Goal: Task Accomplishment & Management: Use online tool/utility

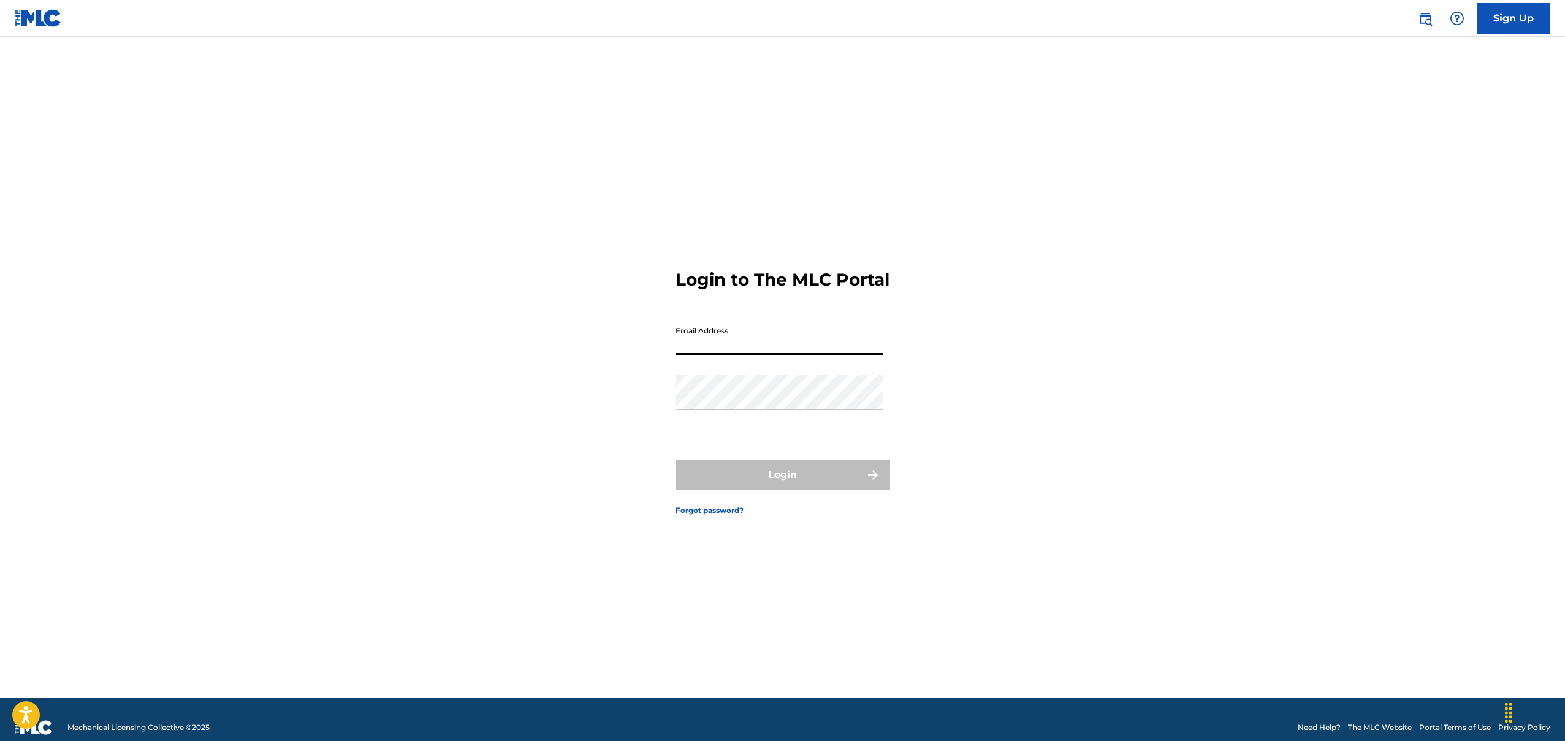
click at [781, 334] on input "Email Address" at bounding box center [779, 337] width 207 height 35
click at [712, 347] on input "Email Address" at bounding box center [779, 337] width 207 height 35
click at [556, 343] on div "Login to The MLC Portal Email Address Password Login Forgot password?" at bounding box center [783, 382] width 858 height 631
click at [674, 347] on div "Login to The MLC Portal Email Address Password Login Forgot password?" at bounding box center [783, 382] width 858 height 631
click at [700, 347] on input "Email Address" at bounding box center [779, 337] width 207 height 35
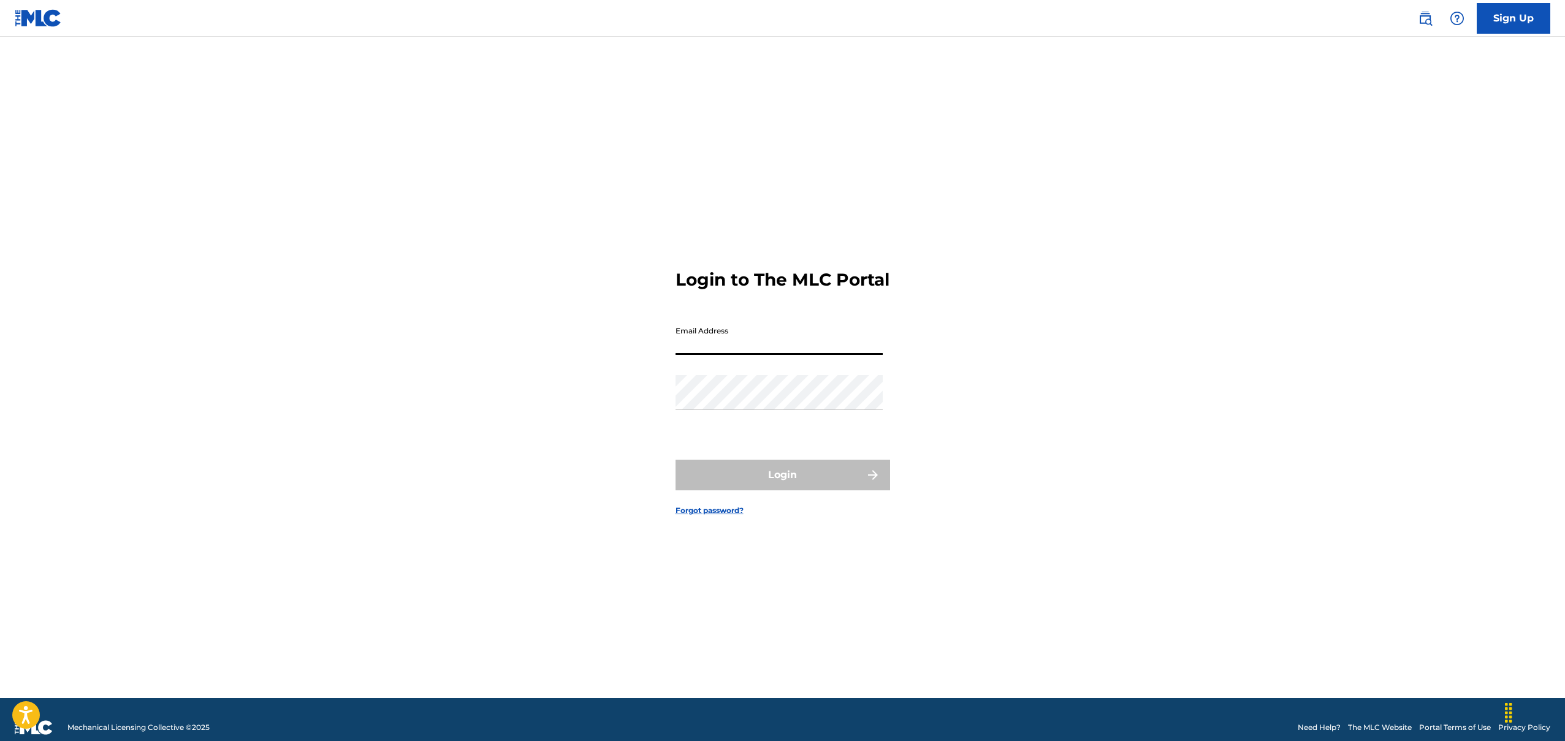
type input "a"
type input "n"
type input "[EMAIL_ADDRESS][DOMAIN_NAME]"
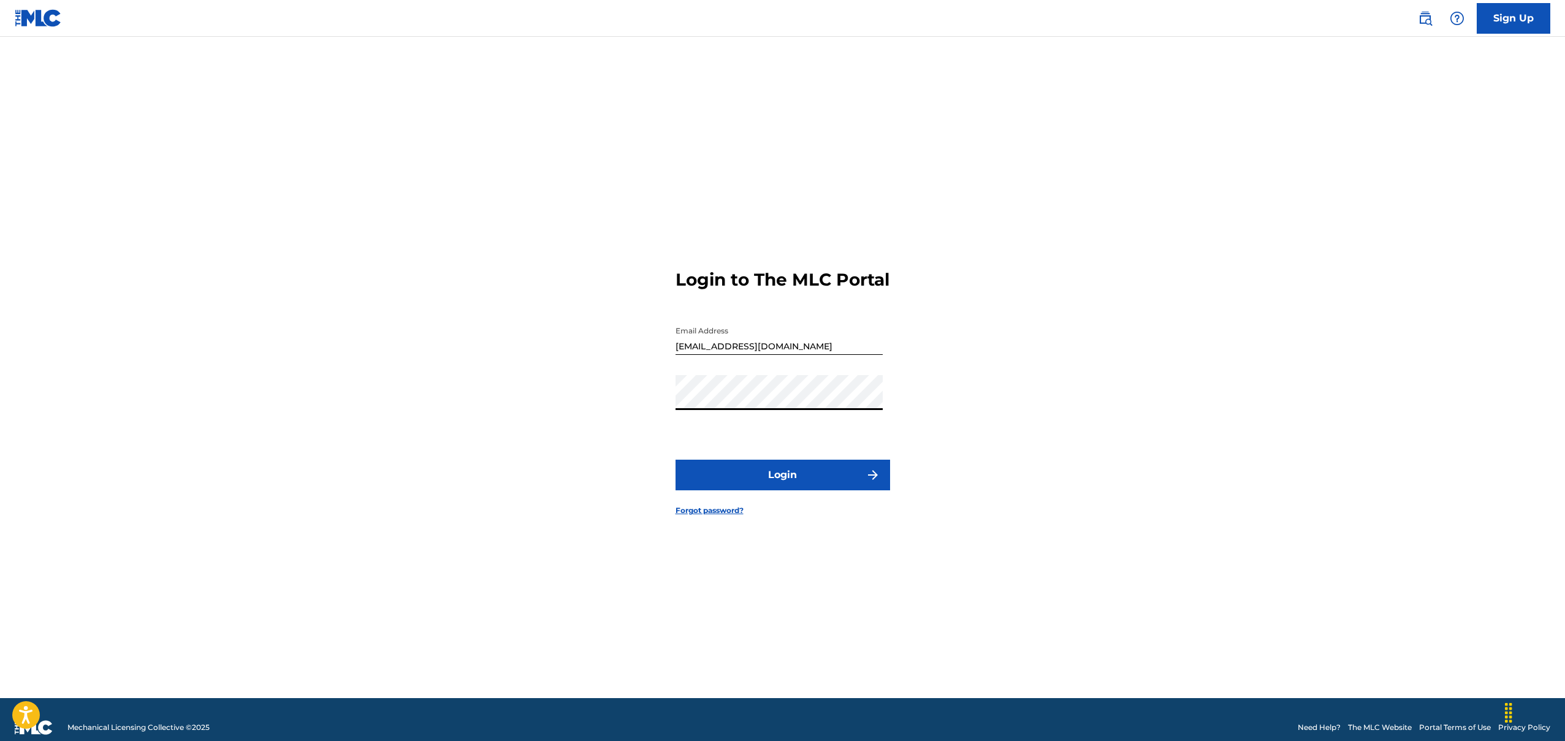
click at [676, 460] on button "Login" at bounding box center [783, 475] width 215 height 31
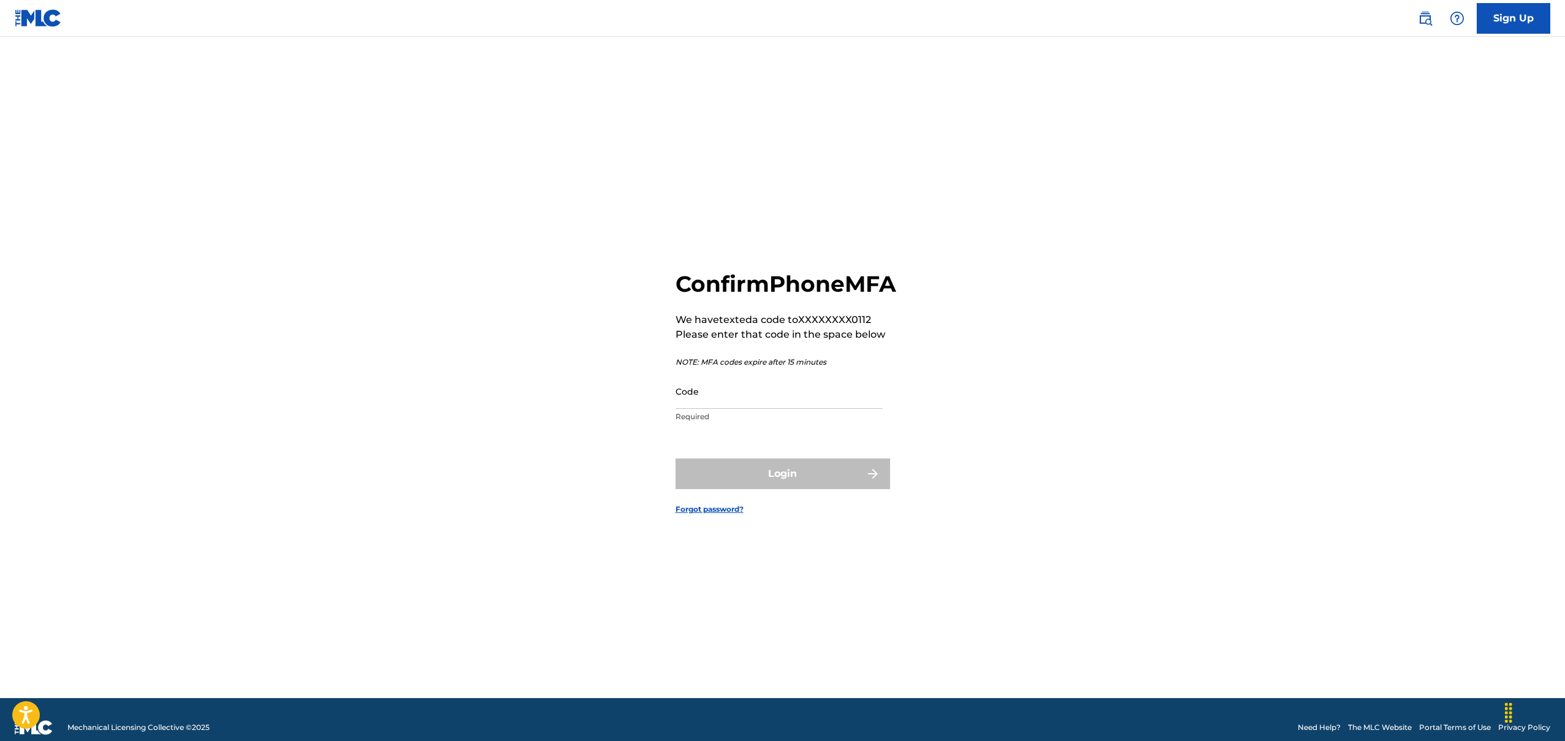
click at [758, 409] on input "Code" at bounding box center [779, 391] width 207 height 35
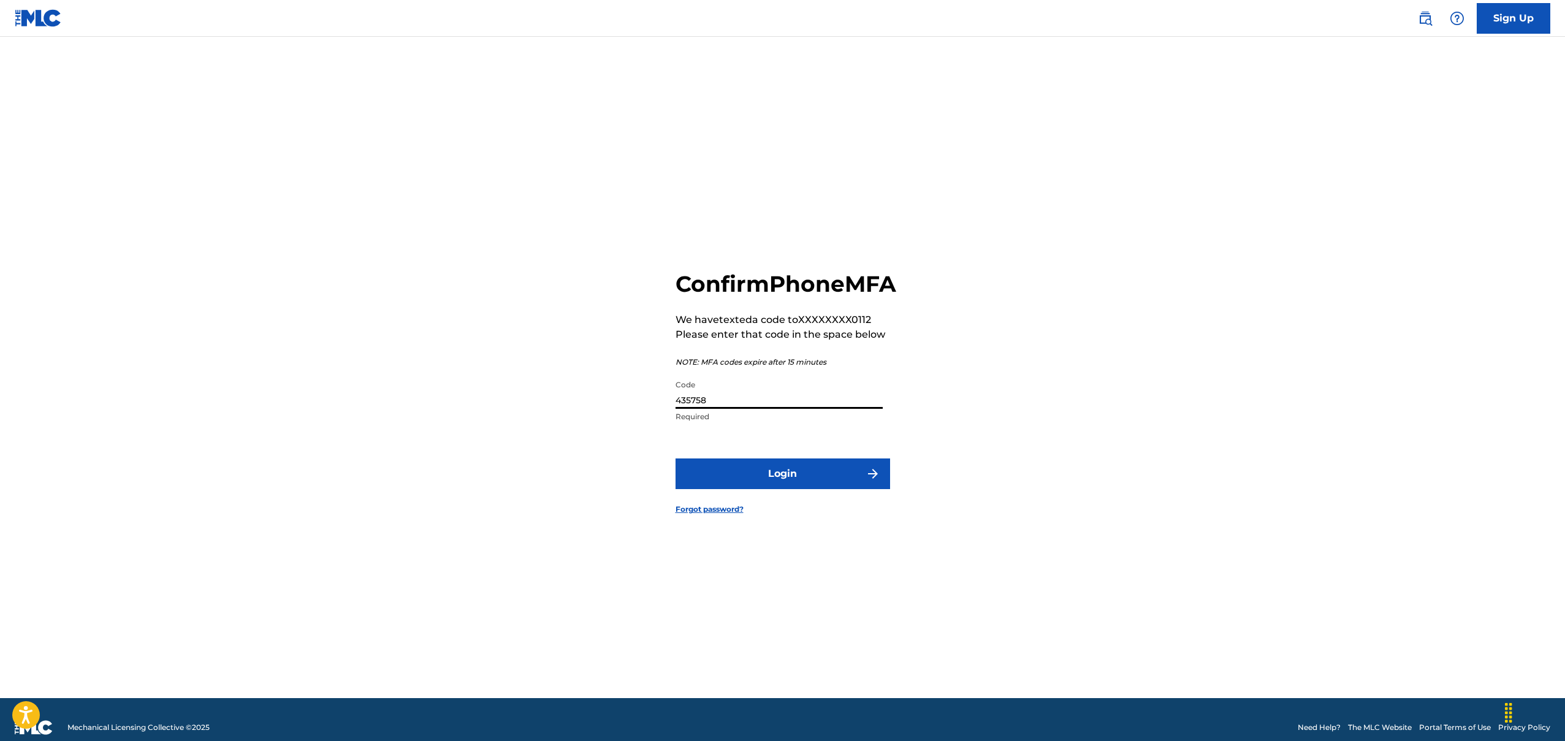
type input "435758"
click at [840, 489] on button "Login" at bounding box center [783, 474] width 215 height 31
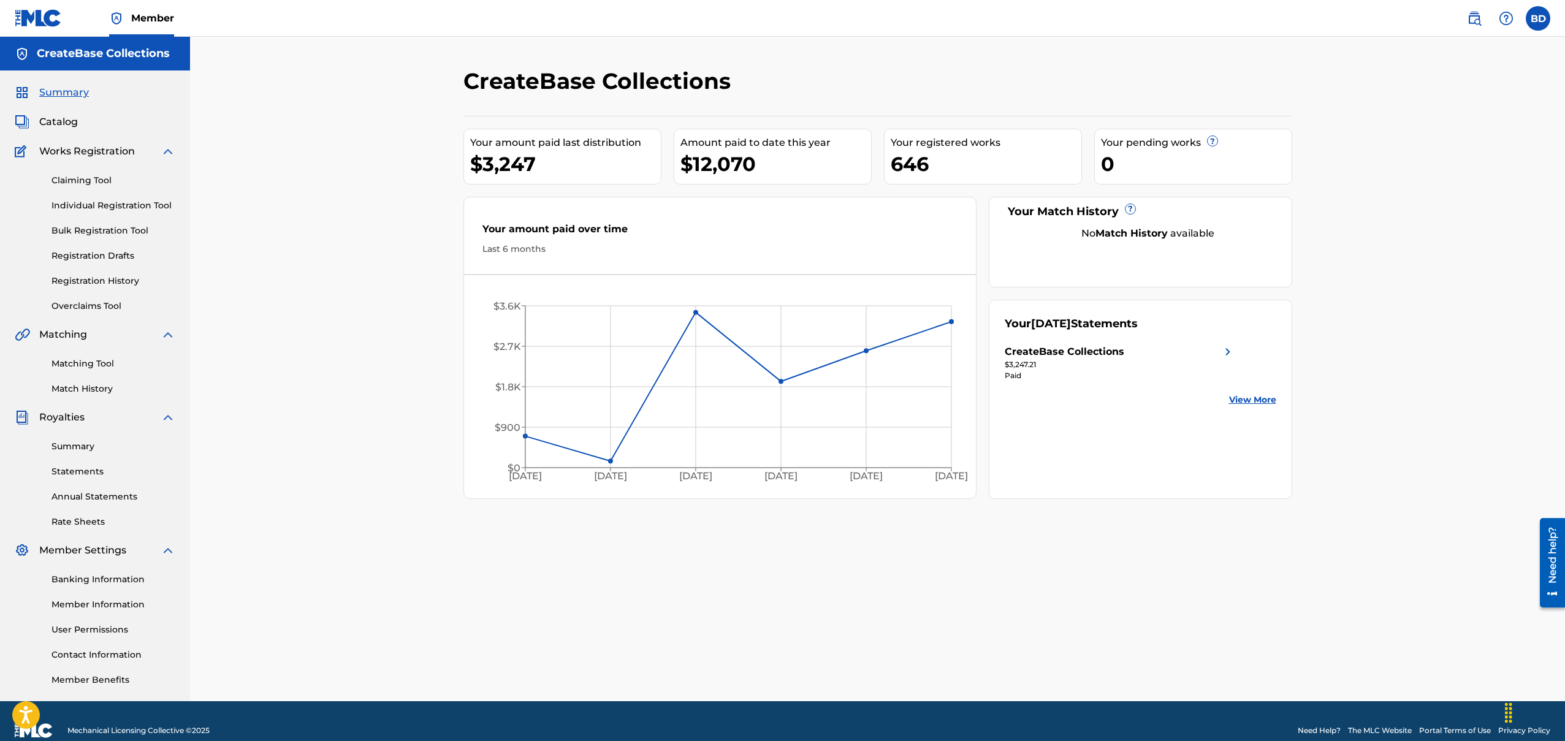
click at [62, 123] on span "Catalog" at bounding box center [58, 122] width 39 height 15
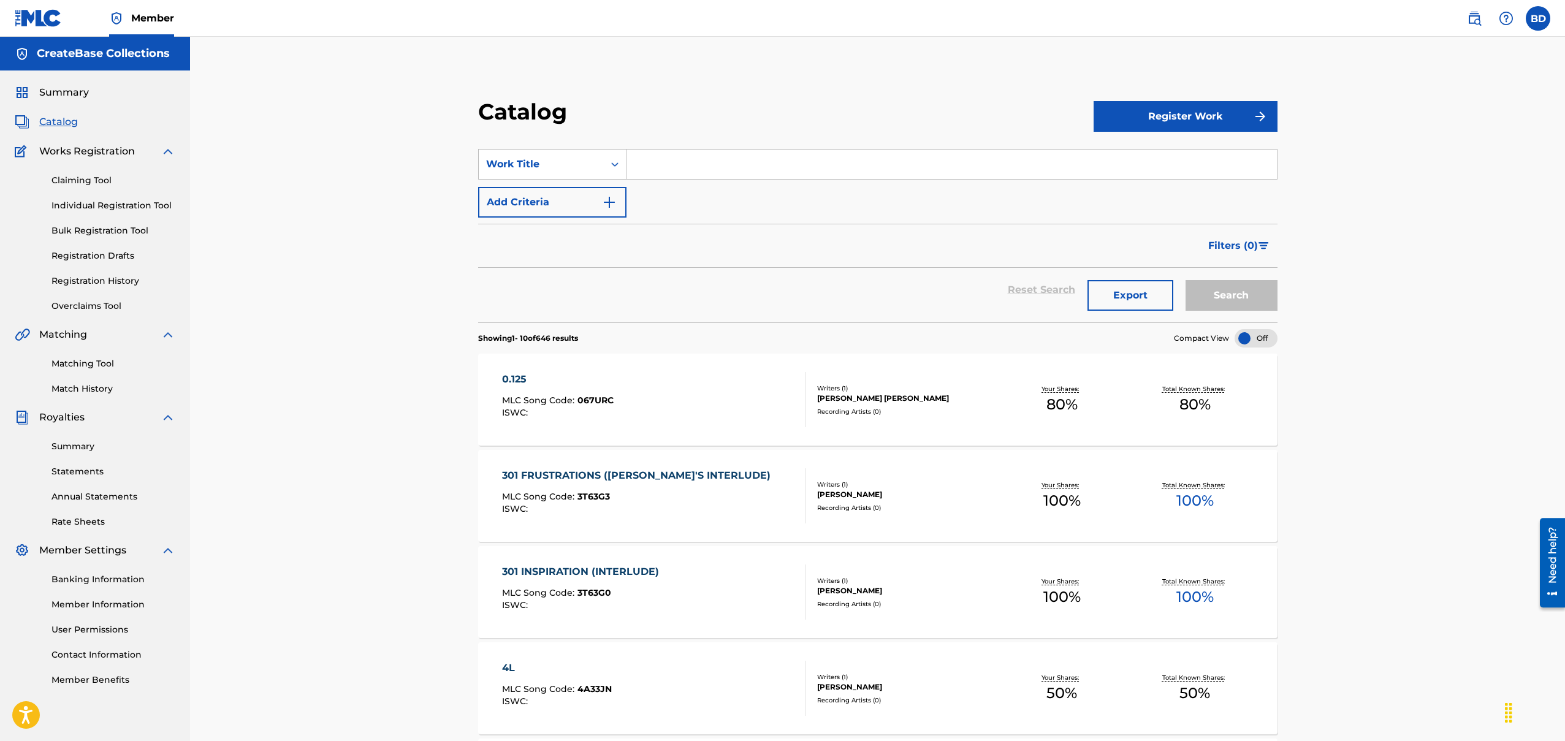
click at [74, 540] on div "Summary Catalog Works Registration Claiming Tool Individual Registration Tool B…" at bounding box center [95, 386] width 190 height 631
click at [89, 581] on link "Banking Information" at bounding box center [114, 579] width 124 height 13
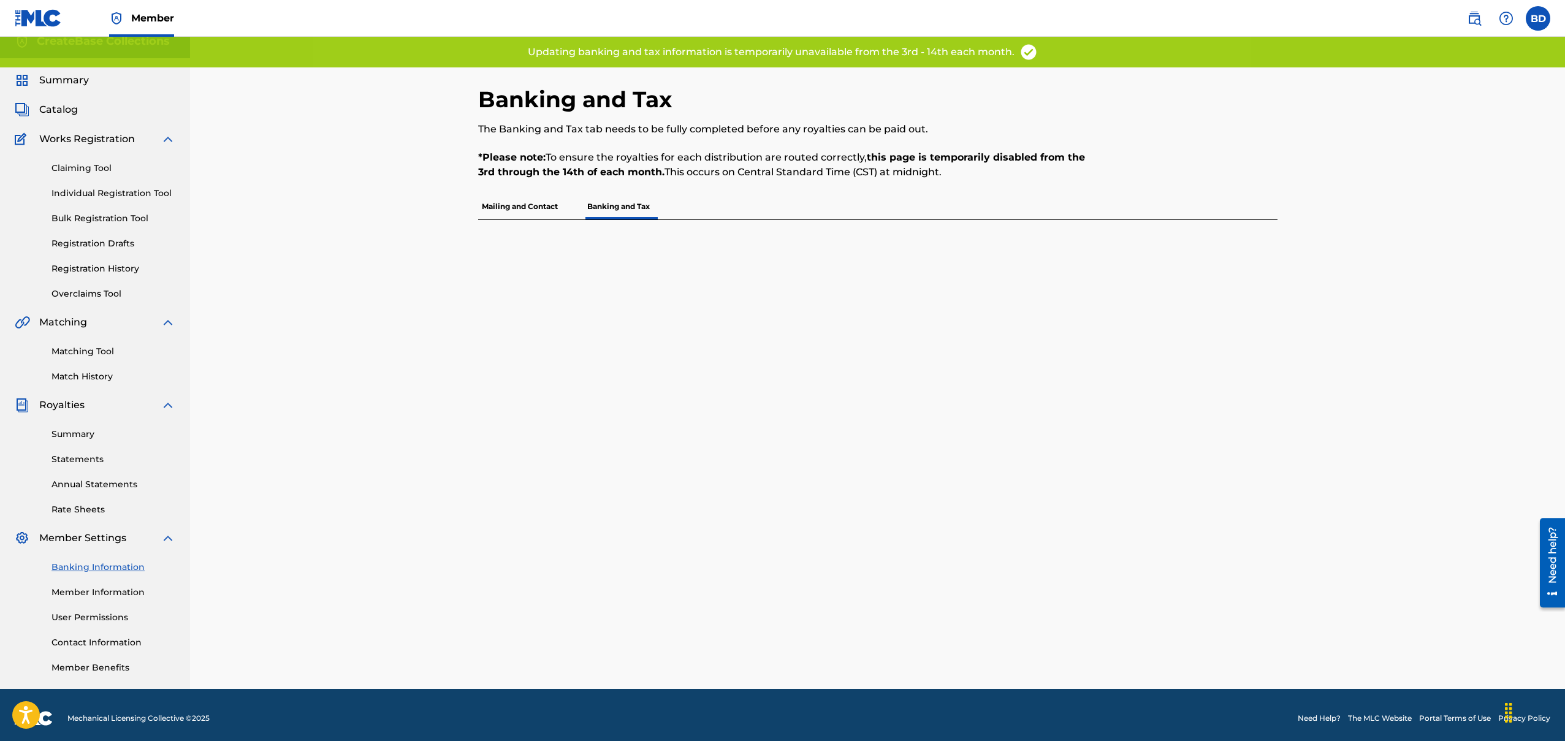
scroll to position [19, 0]
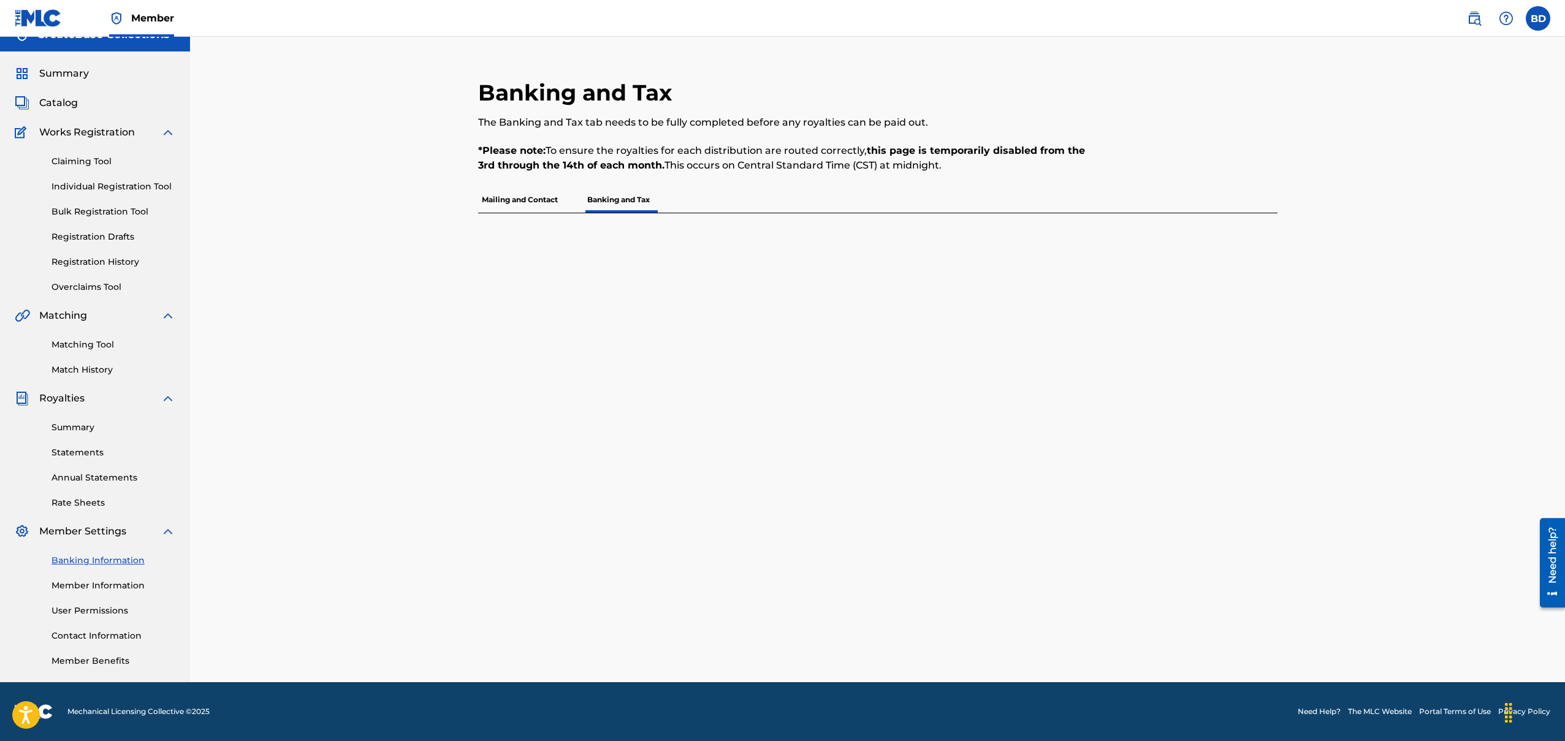
click at [1503, 22] on img at bounding box center [1506, 18] width 15 height 15
click at [1449, 14] on nav "Member BD BD Badia Daamash badia@createbase.com Profile Log out" at bounding box center [782, 18] width 1565 height 37
click at [1470, 17] on img at bounding box center [1474, 18] width 15 height 15
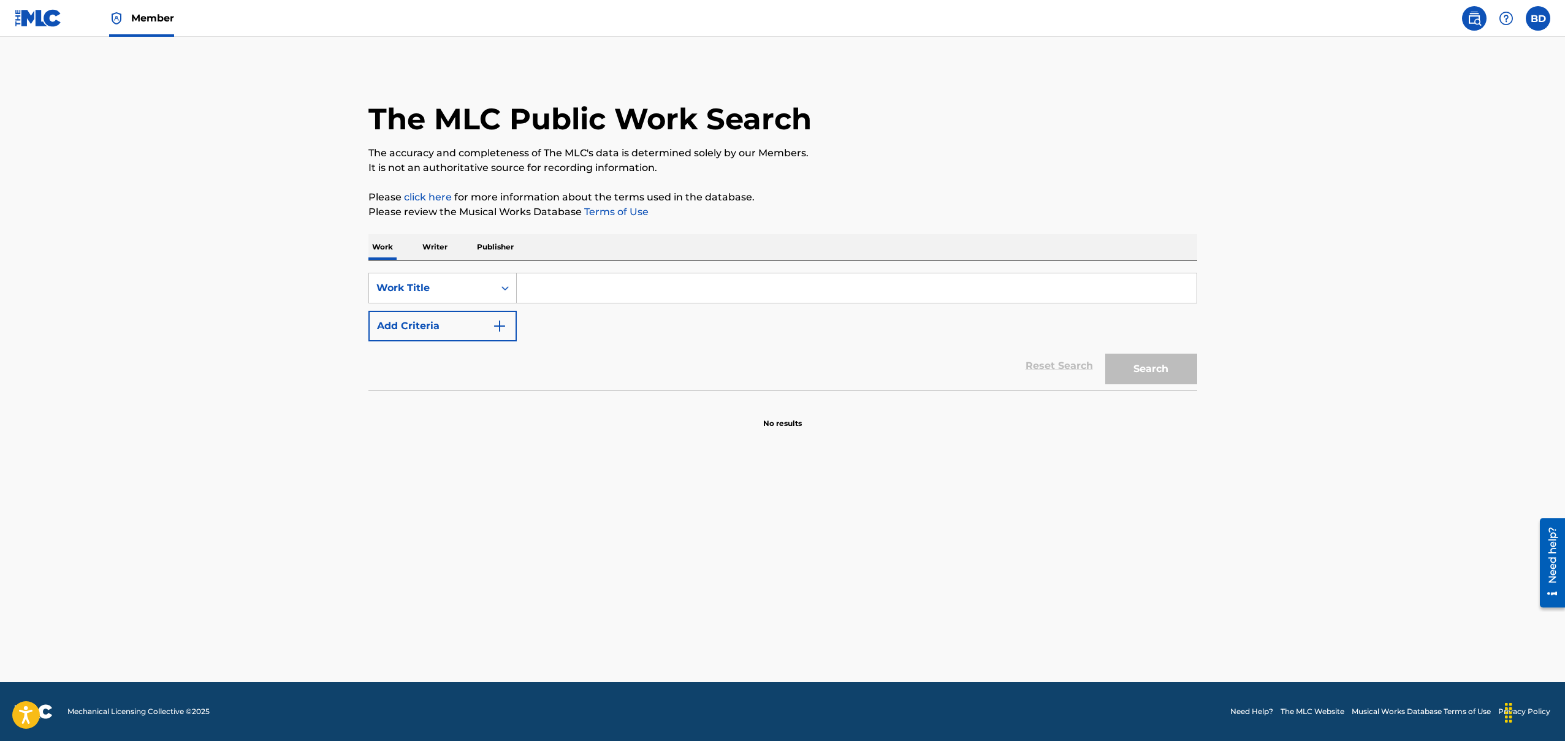
click at [1250, 709] on link "Need Help?" at bounding box center [1252, 711] width 43 height 11
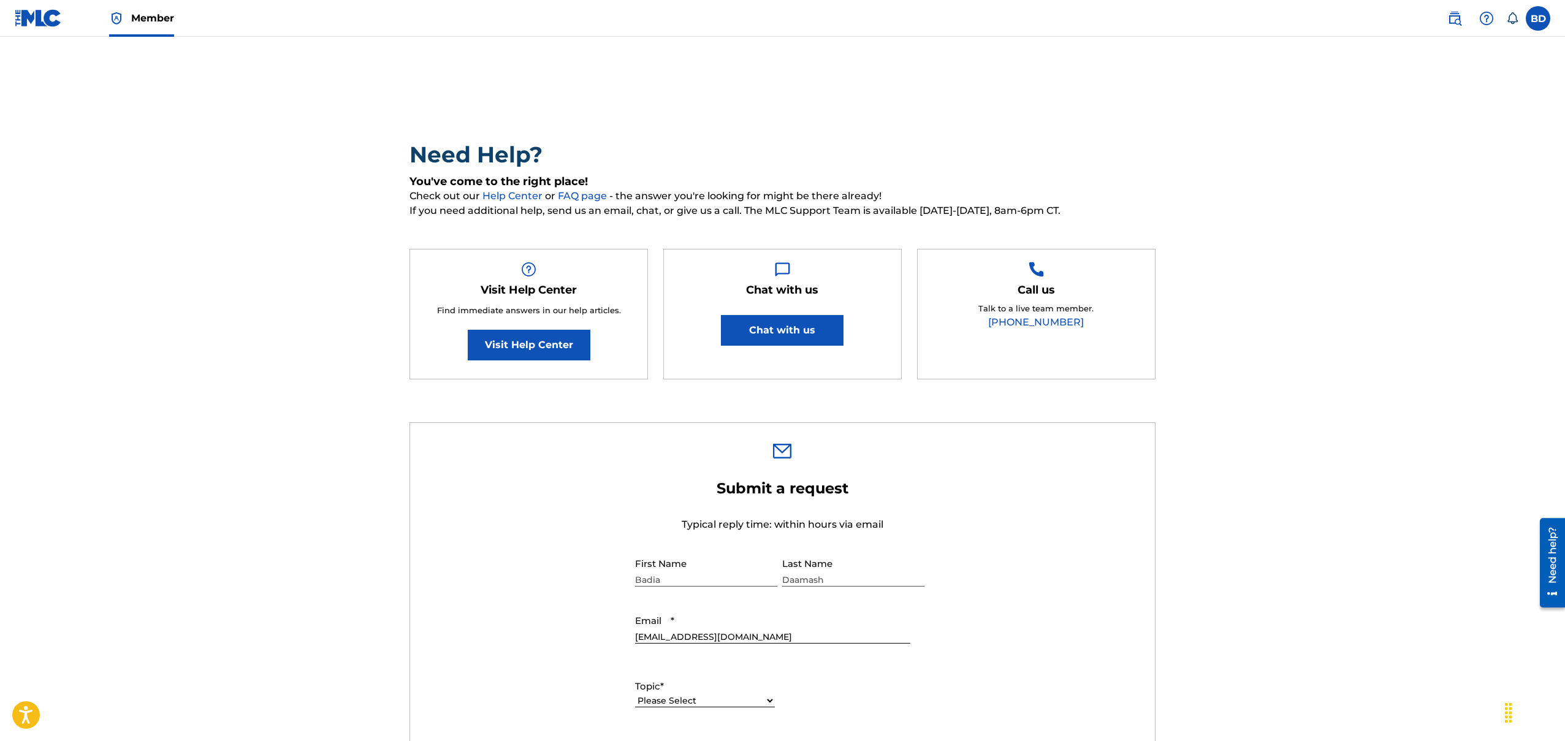
click at [1517, 23] on icon at bounding box center [1513, 18] width 12 height 12
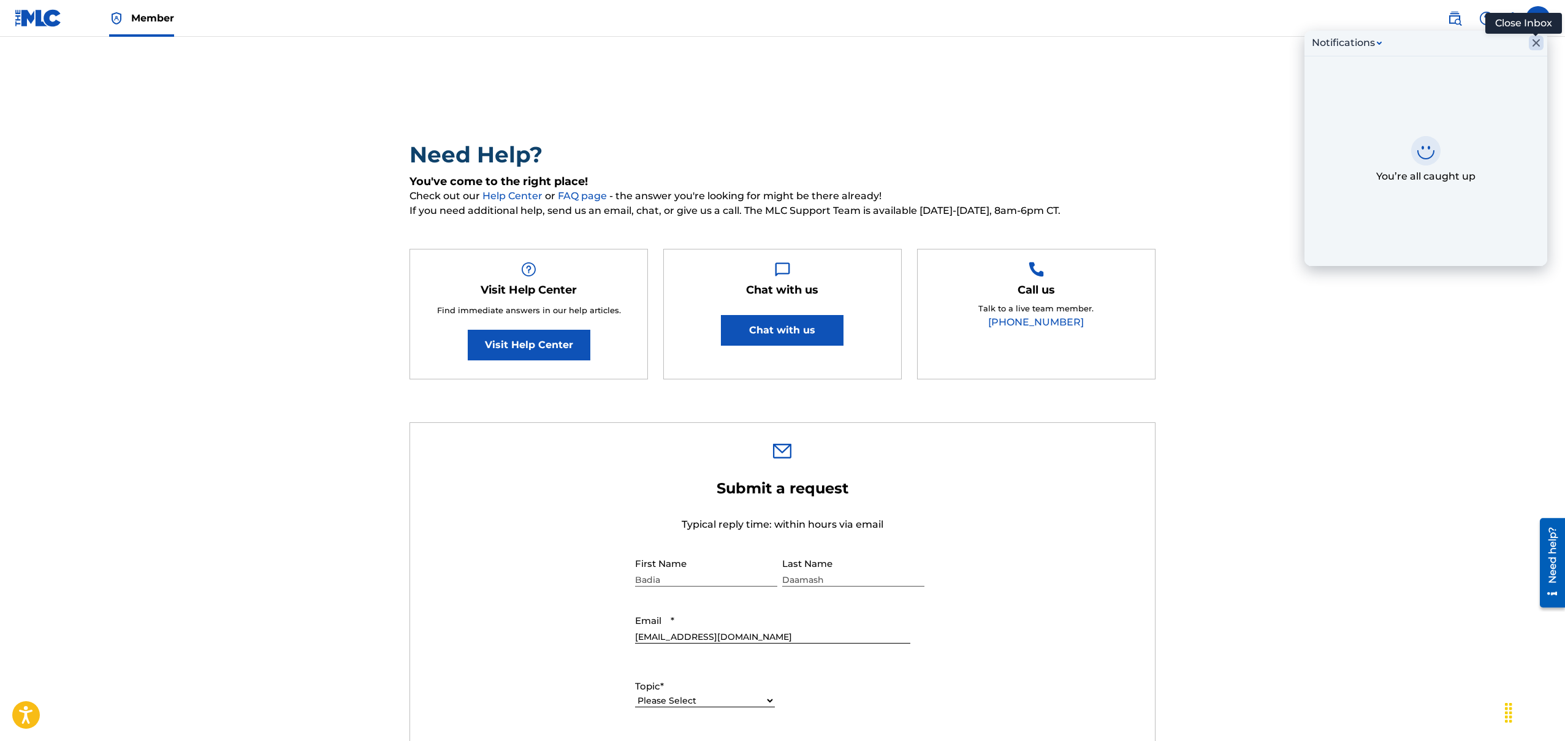
click at [1535, 41] on icon "Close Inbox" at bounding box center [1536, 42] width 7 height 7
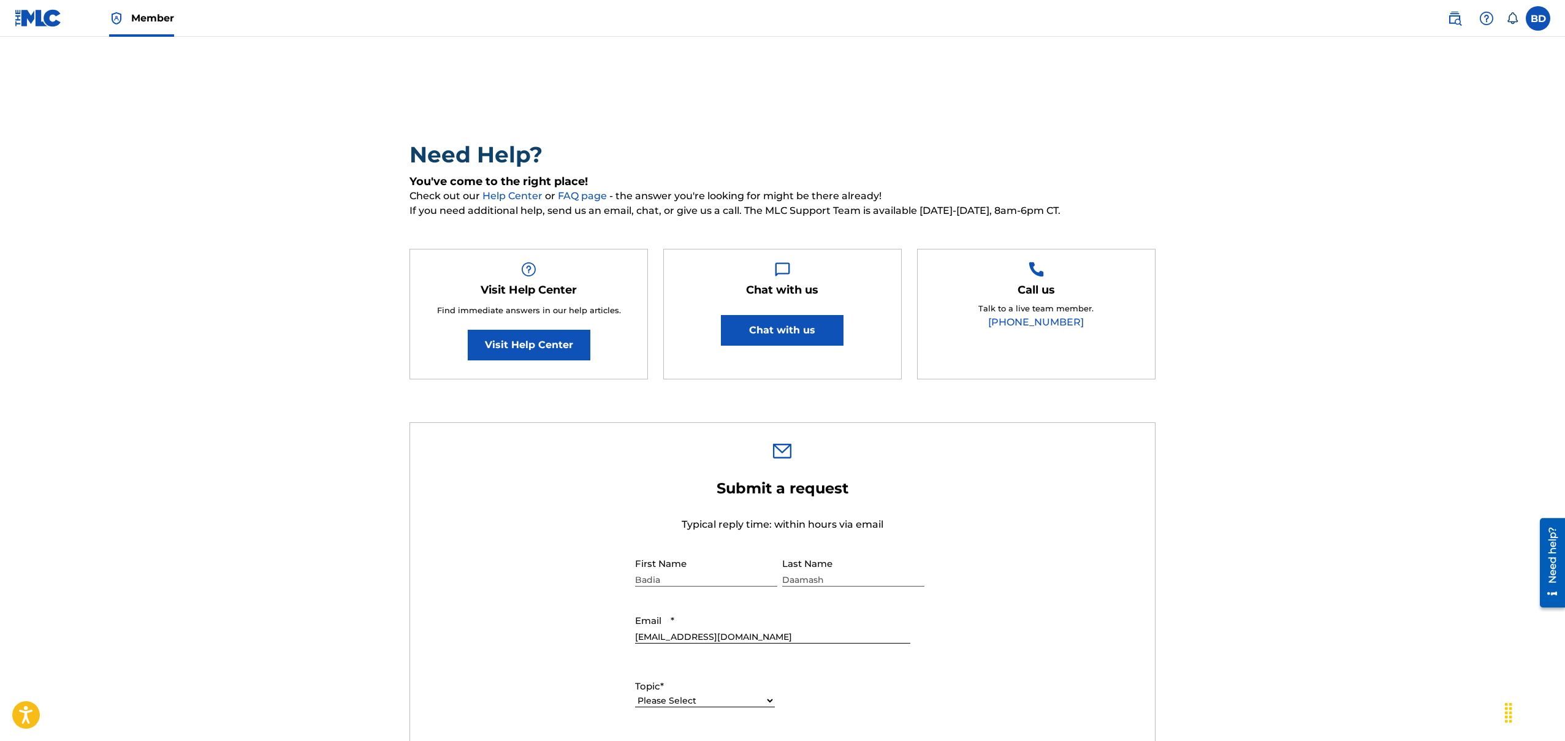
click at [1537, 26] on label at bounding box center [1538, 18] width 25 height 25
click at [1538, 18] on input "BD Badia Daamash badia@createbase.com Notification Preferences Profile Log out" at bounding box center [1538, 18] width 0 height 0
click at [1514, 20] on icon at bounding box center [1513, 18] width 12 height 12
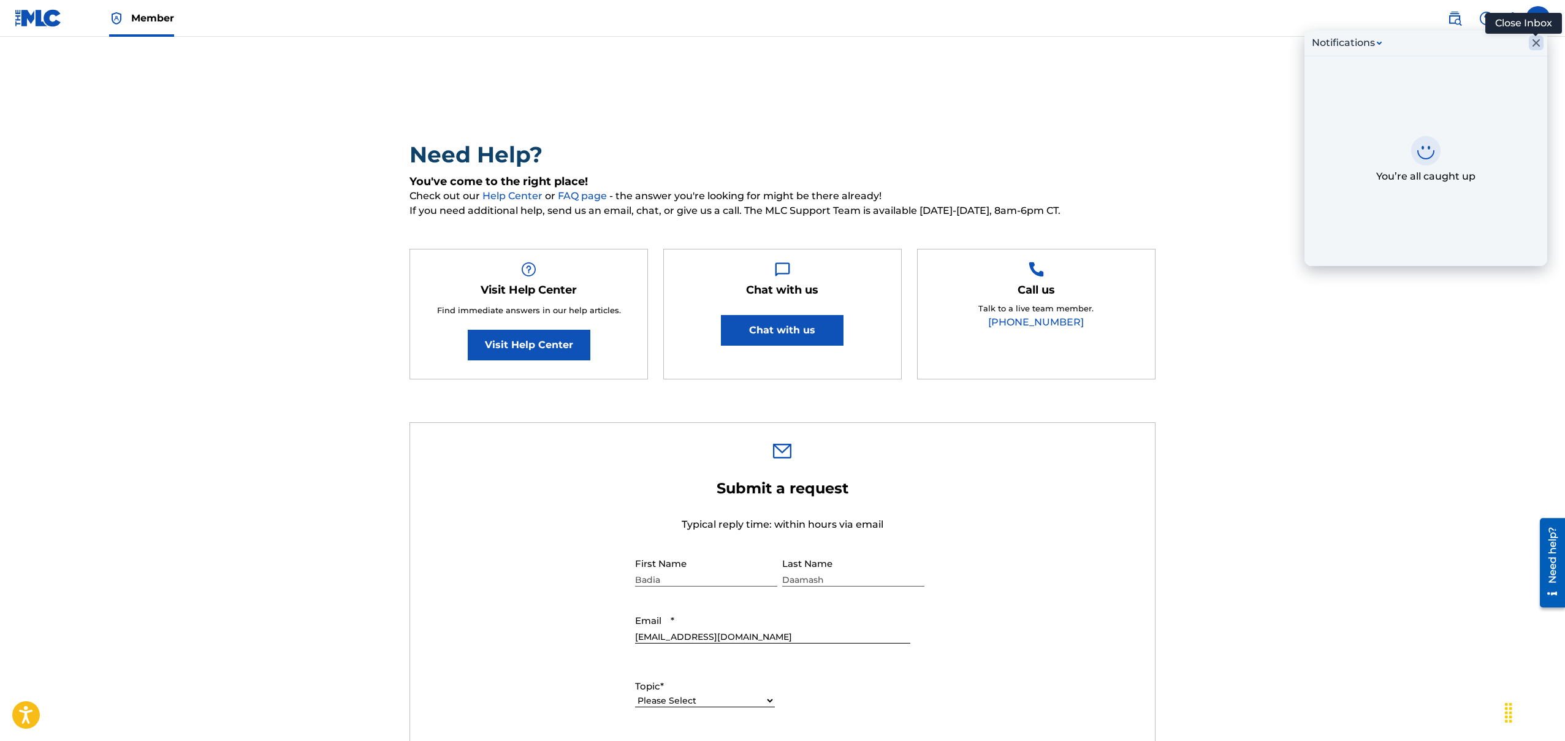
click at [1541, 47] on icon "Close Inbox" at bounding box center [1536, 43] width 15 height 15
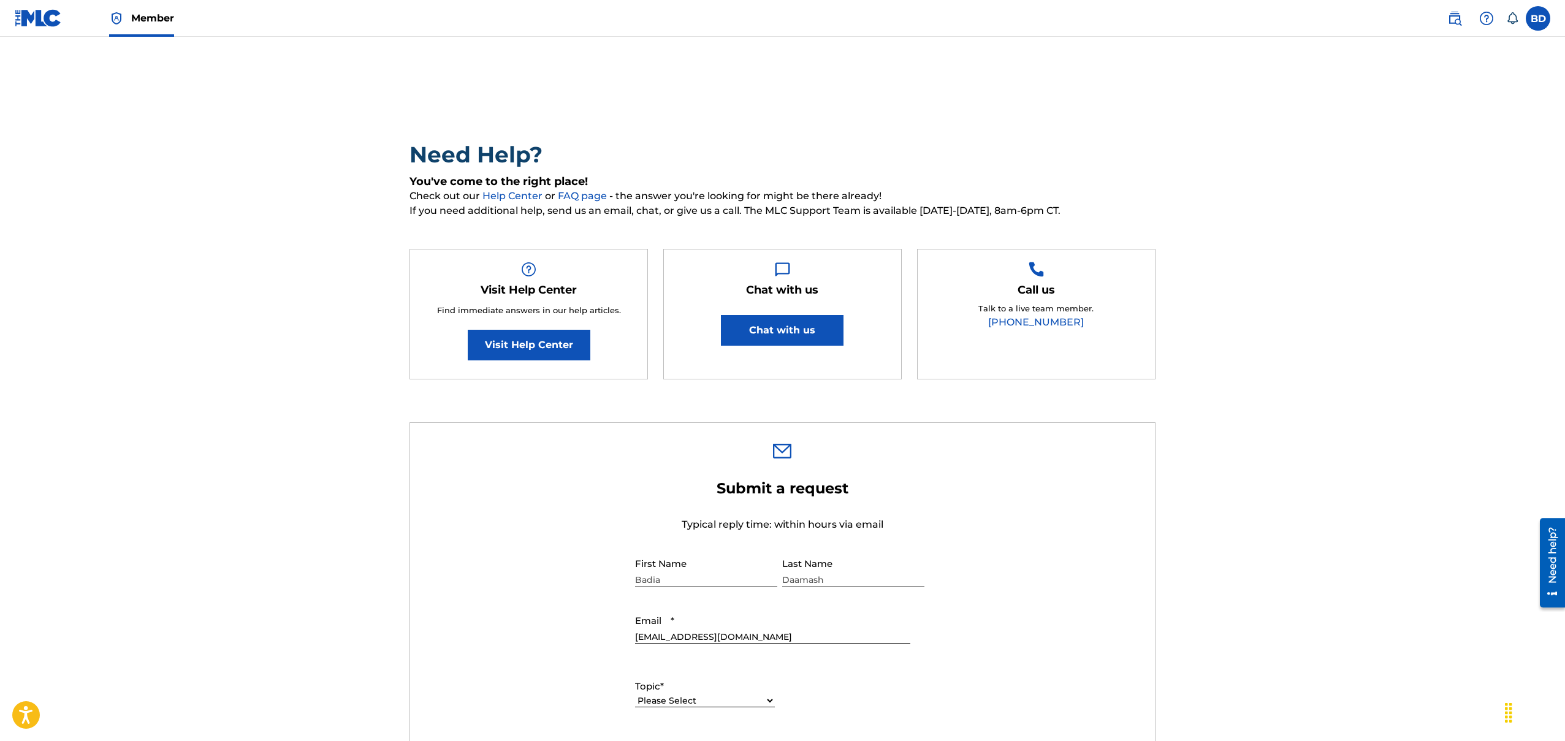
click at [1488, 23] on img at bounding box center [1487, 18] width 15 height 15
click at [1407, 72] on main "Need Help? You've come to the right place! Check out our Help Center or FAQ pag…" at bounding box center [782, 649] width 1565 height 1224
click at [49, 17] on img at bounding box center [38, 18] width 47 height 18
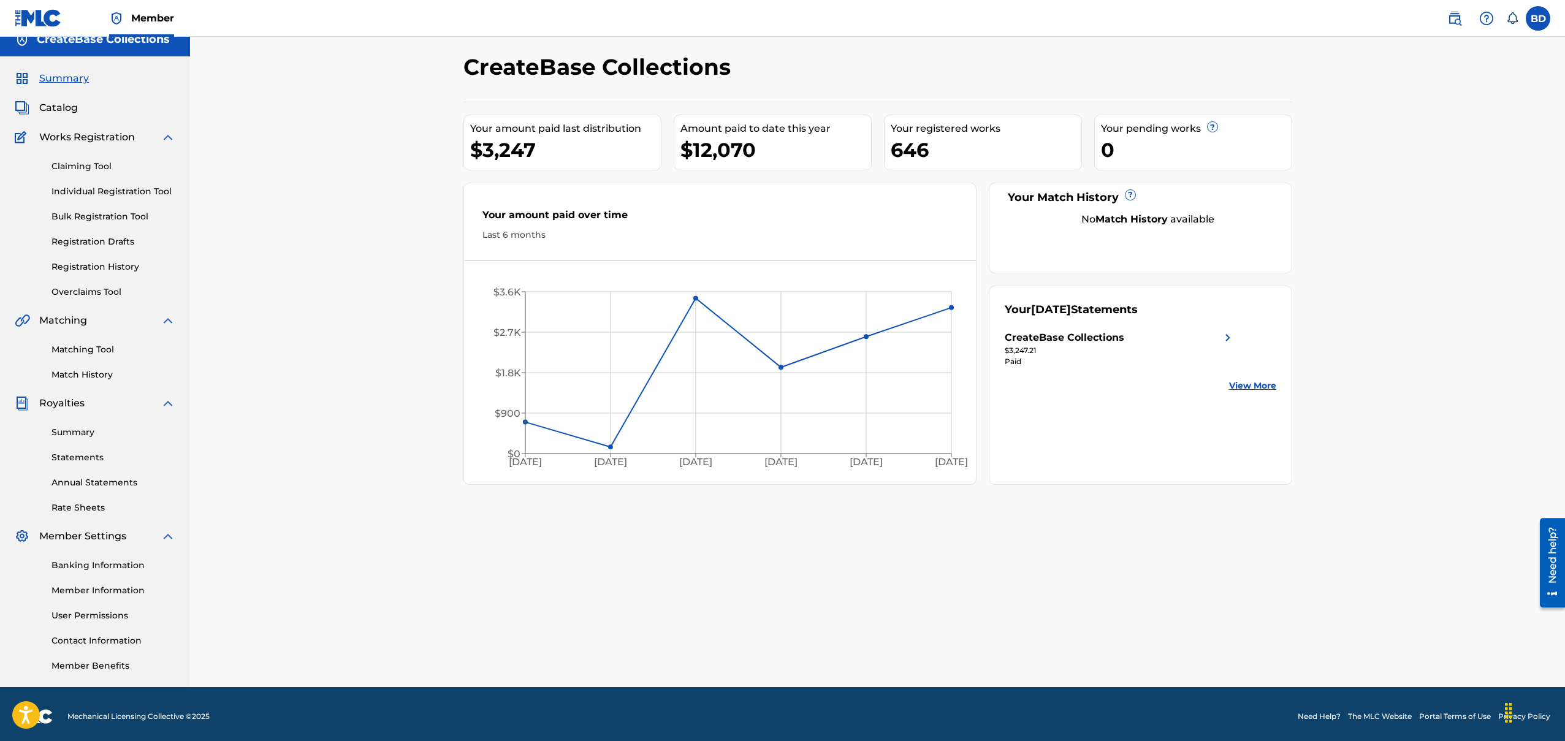
scroll to position [19, 0]
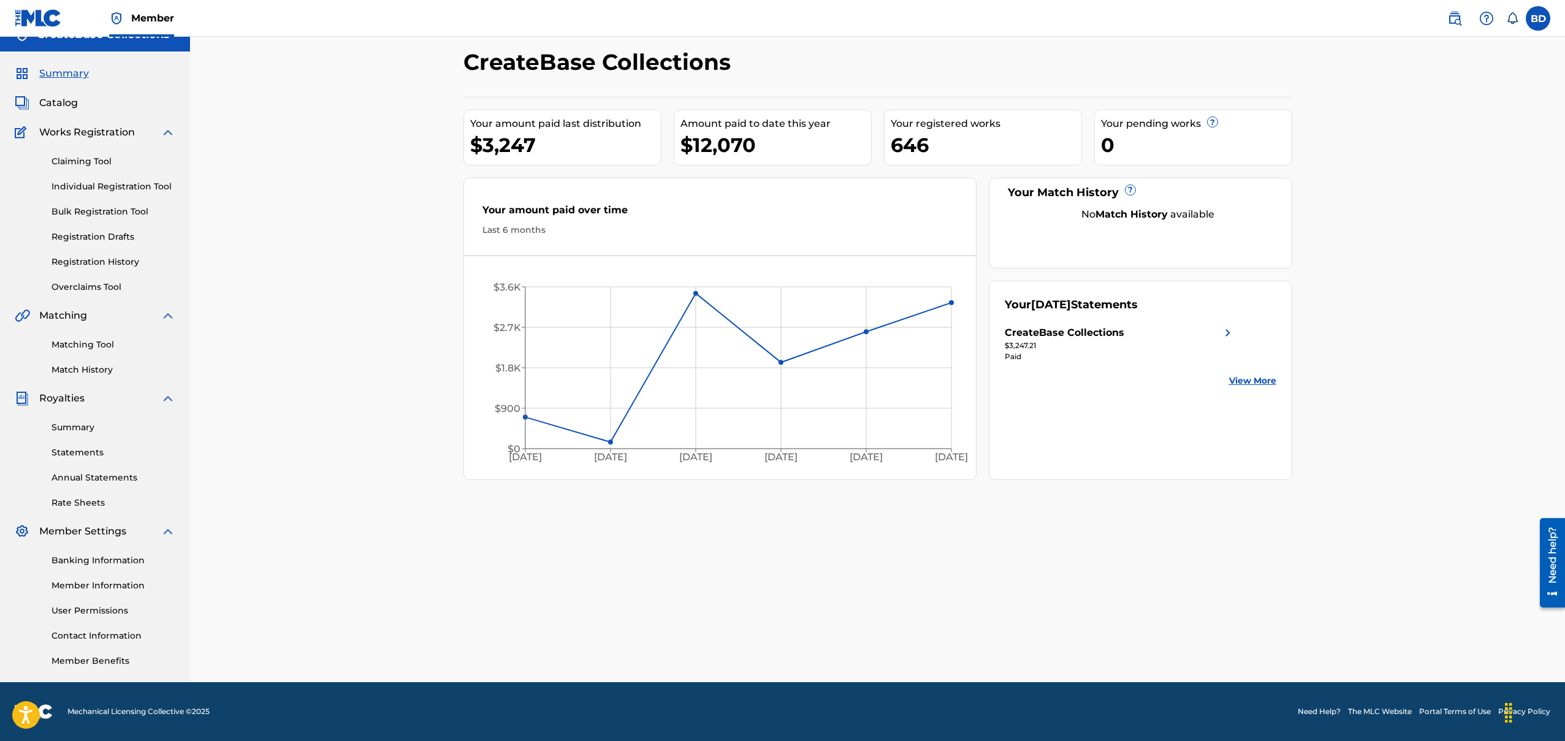
click at [115, 658] on link "Member Benefits" at bounding box center [114, 661] width 124 height 13
click at [95, 632] on link "Contact Information" at bounding box center [114, 636] width 124 height 13
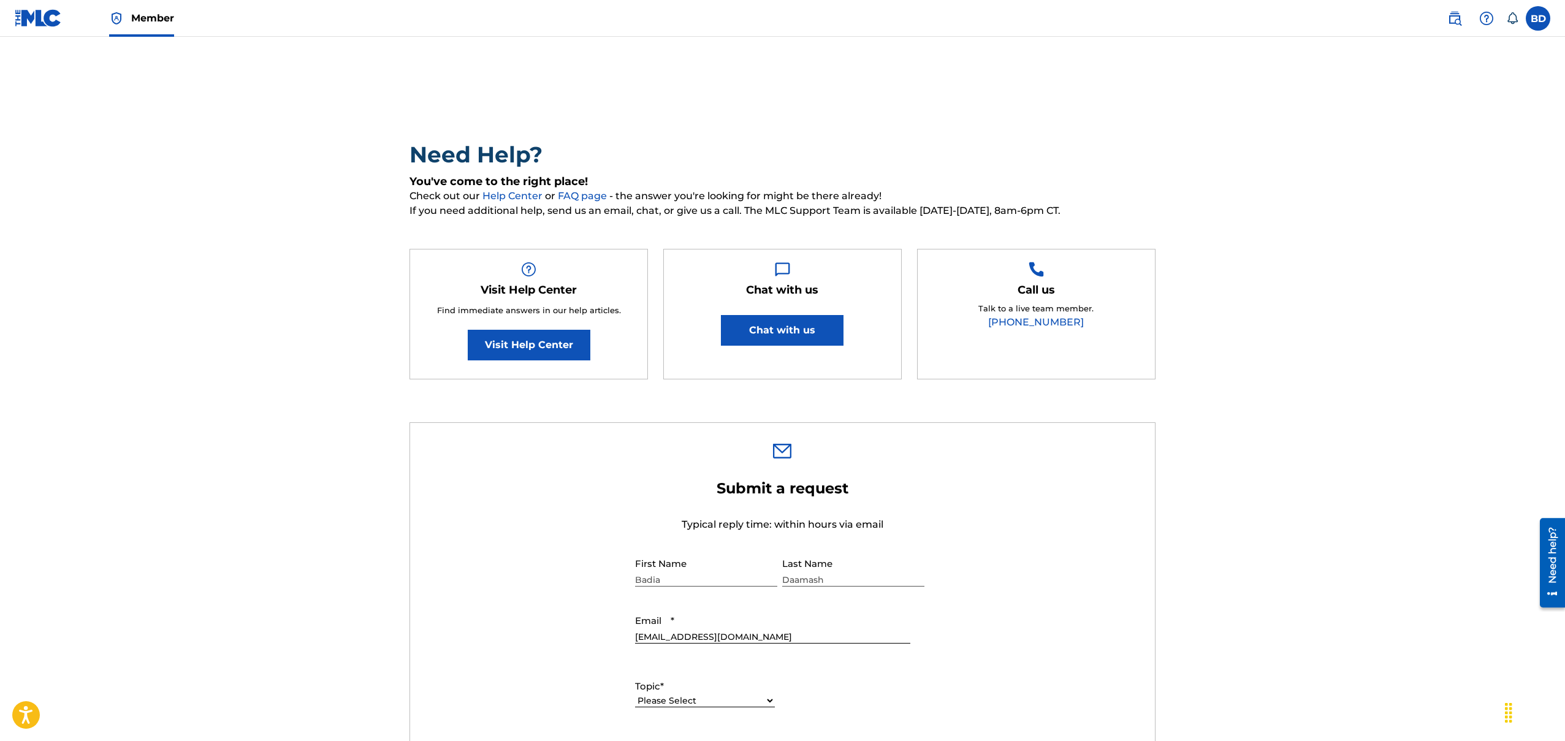
click at [556, 349] on link "Visit Help Center" at bounding box center [529, 345] width 123 height 31
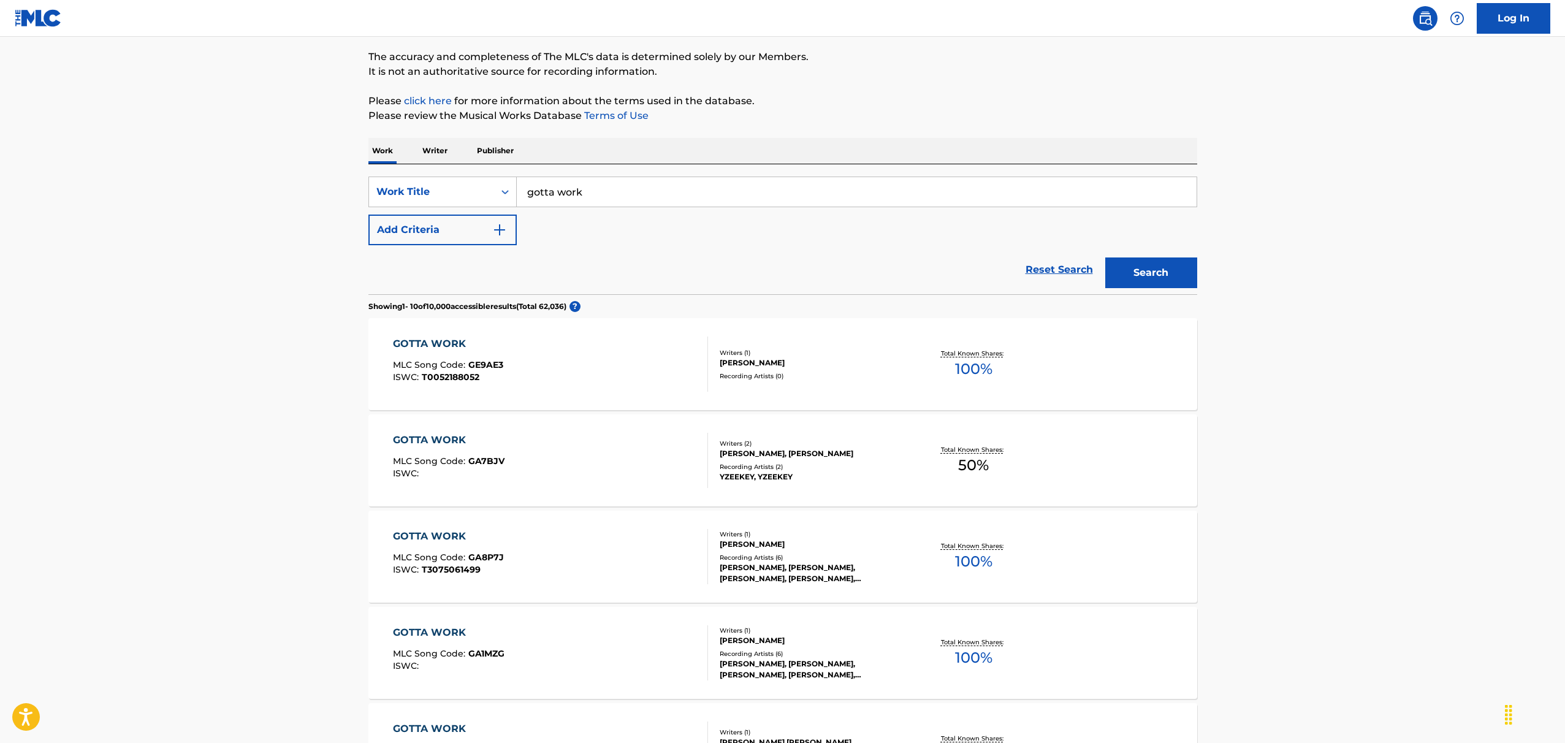
click at [287, 309] on main "The MLC Public Work Search The accuracy and completeness of The MLC's data is d…" at bounding box center [782, 643] width 1565 height 1405
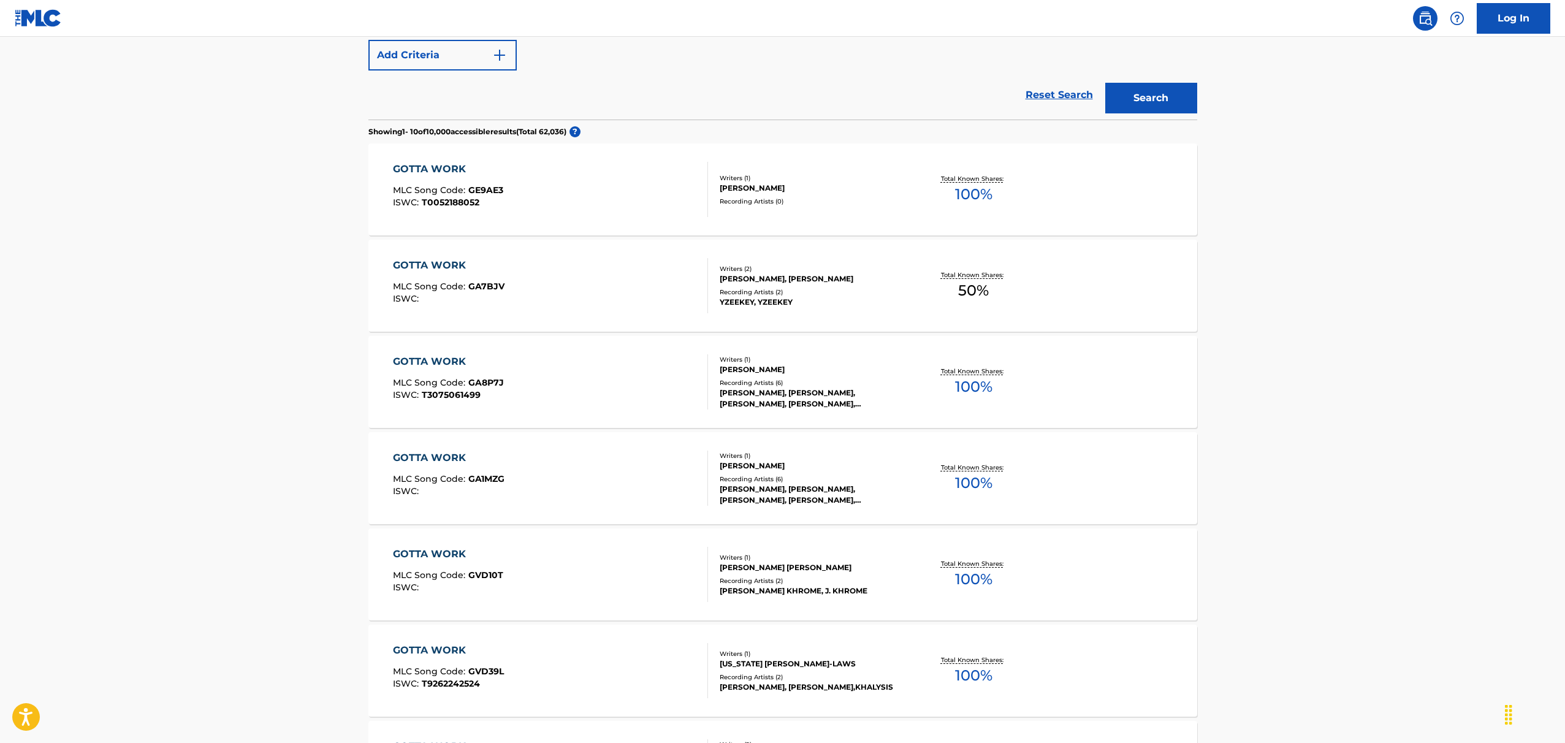
scroll to position [252, 0]
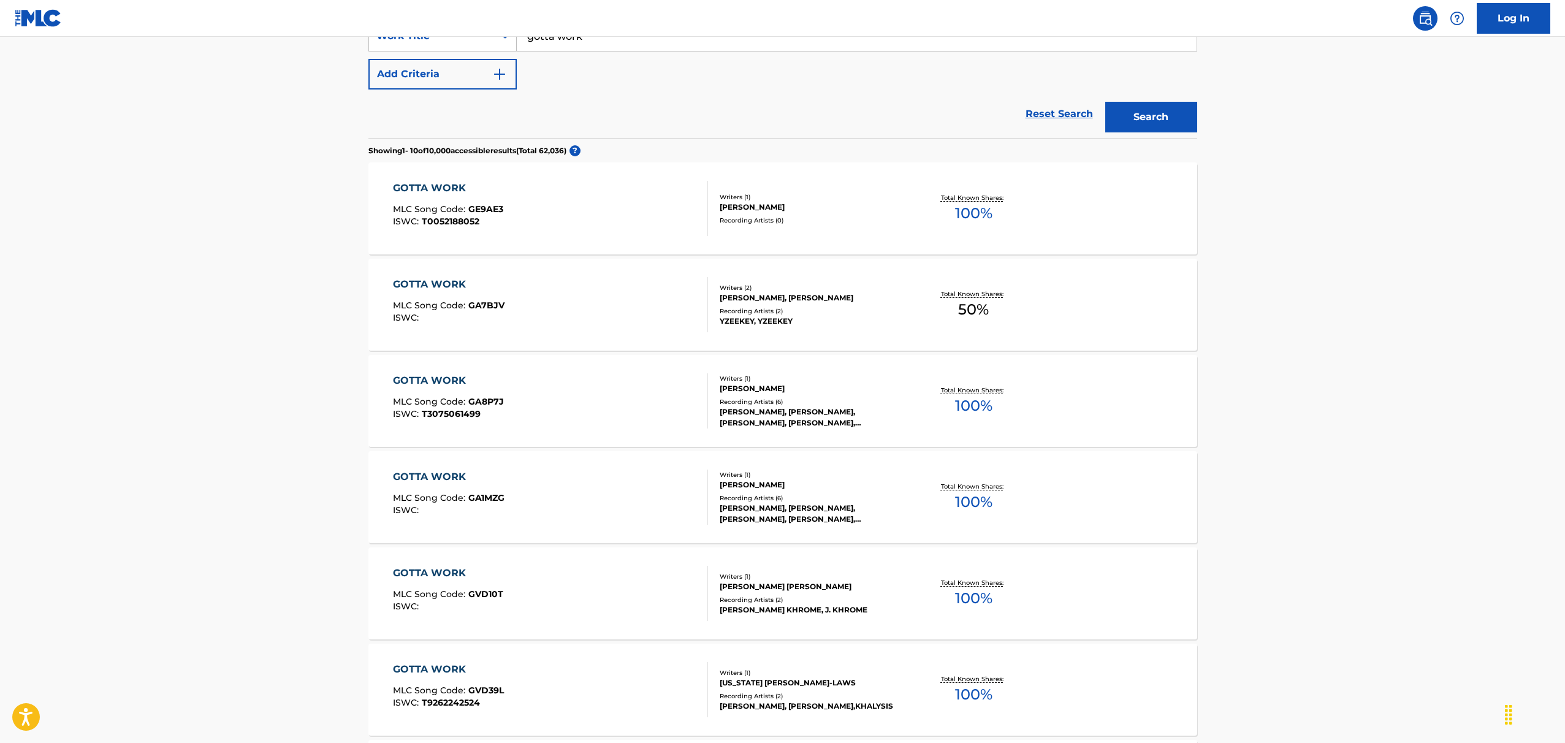
click at [435, 278] on div "GOTTA WORK" at bounding box center [449, 284] width 112 height 15
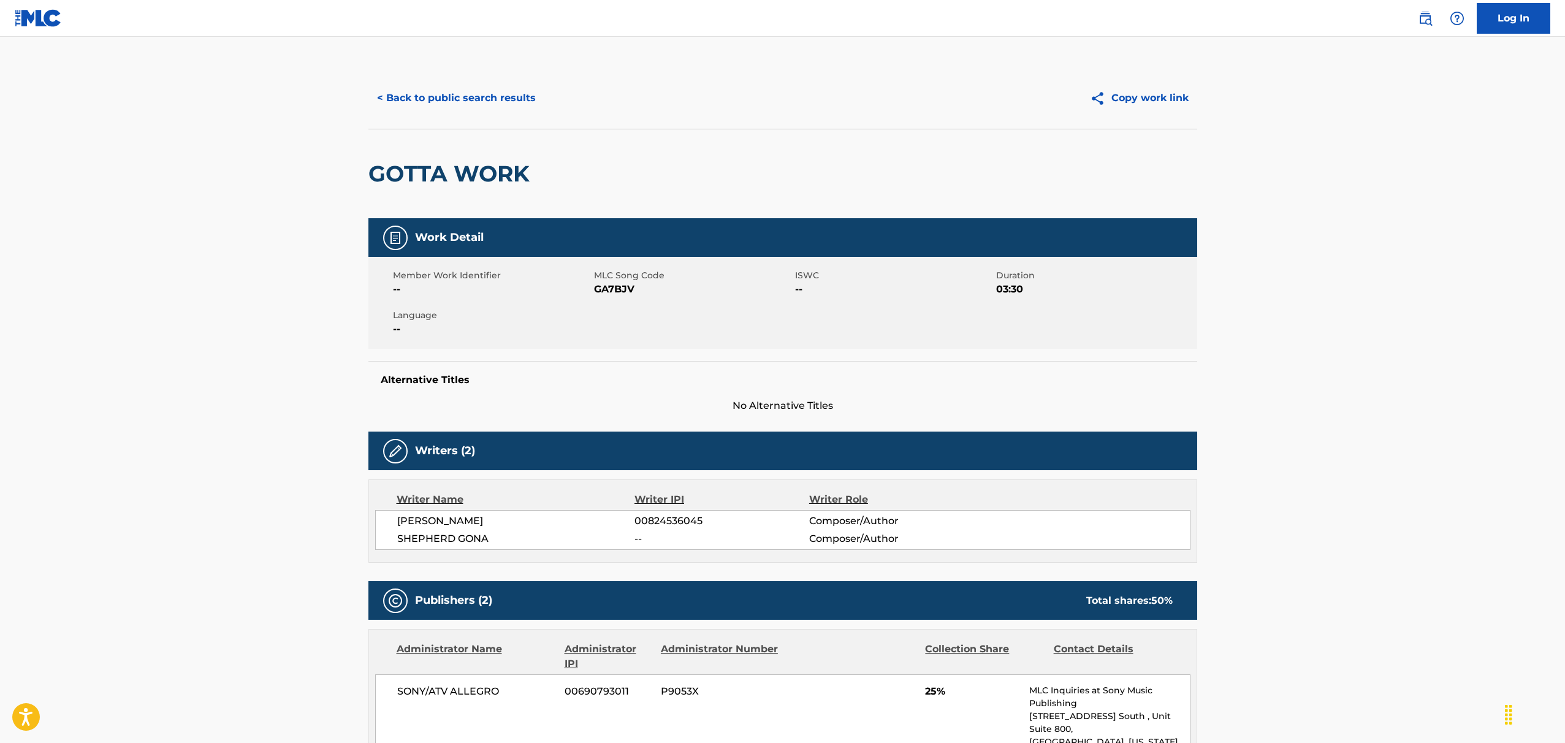
click at [622, 288] on span "GA7BJV" at bounding box center [693, 289] width 198 height 15
copy span "GA7BJV"
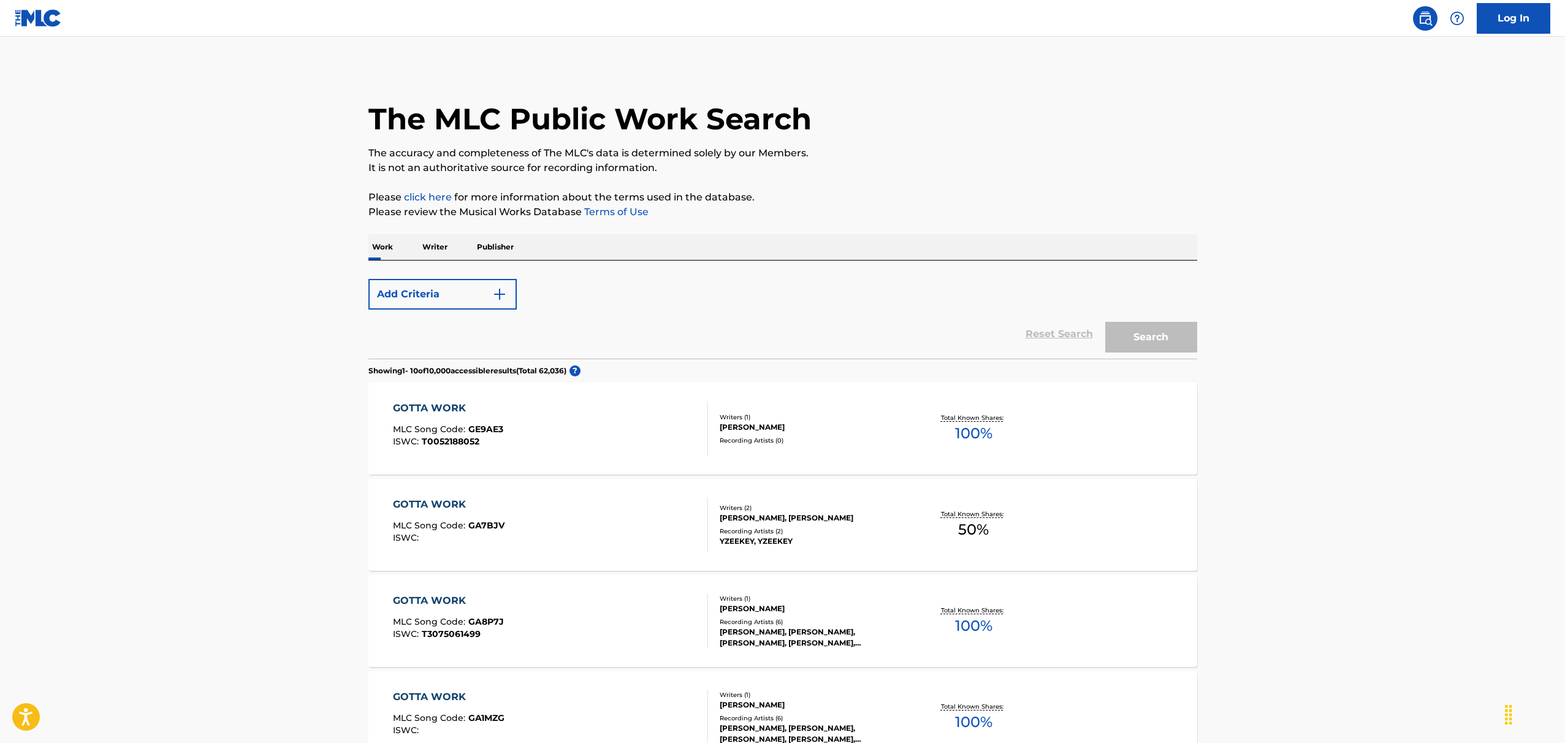
scroll to position [252, 0]
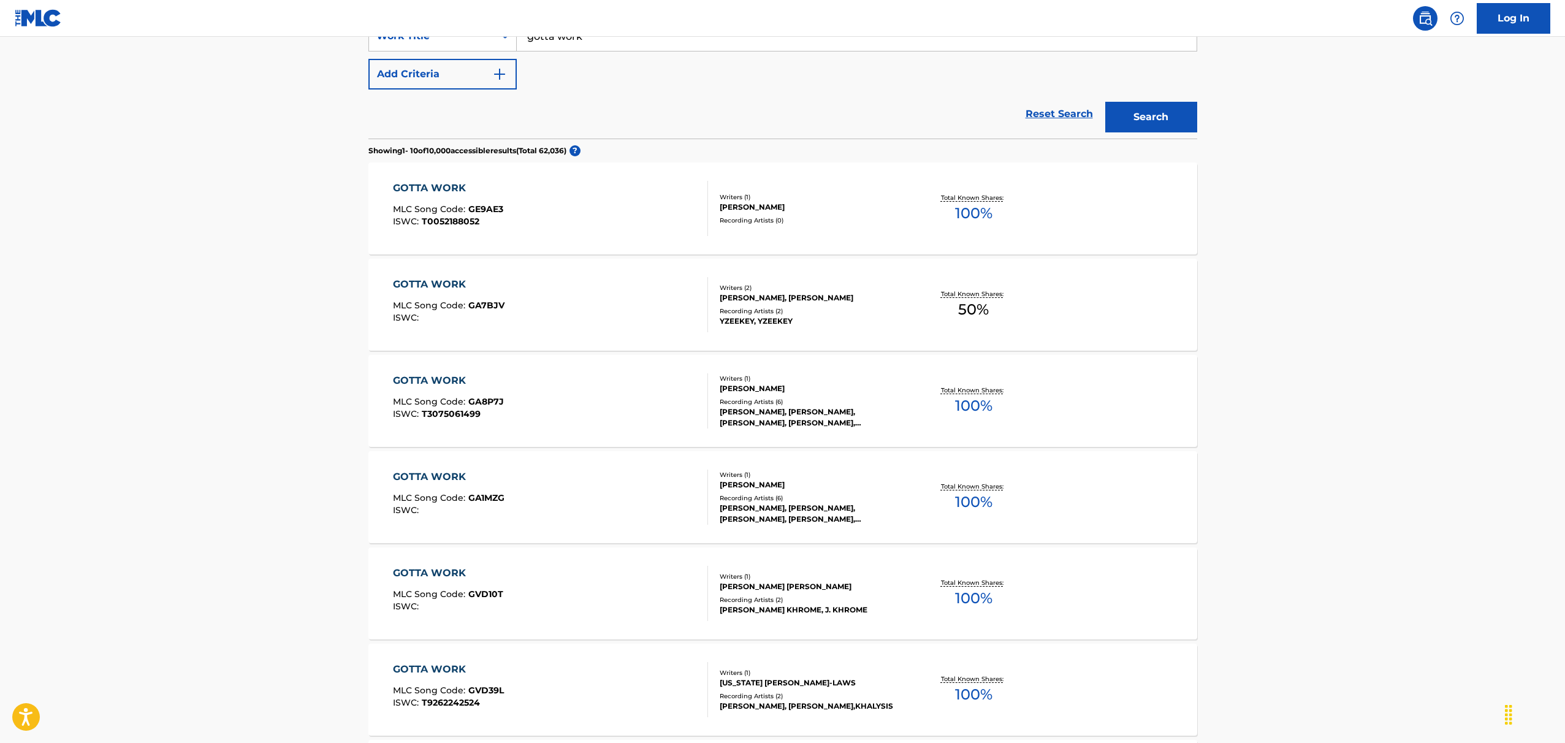
click at [524, 218] on div "GOTTA WORK MLC Song Code : GE9AE3 ISWC : T0052188052" at bounding box center [550, 208] width 315 height 55
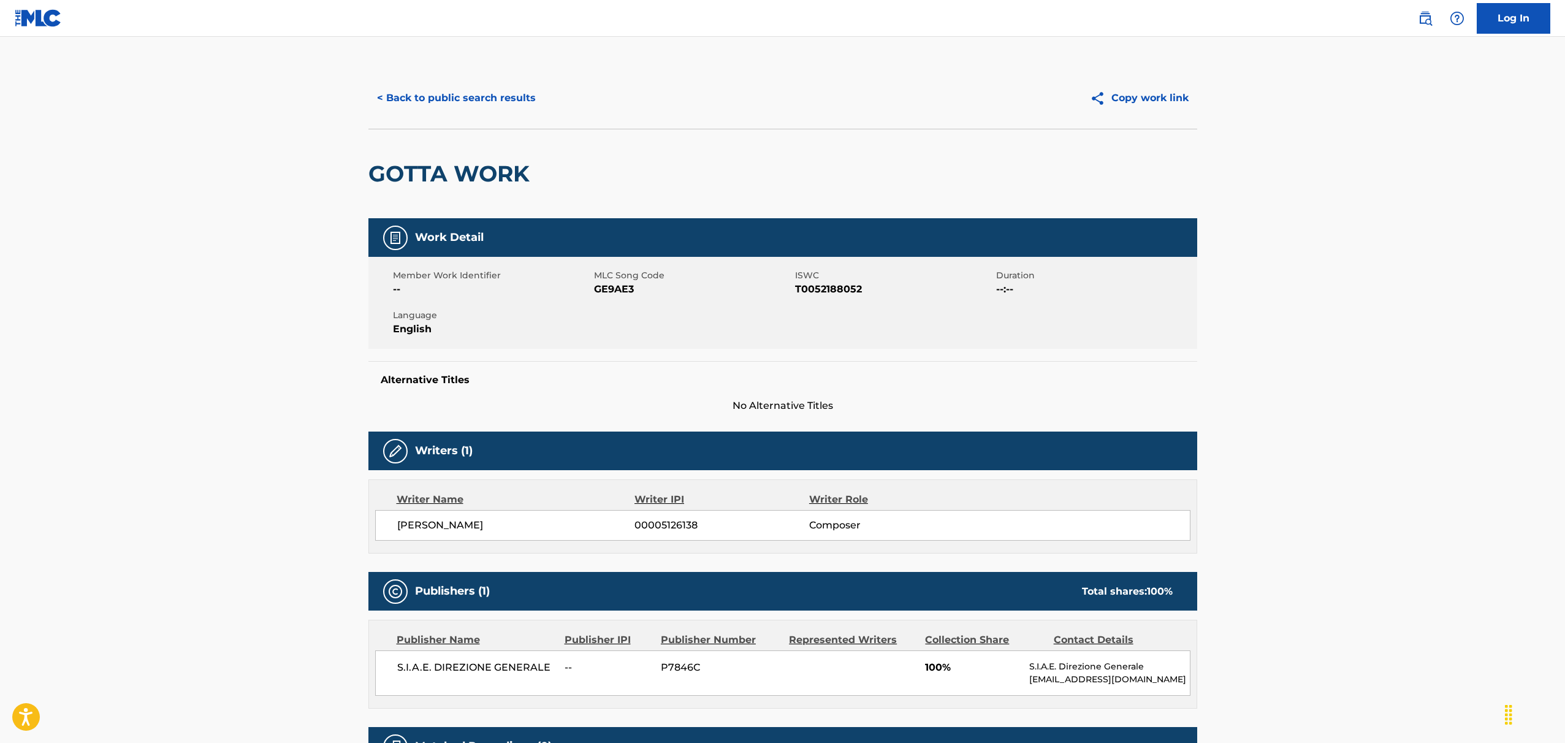
click at [615, 291] on span "GE9AE3" at bounding box center [693, 289] width 198 height 15
copy span "GE9AE3"
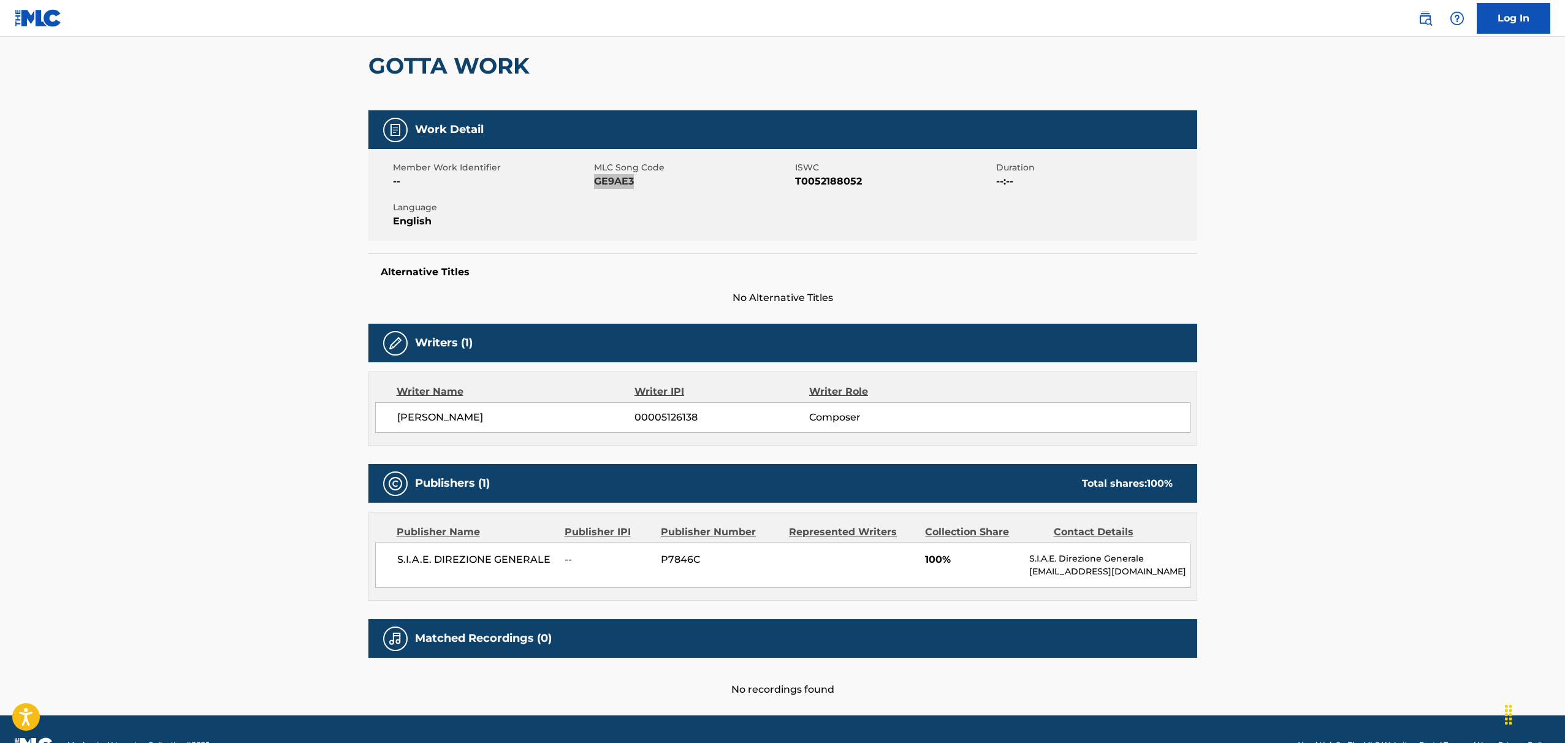
scroll to position [139, 0]
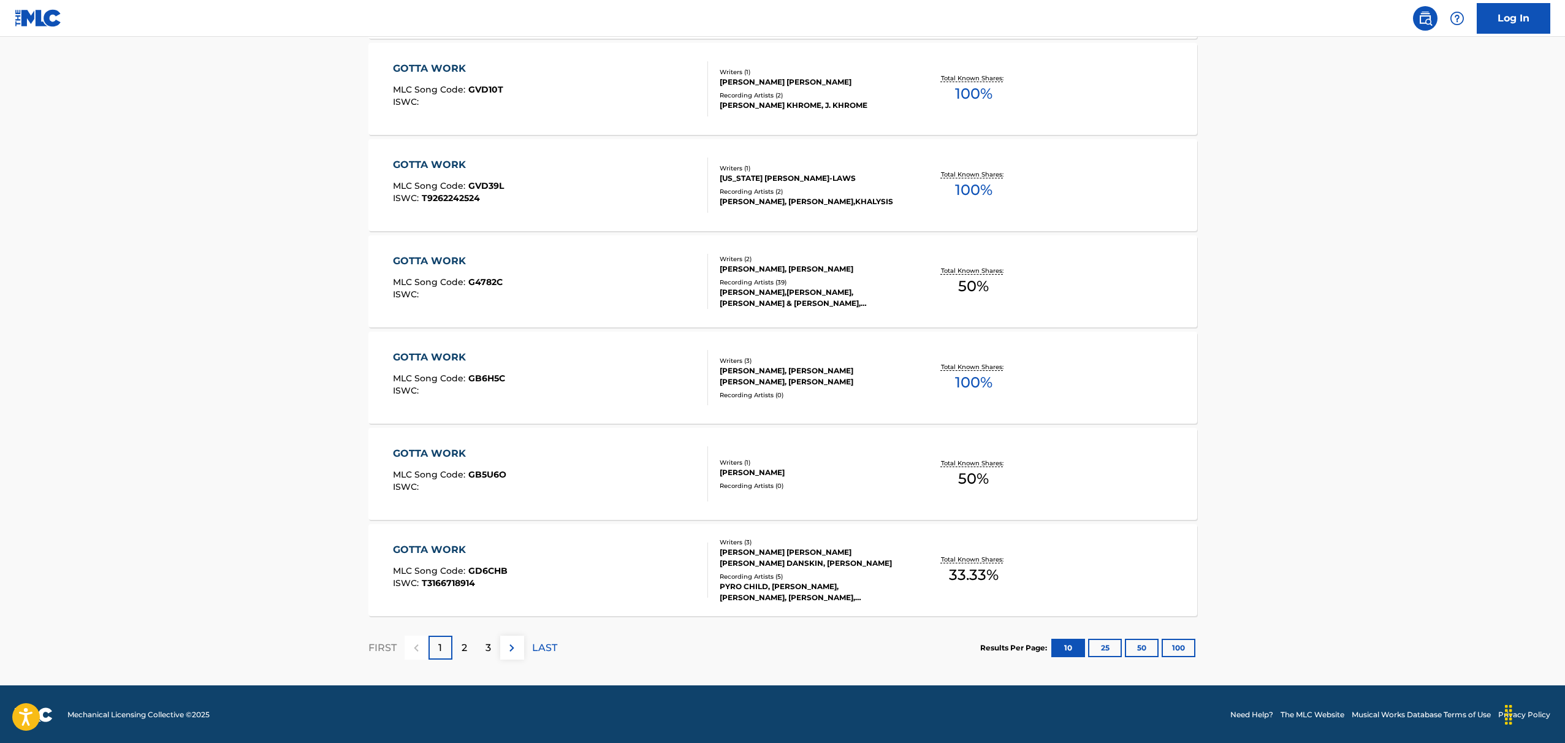
scroll to position [758, 0]
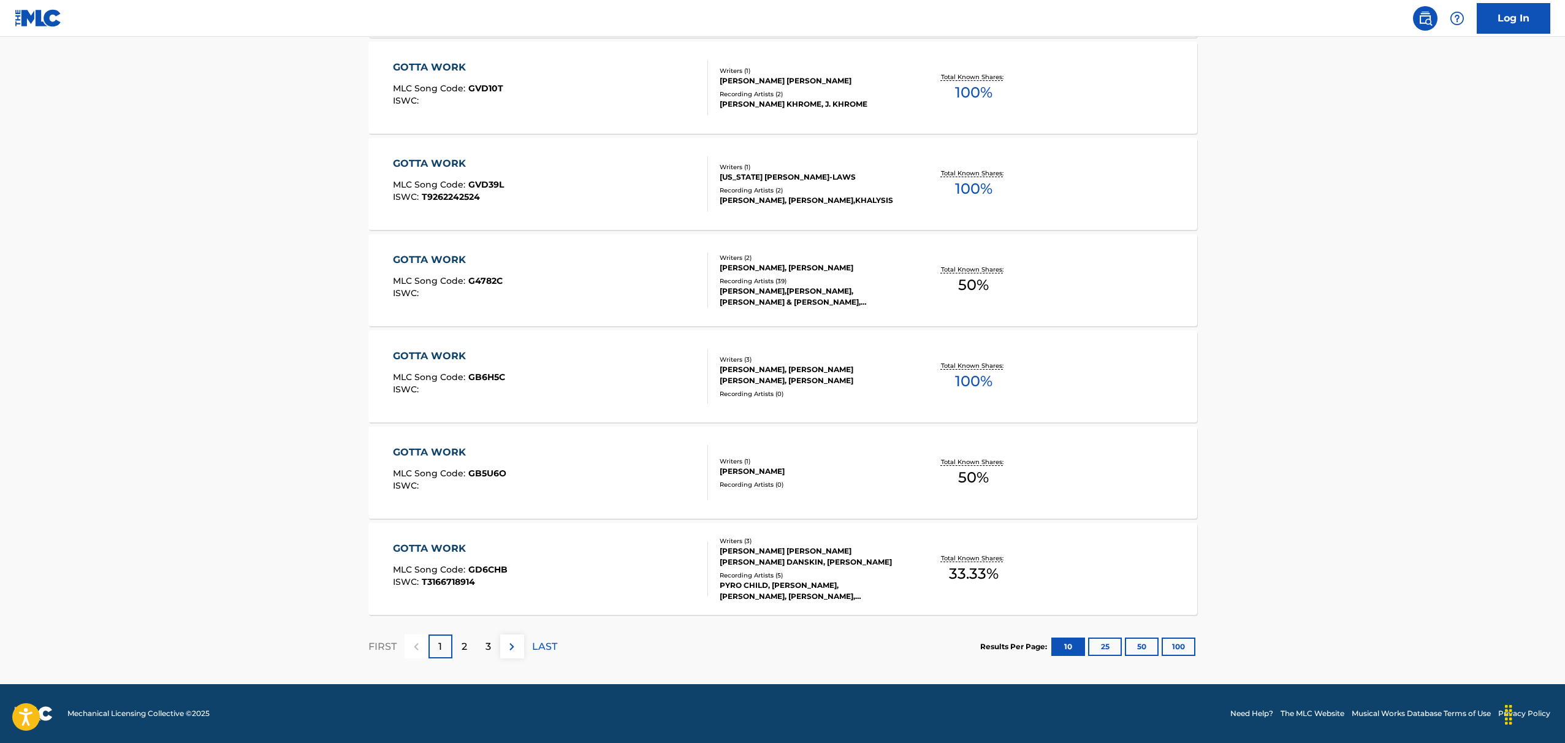
click at [575, 355] on div "GOTTA WORK MLC Song Code : GB6H5C ISWC :" at bounding box center [550, 376] width 315 height 55
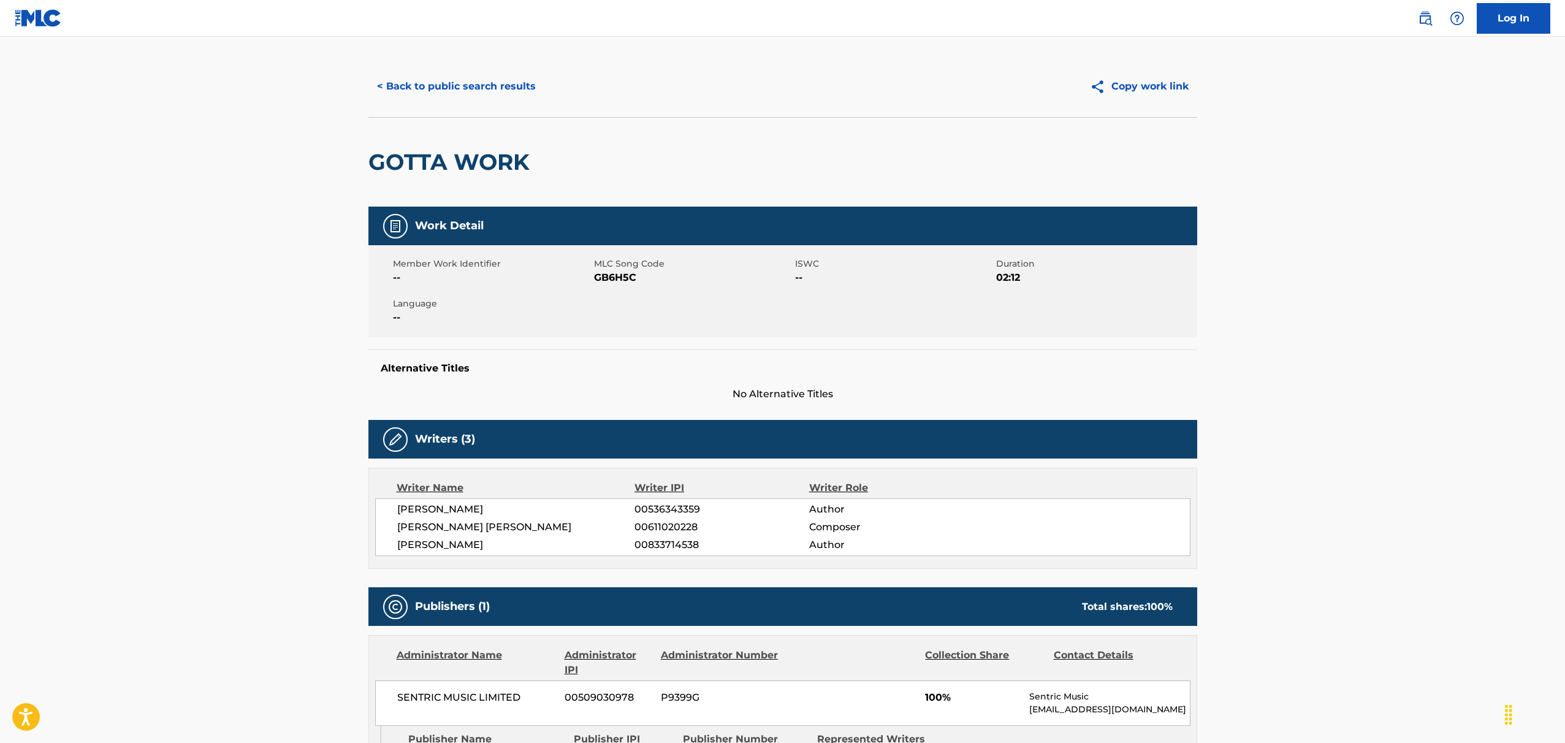
scroll to position [78, 0]
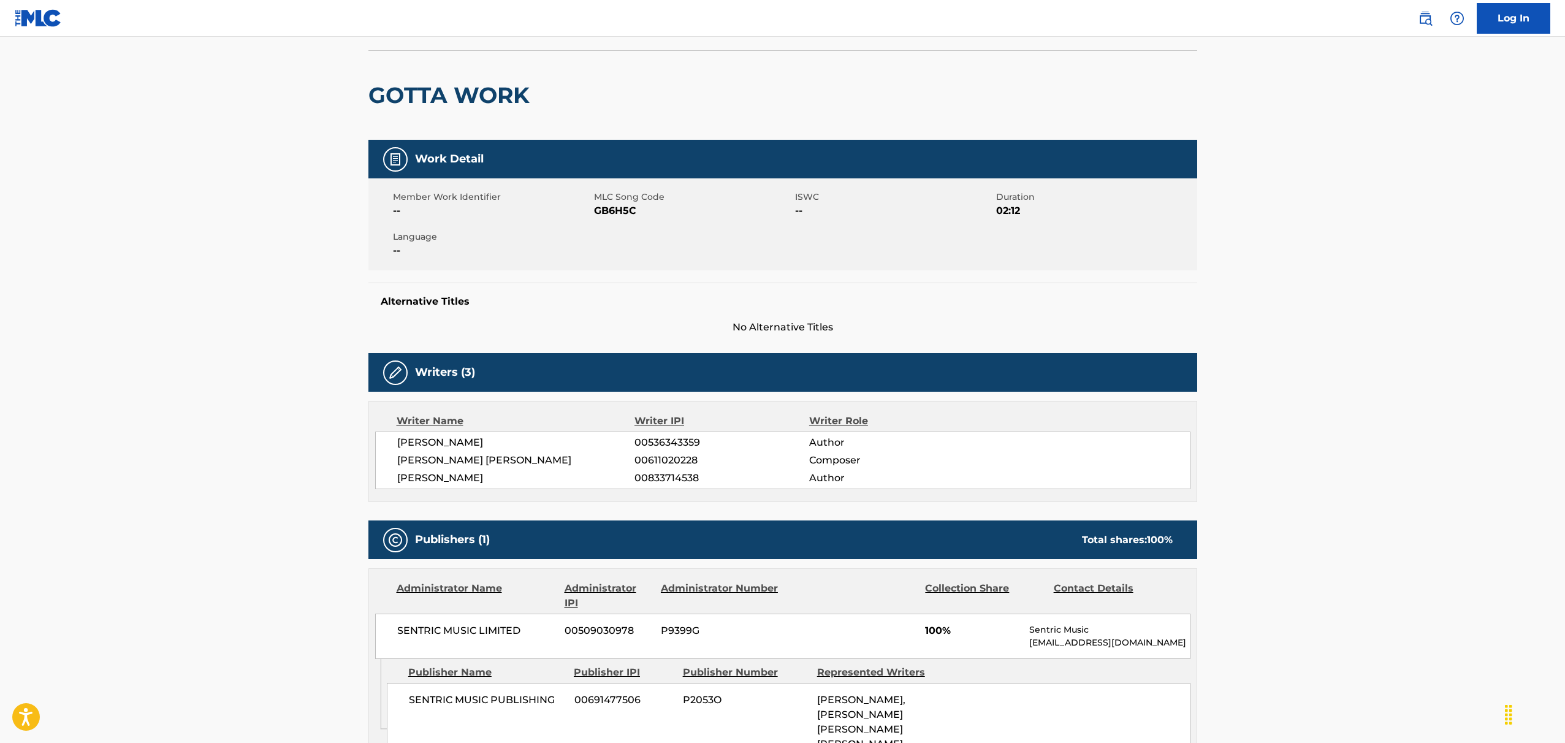
click at [611, 204] on span "GB6H5C" at bounding box center [693, 211] width 198 height 15
copy span "GB6H5C"
click at [243, 163] on main "< Back to public search results Copy work link GOTTA WORK Work Detail Member Wo…" at bounding box center [782, 420] width 1565 height 925
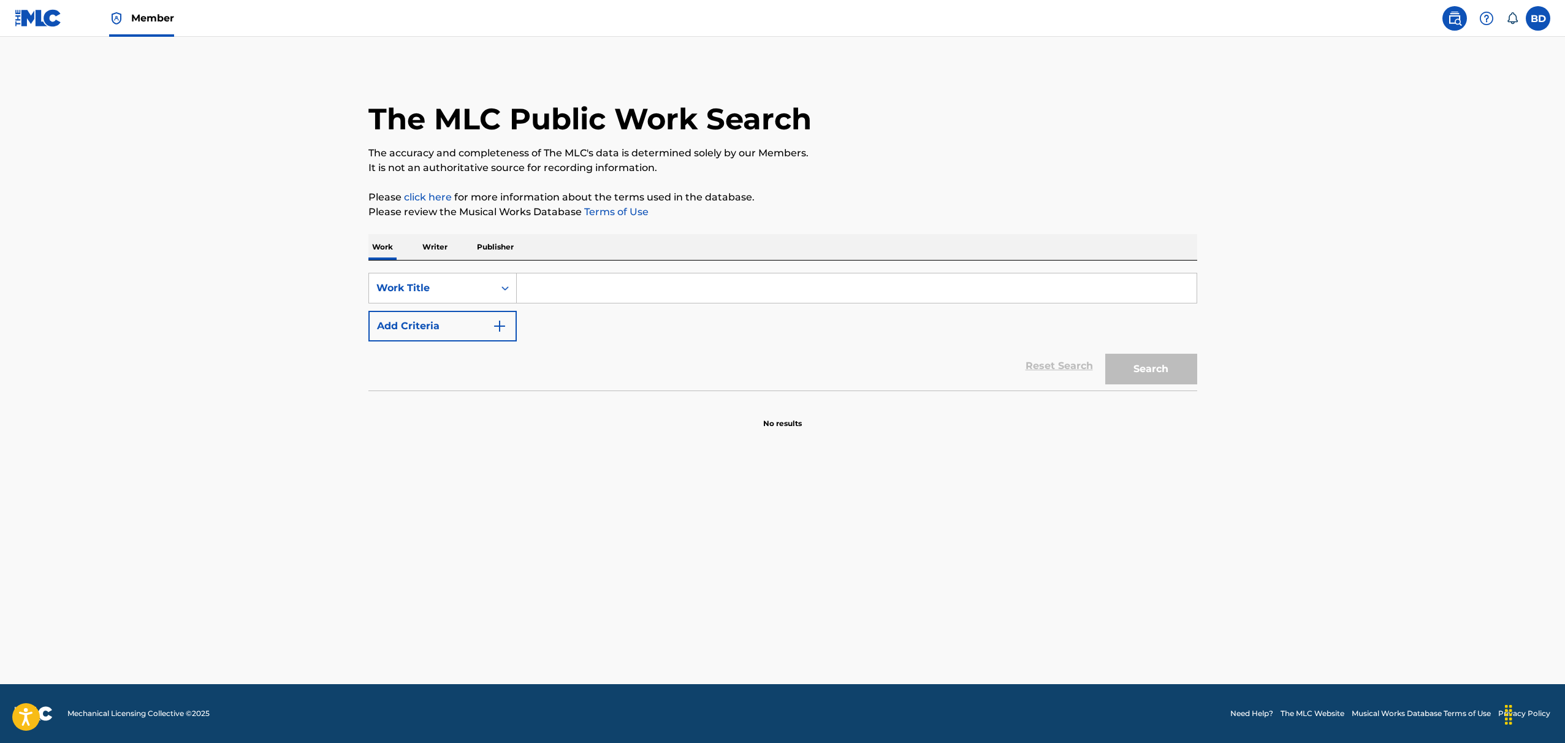
click at [604, 298] on input "Search Form" at bounding box center [857, 287] width 680 height 29
click at [432, 250] on p "Writer" at bounding box center [435, 247] width 32 height 26
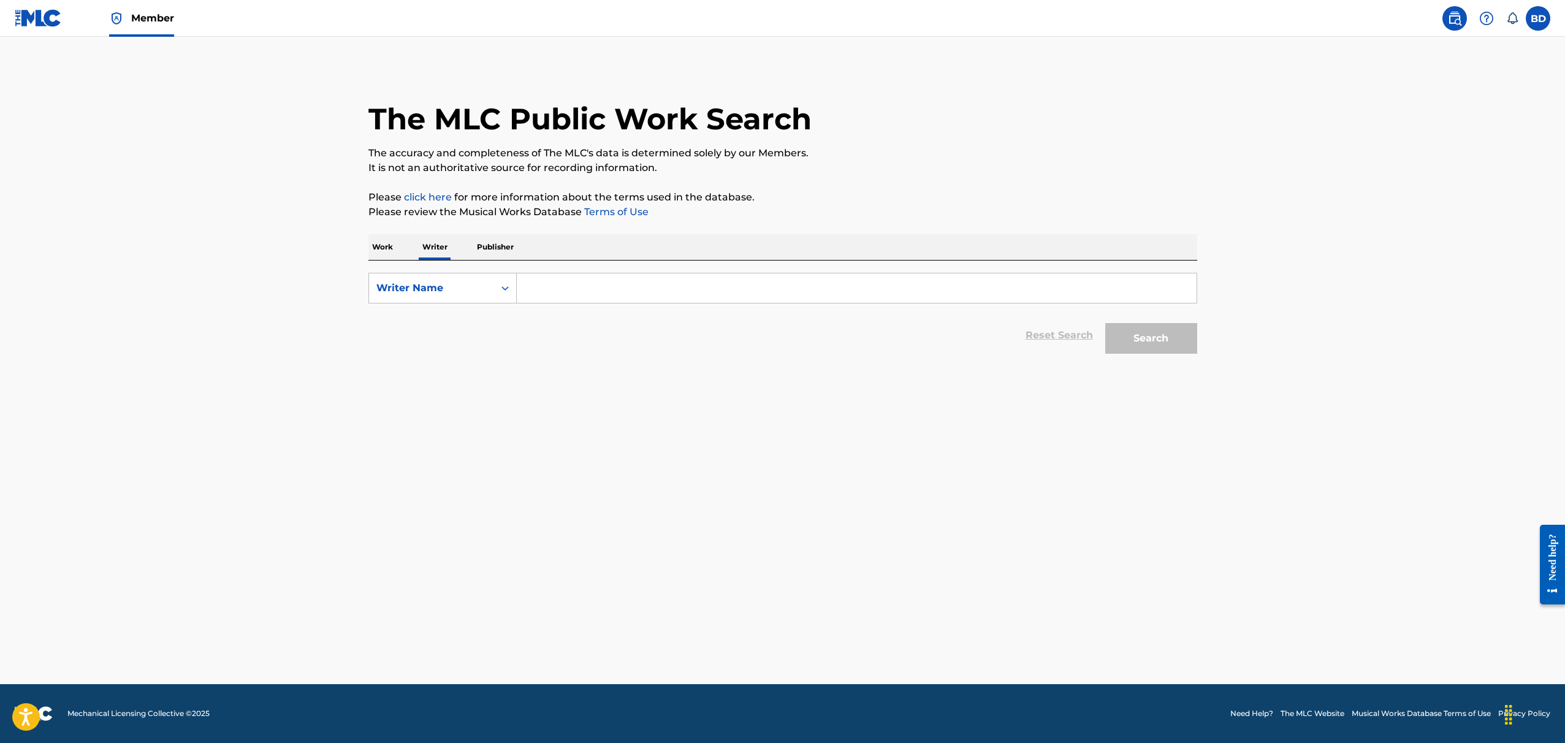
click at [587, 303] on div "Search Form" at bounding box center [857, 288] width 681 height 31
click at [578, 288] on input "Search Form" at bounding box center [857, 287] width 680 height 29
type input "[PERSON_NAME]"
click at [1163, 334] on button "Search" at bounding box center [1152, 338] width 92 height 31
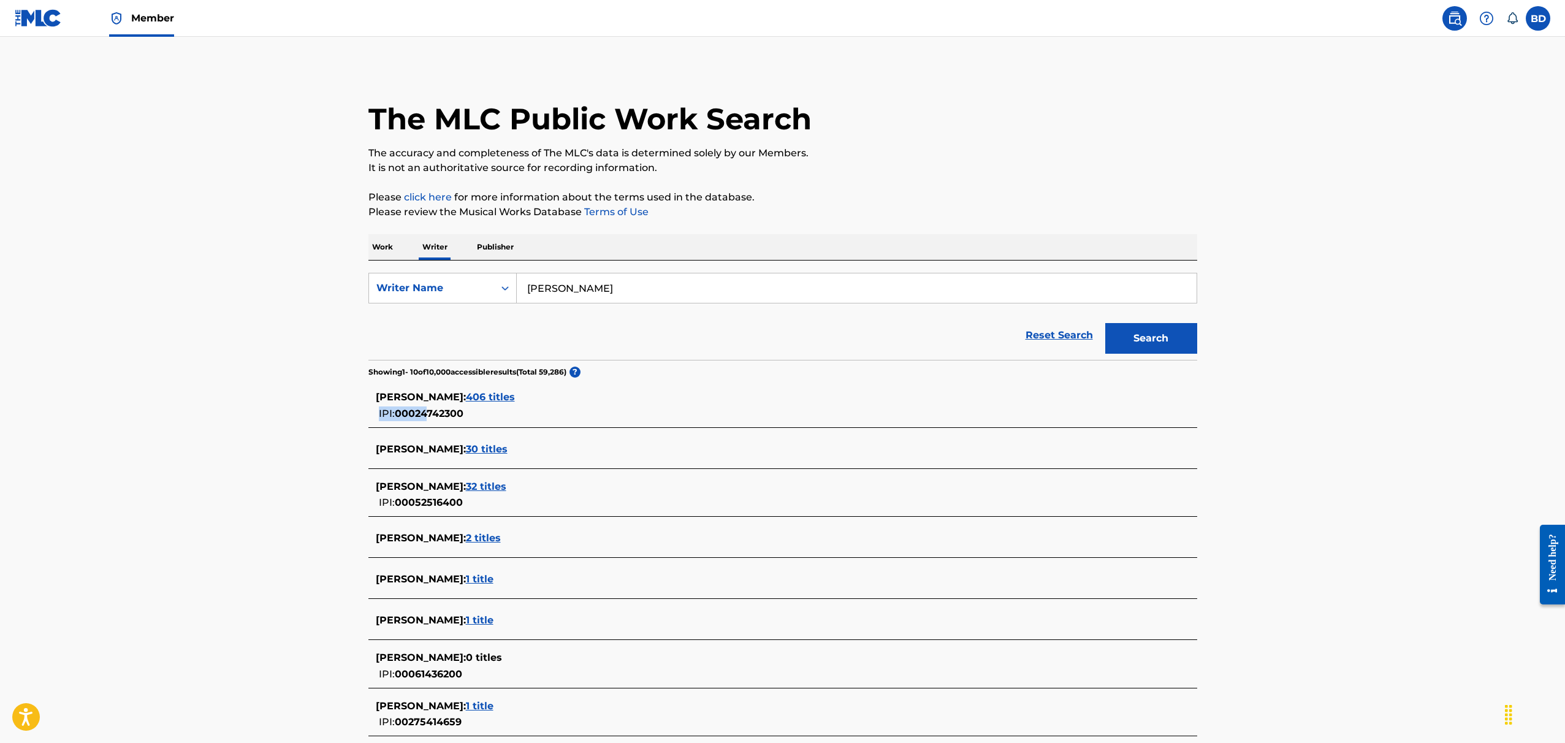
drag, startPoint x: 470, startPoint y: 413, endPoint x: 428, endPoint y: 414, distance: 42.3
click at [428, 414] on div "[PERSON_NAME] : 406 titles IPI: 00024742300" at bounding box center [767, 405] width 782 height 31
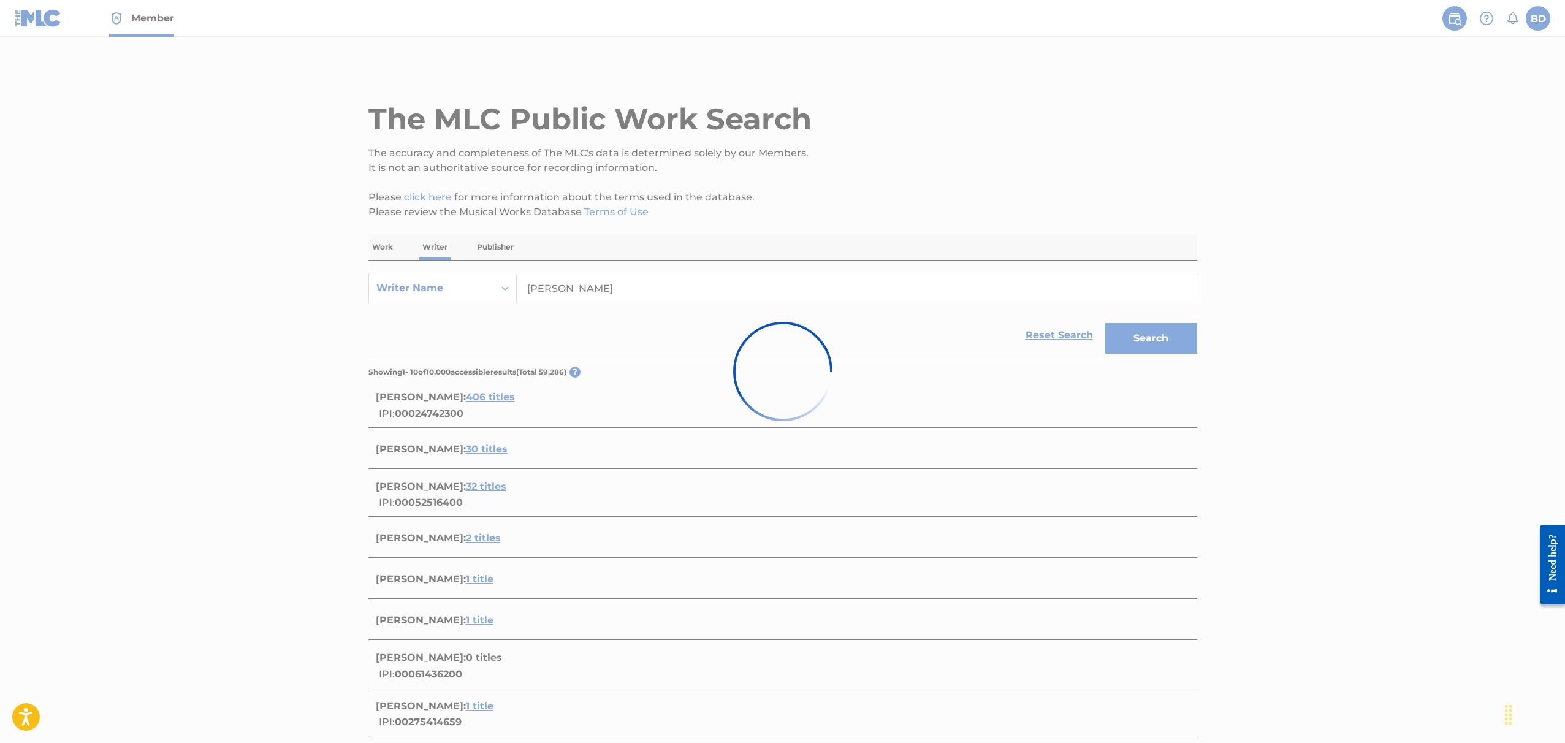
click at [429, 414] on div at bounding box center [782, 371] width 1565 height 743
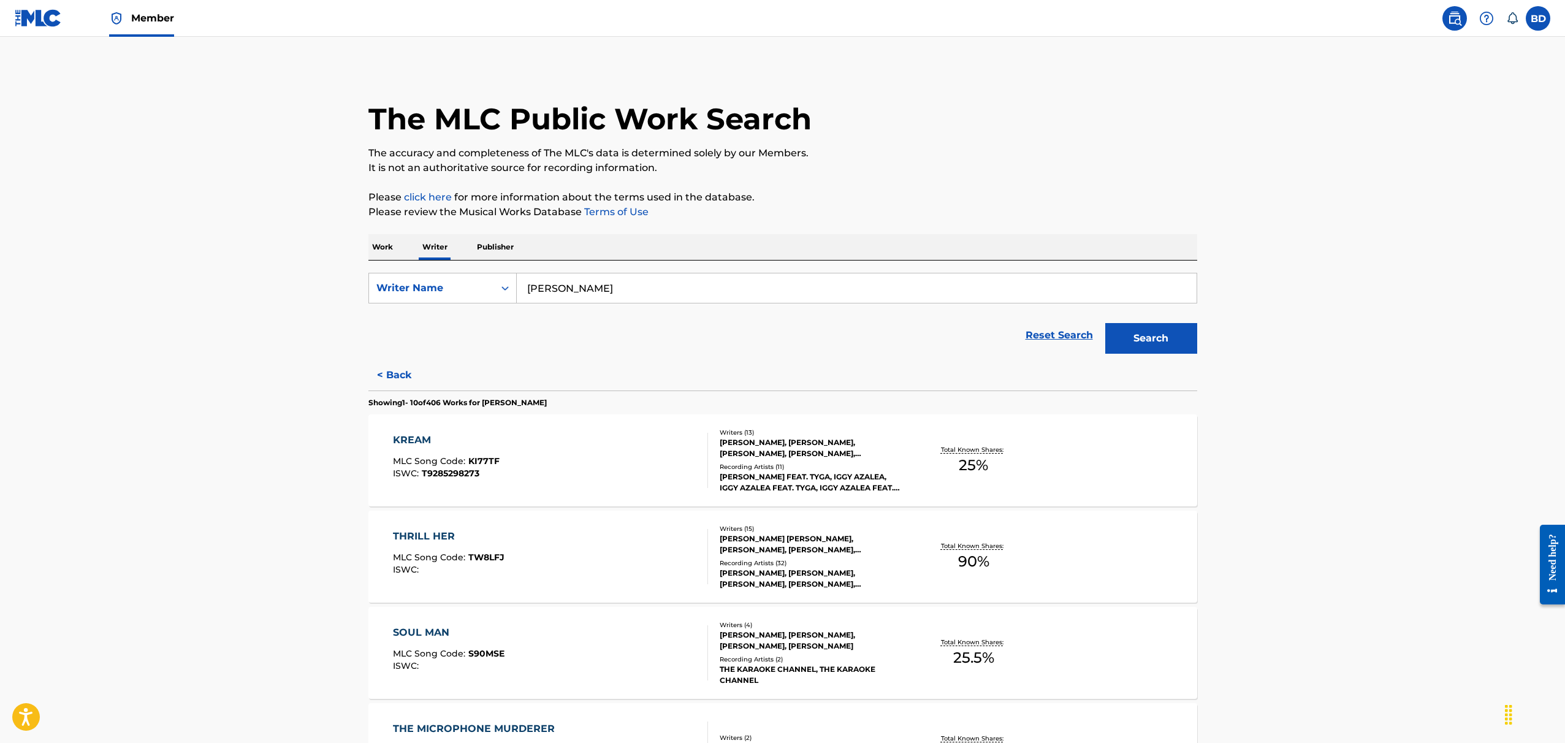
click at [562, 456] on div "KREAM MLC Song Code : KI77TF ISWC : T9285298273" at bounding box center [550, 460] width 315 height 55
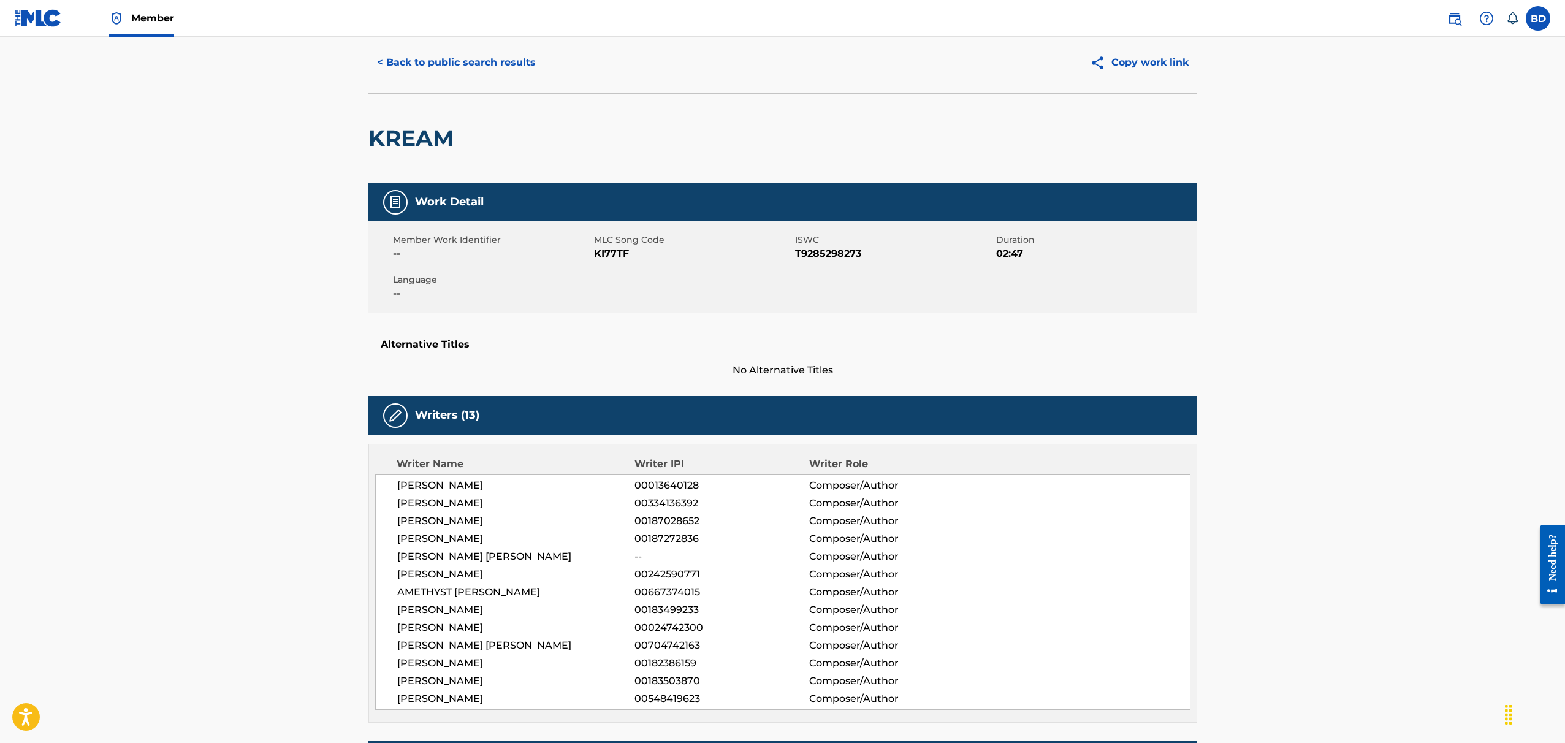
scroll to position [114, 0]
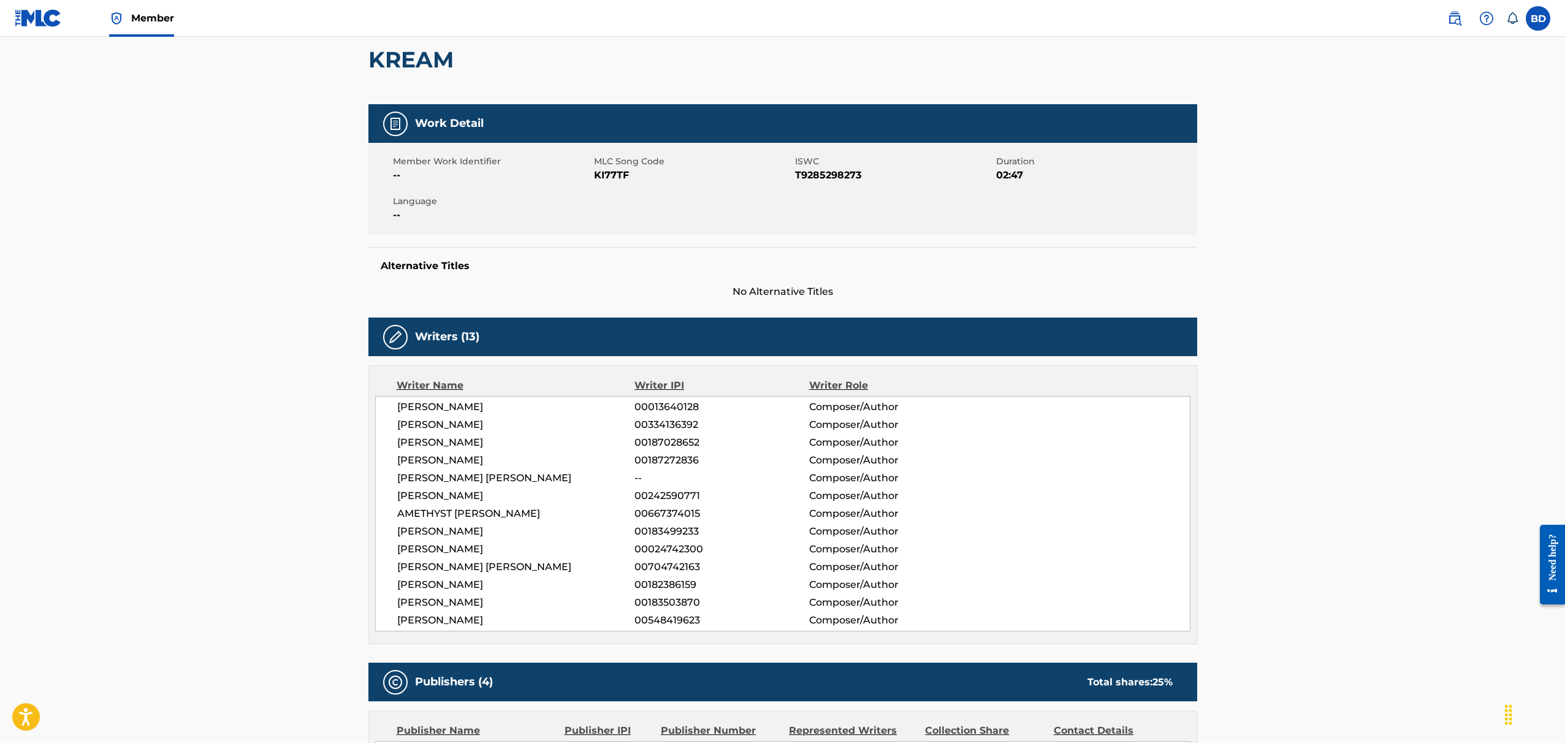
click at [670, 543] on span "00024742300" at bounding box center [722, 549] width 174 height 15
copy span "00024742300"
click at [678, 551] on span "00024742300" at bounding box center [722, 549] width 174 height 15
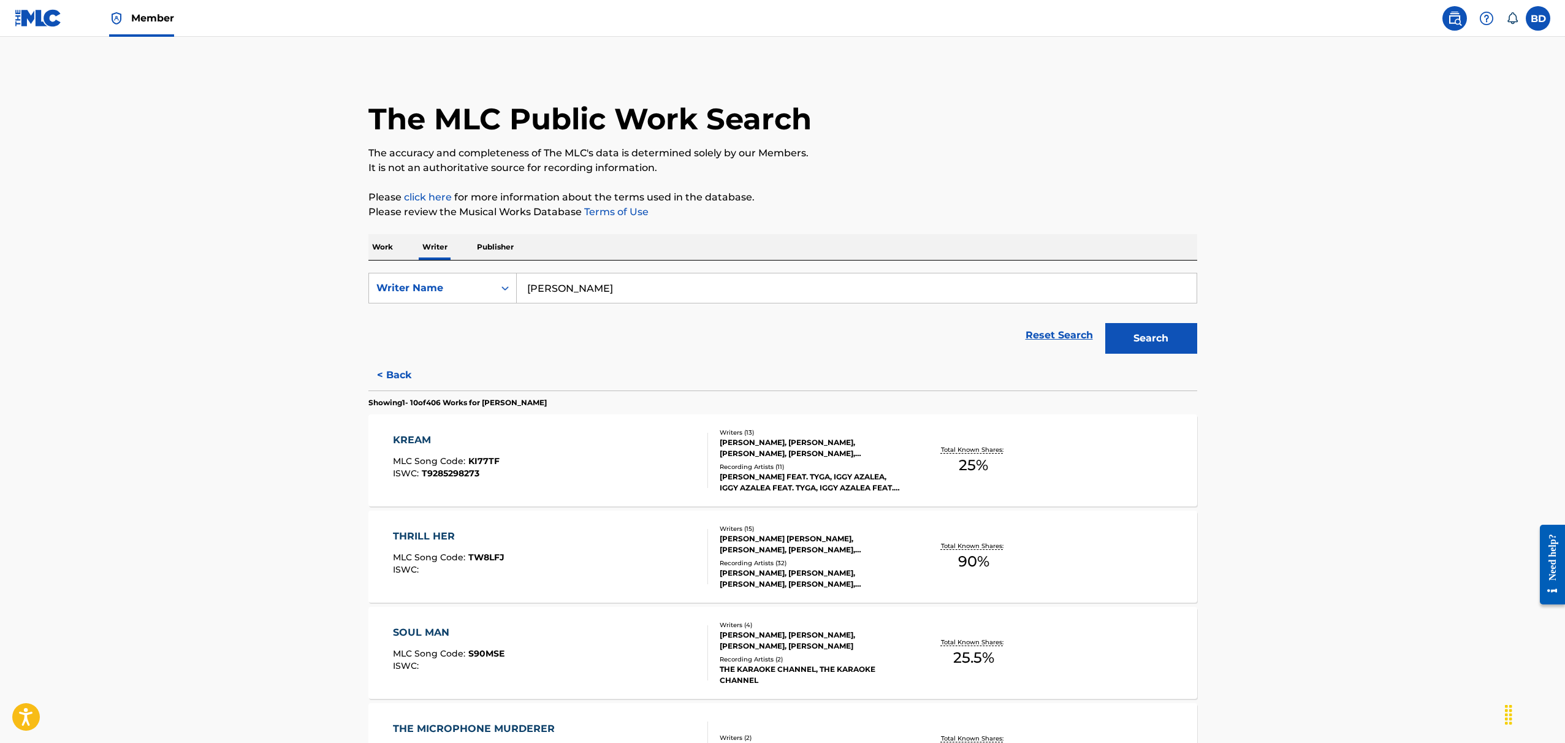
click at [779, 446] on div "ISAAC LEE HAYES, GARY E GRICE, CLIFFORD SMITH, RUSSELL T JONES, DENNIS DAVID CO…" at bounding box center [812, 448] width 185 height 22
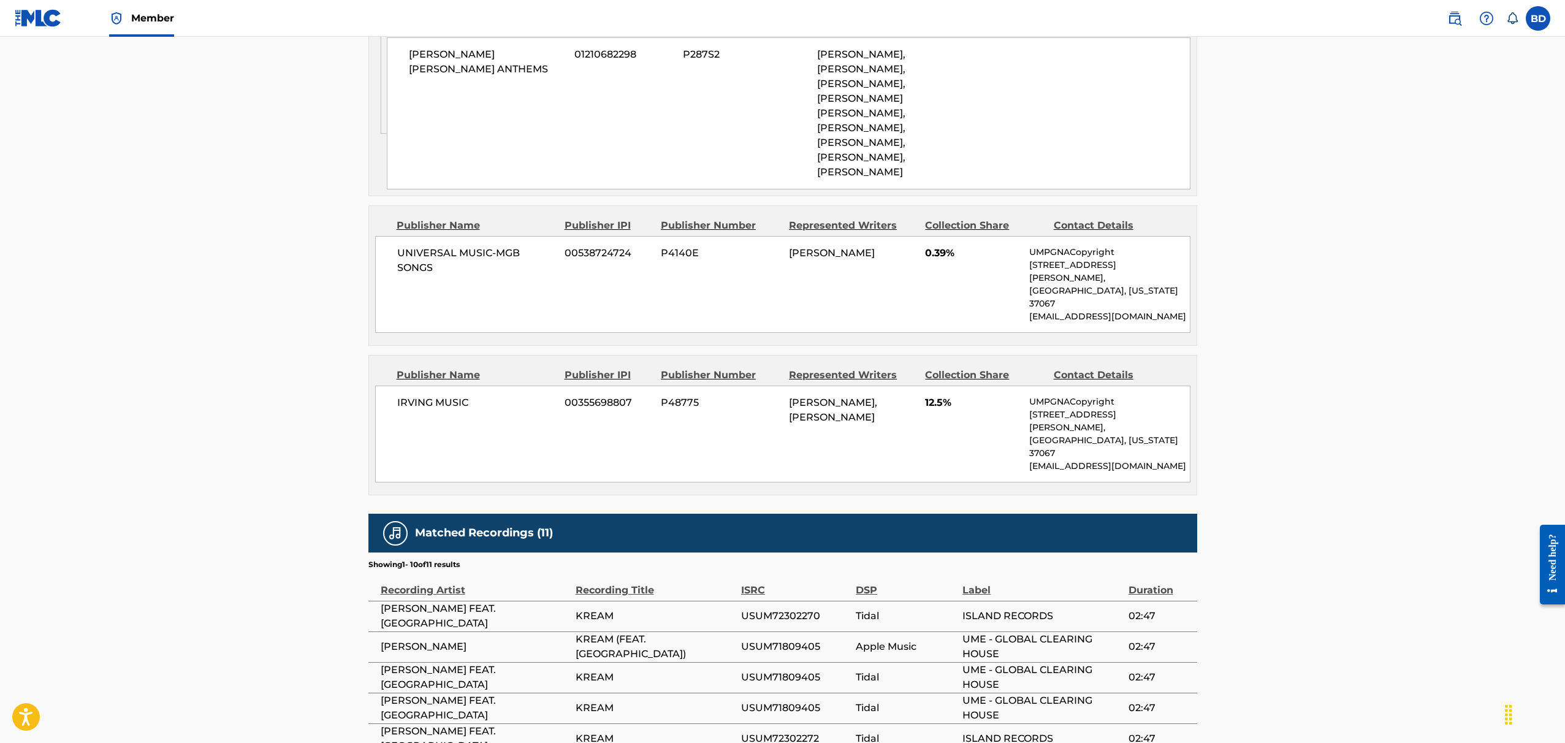
scroll to position [1149, 0]
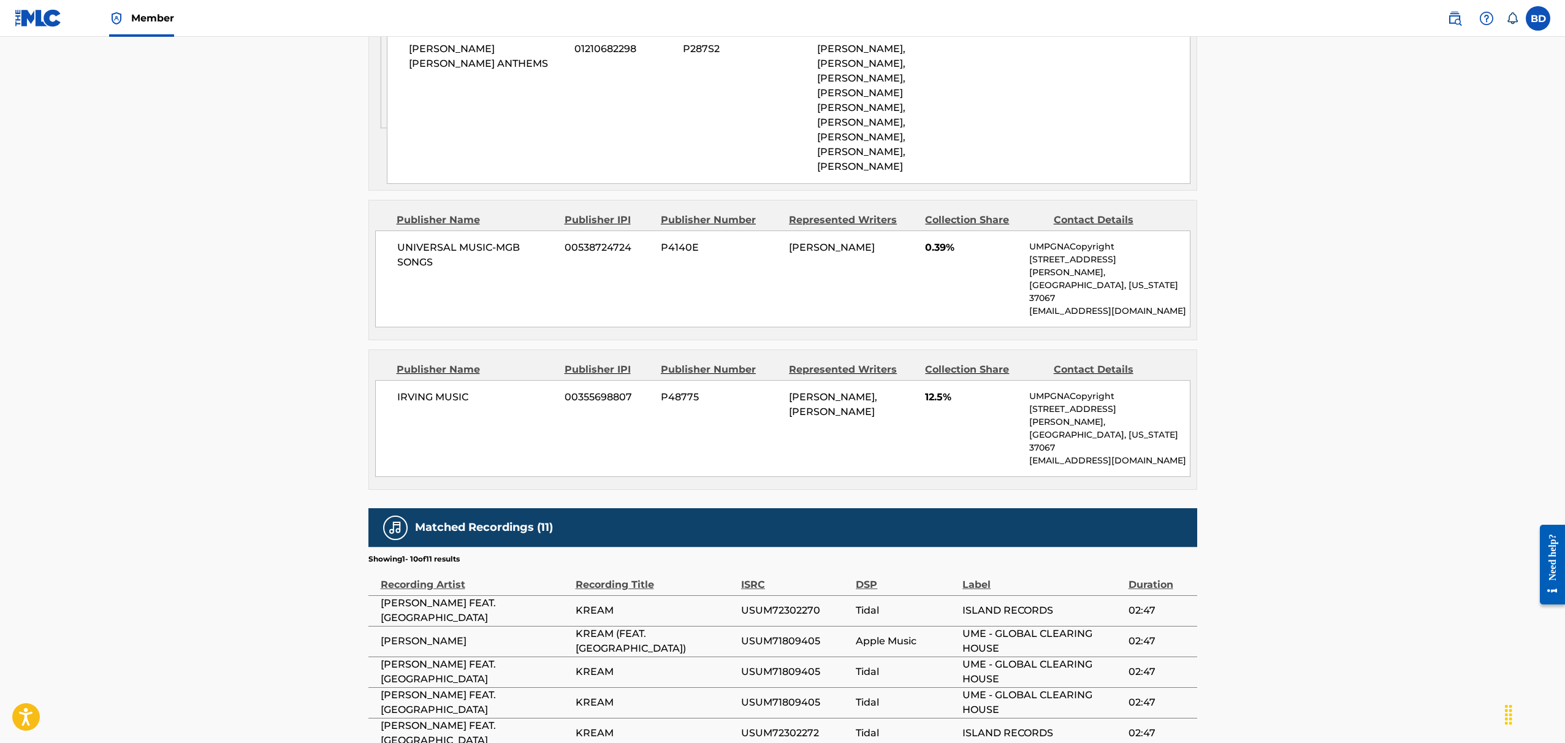
click at [780, 603] on span "USUM72302270" at bounding box center [795, 610] width 109 height 15
copy span "USUM72302270"
click at [776, 634] on span "USUM71809405" at bounding box center [795, 641] width 109 height 15
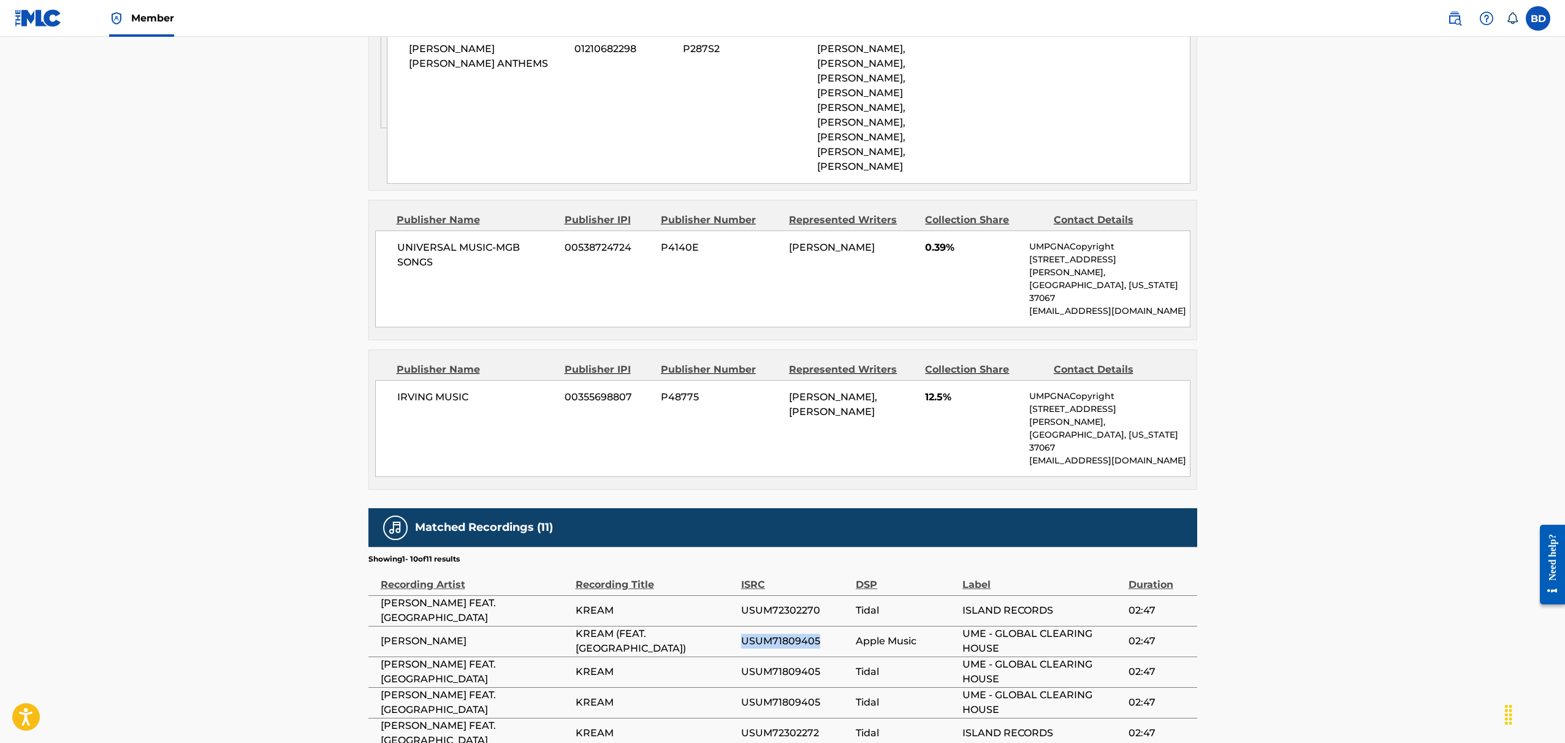
copy span "USUM71809405"
click at [419, 634] on span "IGGY AZALEA" at bounding box center [475, 641] width 189 height 15
drag, startPoint x: 450, startPoint y: 533, endPoint x: 378, endPoint y: 533, distance: 71.7
click at [378, 626] on td "IGGY AZALEA" at bounding box center [472, 641] width 207 height 31
copy span "IGGY AZALEA"
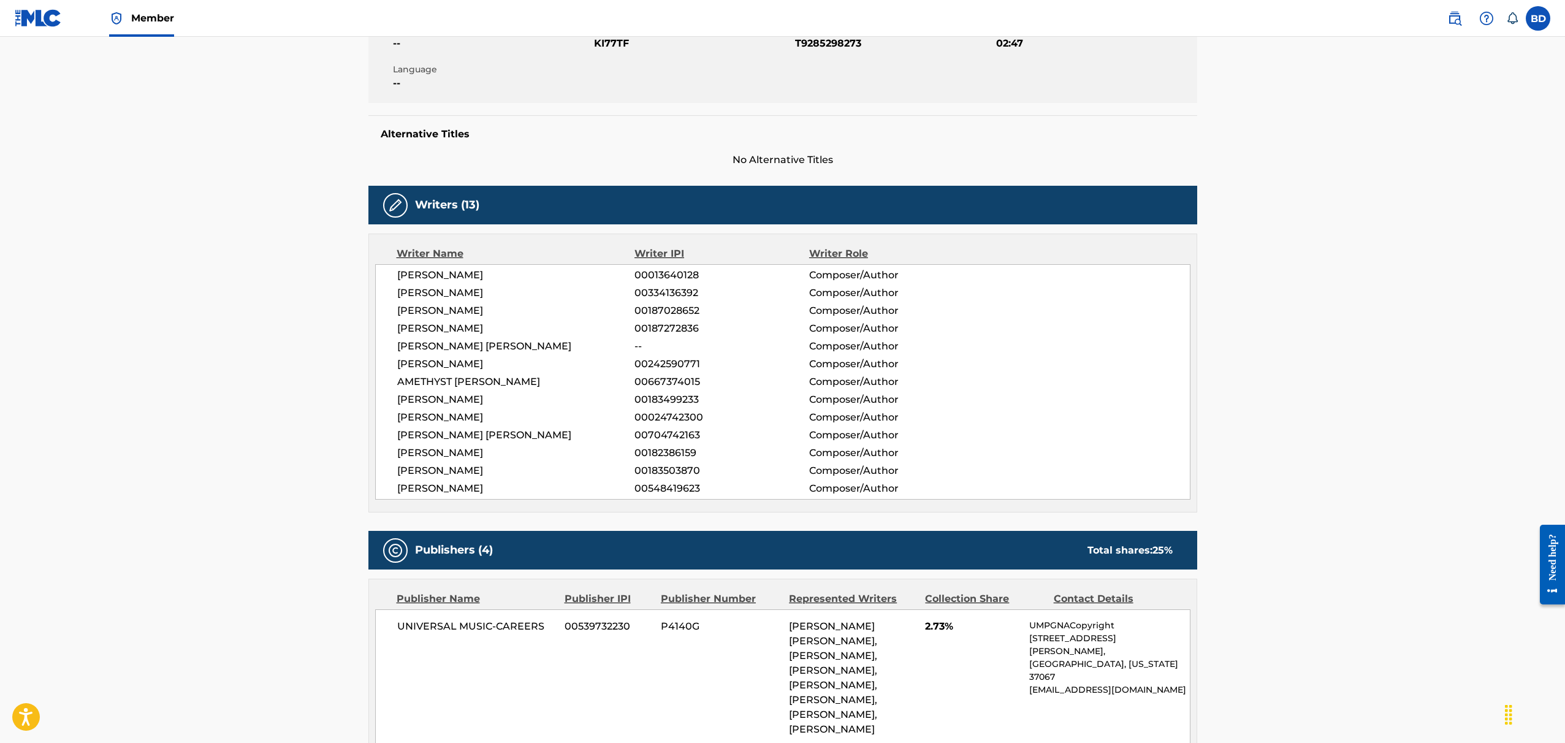
scroll to position [246, 0]
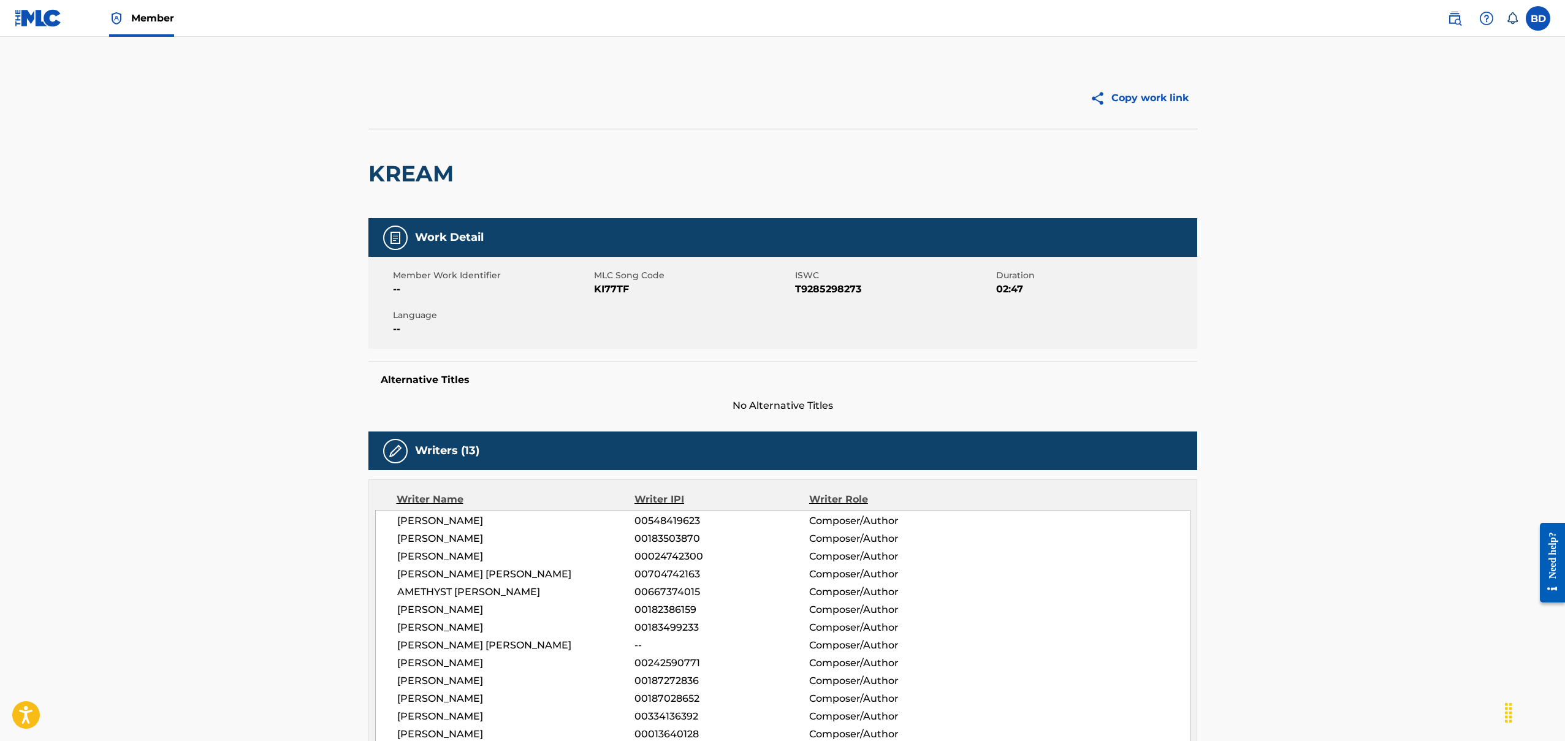
click at [665, 290] on span "KI77TF" at bounding box center [693, 289] width 198 height 15
click at [395, 179] on h2 "KREAM" at bounding box center [414, 174] width 91 height 28
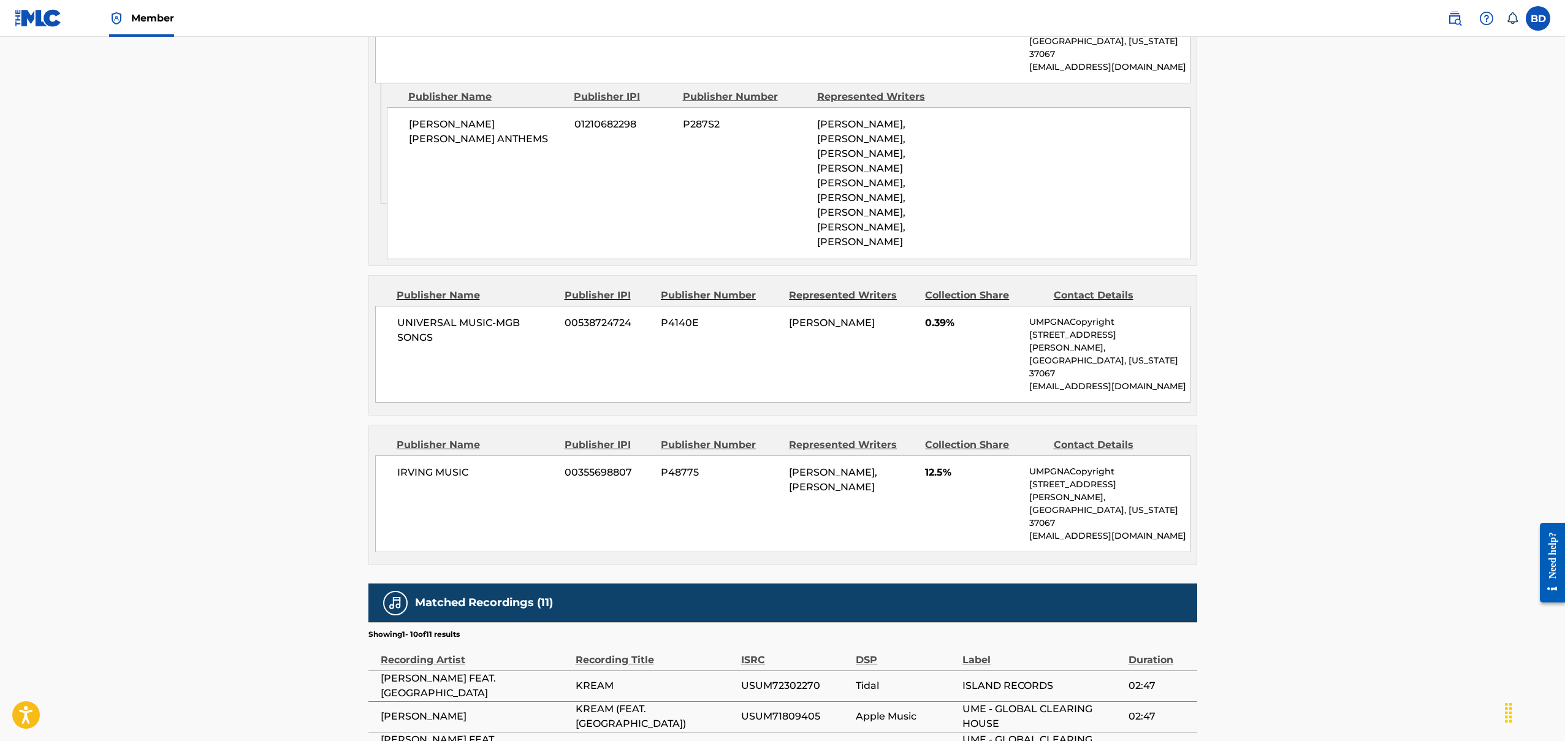
scroll to position [1263, 0]
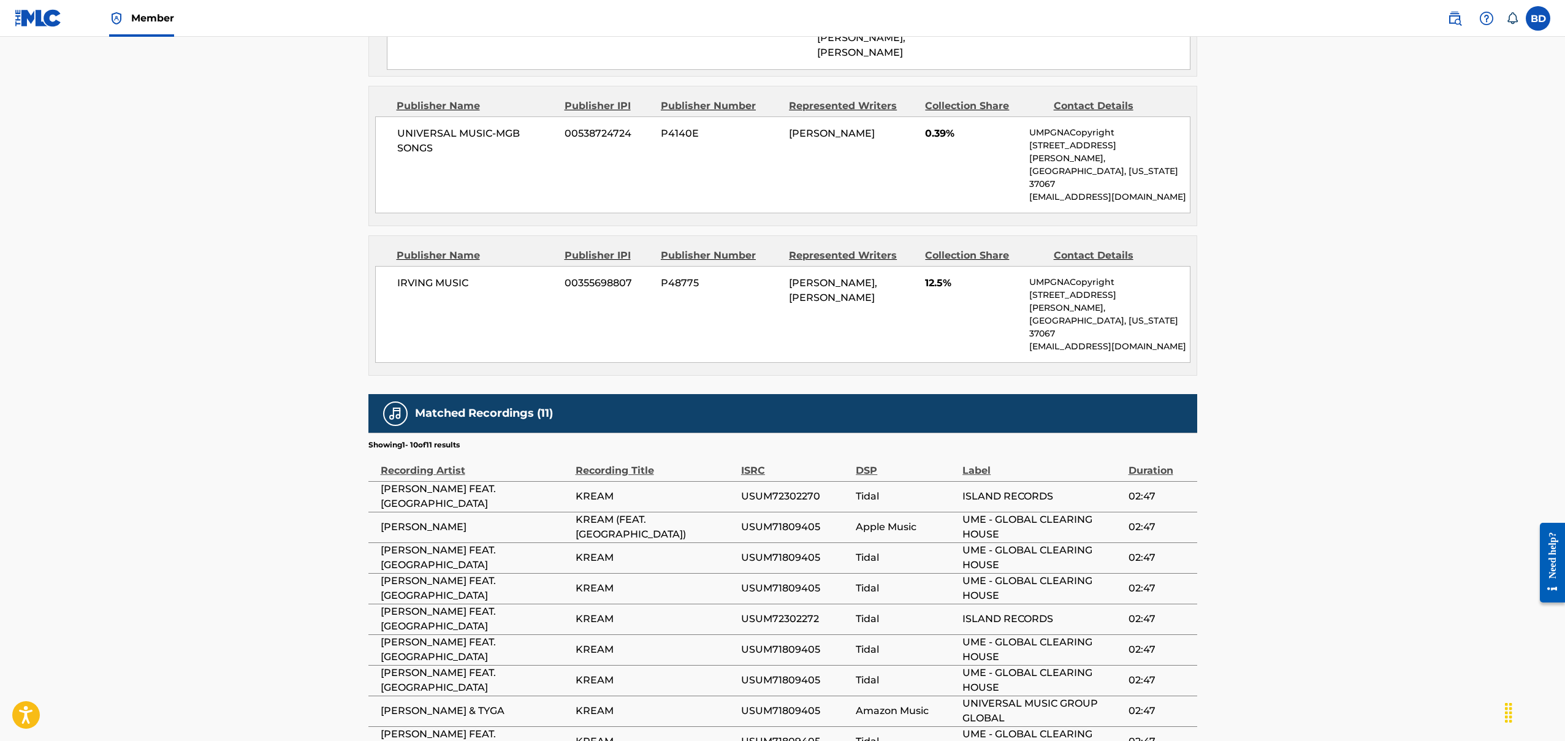
click at [628, 512] on td "KREAM (FEAT. TYGA)" at bounding box center [659, 527] width 166 height 31
click at [668, 513] on span "KREAM (FEAT. TYGA)" at bounding box center [655, 527] width 159 height 29
click at [700, 581] on span "KREAM" at bounding box center [655, 588] width 159 height 15
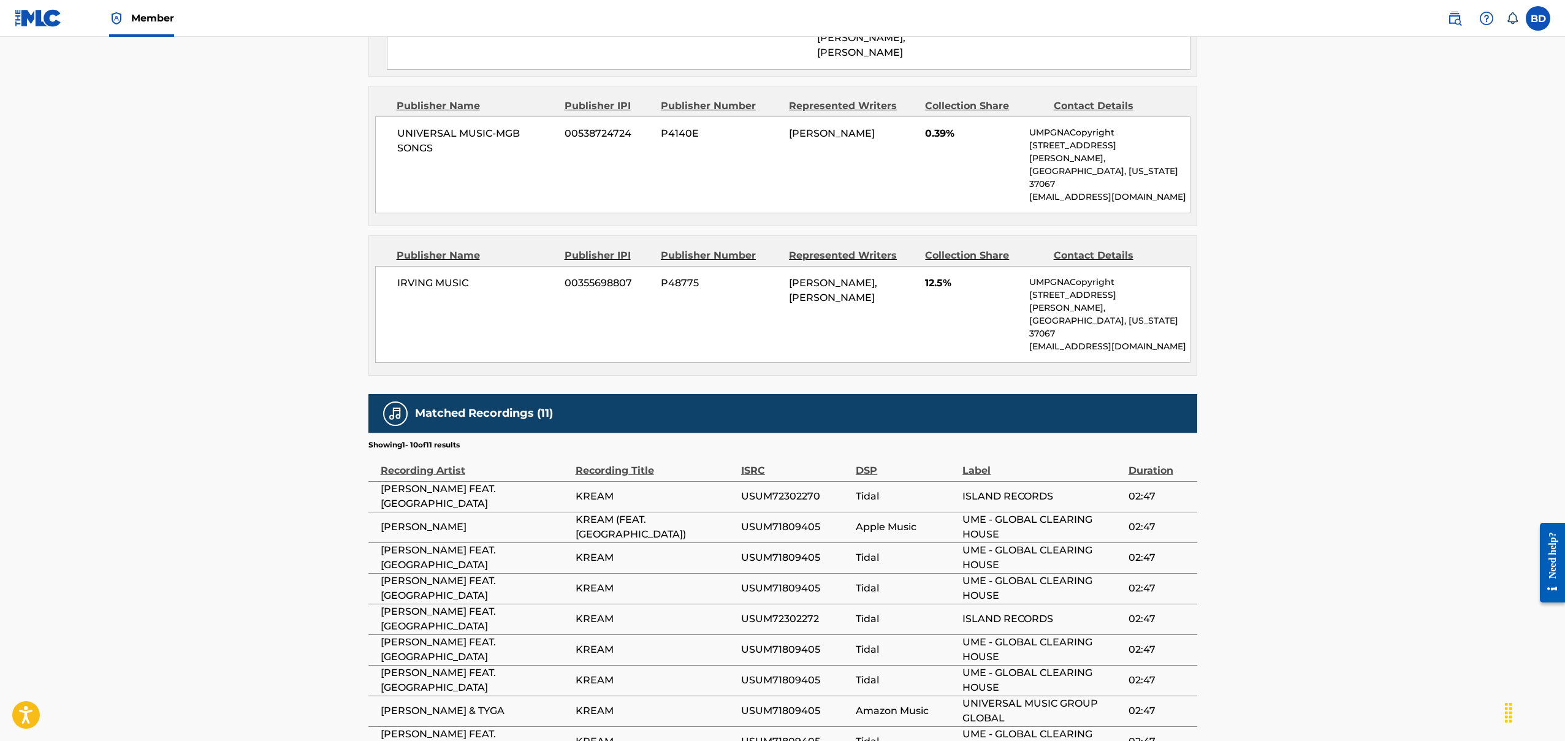
click at [782, 581] on span "USUM71809405" at bounding box center [795, 588] width 109 height 15
drag, startPoint x: 695, startPoint y: 420, endPoint x: 575, endPoint y: 418, distance: 120.2
click at [576, 513] on span "KREAM (FEAT. TYGA)" at bounding box center [655, 527] width 159 height 29
drag, startPoint x: 457, startPoint y: 420, endPoint x: 378, endPoint y: 416, distance: 78.6
click at [378, 512] on td "IGGY AZALEA" at bounding box center [472, 527] width 207 height 31
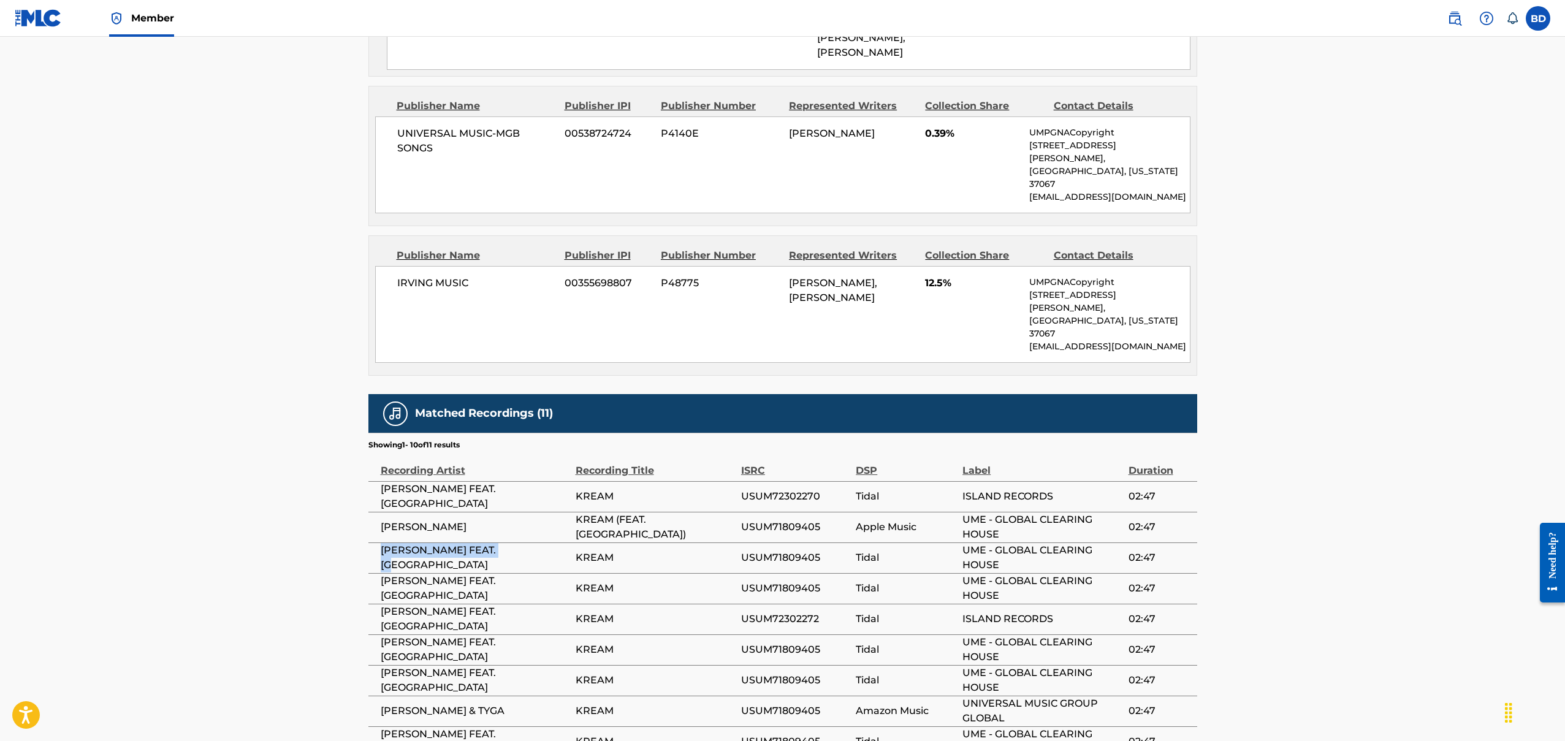
drag, startPoint x: 512, startPoint y: 451, endPoint x: 380, endPoint y: 438, distance: 133.1
click at [380, 543] on td "IGGY AZALEA FEAT. TYGA" at bounding box center [472, 558] width 207 height 31
click at [451, 543] on td "IGGY AZALEA FEAT. TYGA" at bounding box center [472, 558] width 207 height 31
drag, startPoint x: 450, startPoint y: 451, endPoint x: 465, endPoint y: 454, distance: 15.8
click at [462, 543] on span "IGGY AZALEA FEAT. TYGA" at bounding box center [475, 557] width 189 height 29
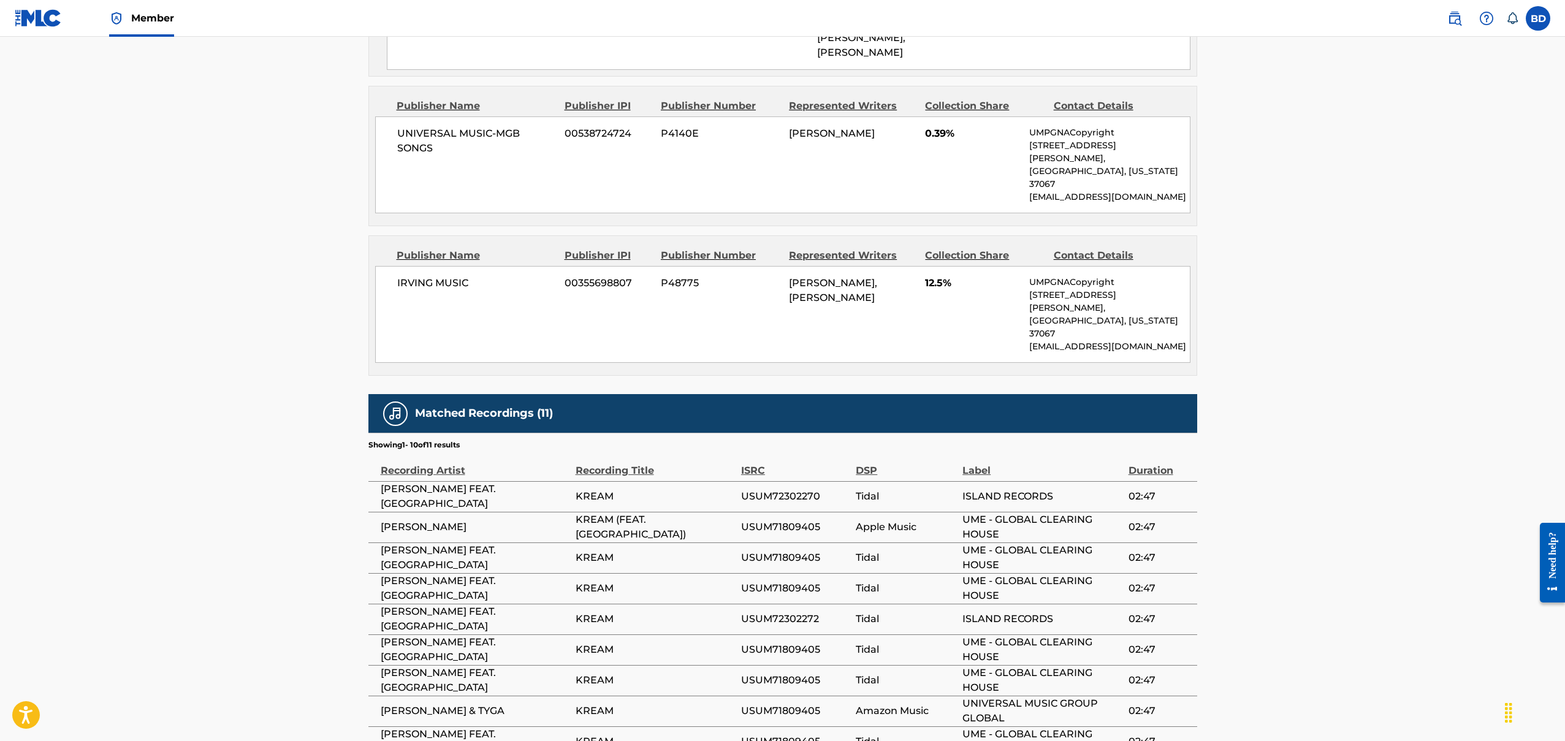
click at [542, 605] on span "IGGY AZALEA FEAT. TYGA" at bounding box center [475, 619] width 189 height 29
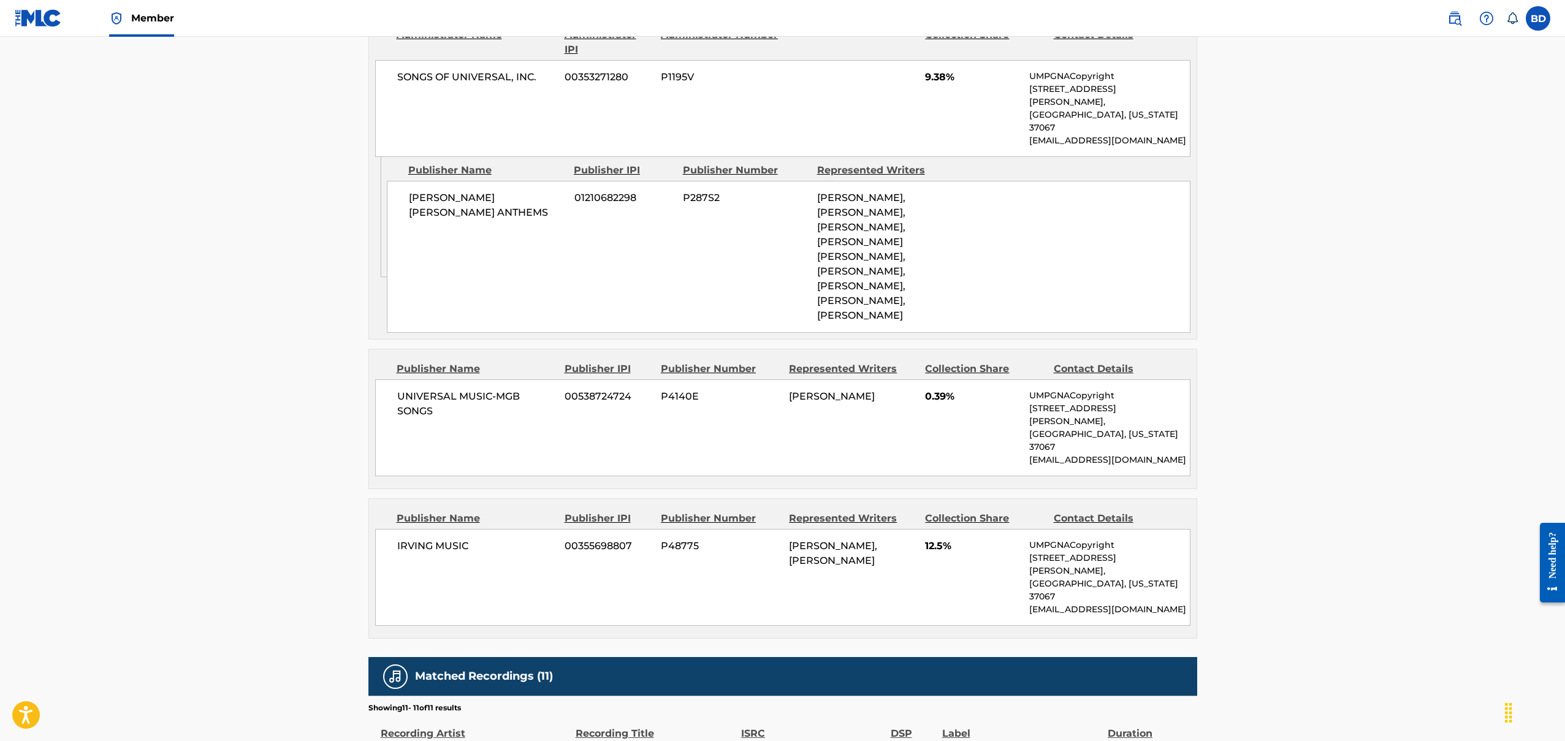
scroll to position [1045, 0]
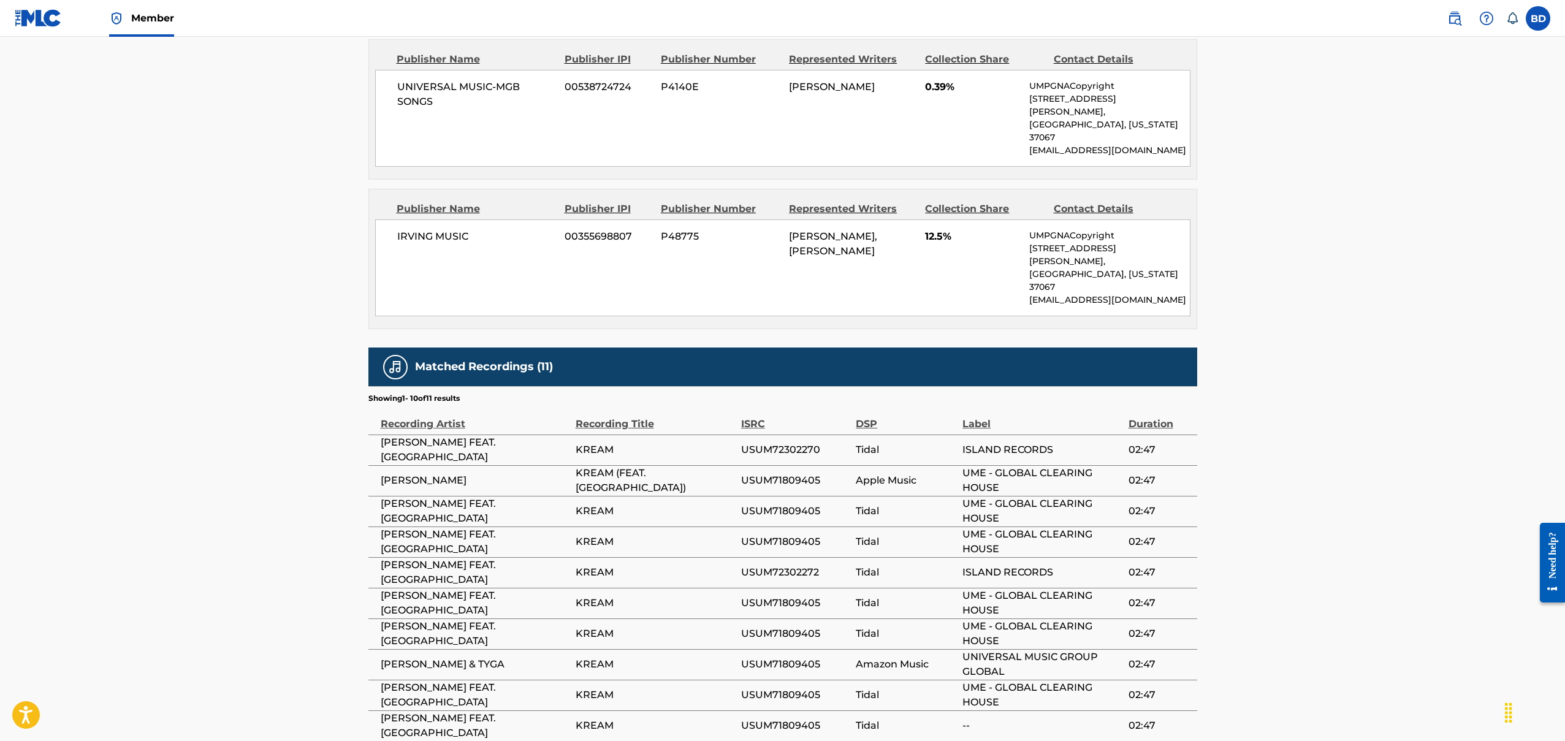
scroll to position [1321, 0]
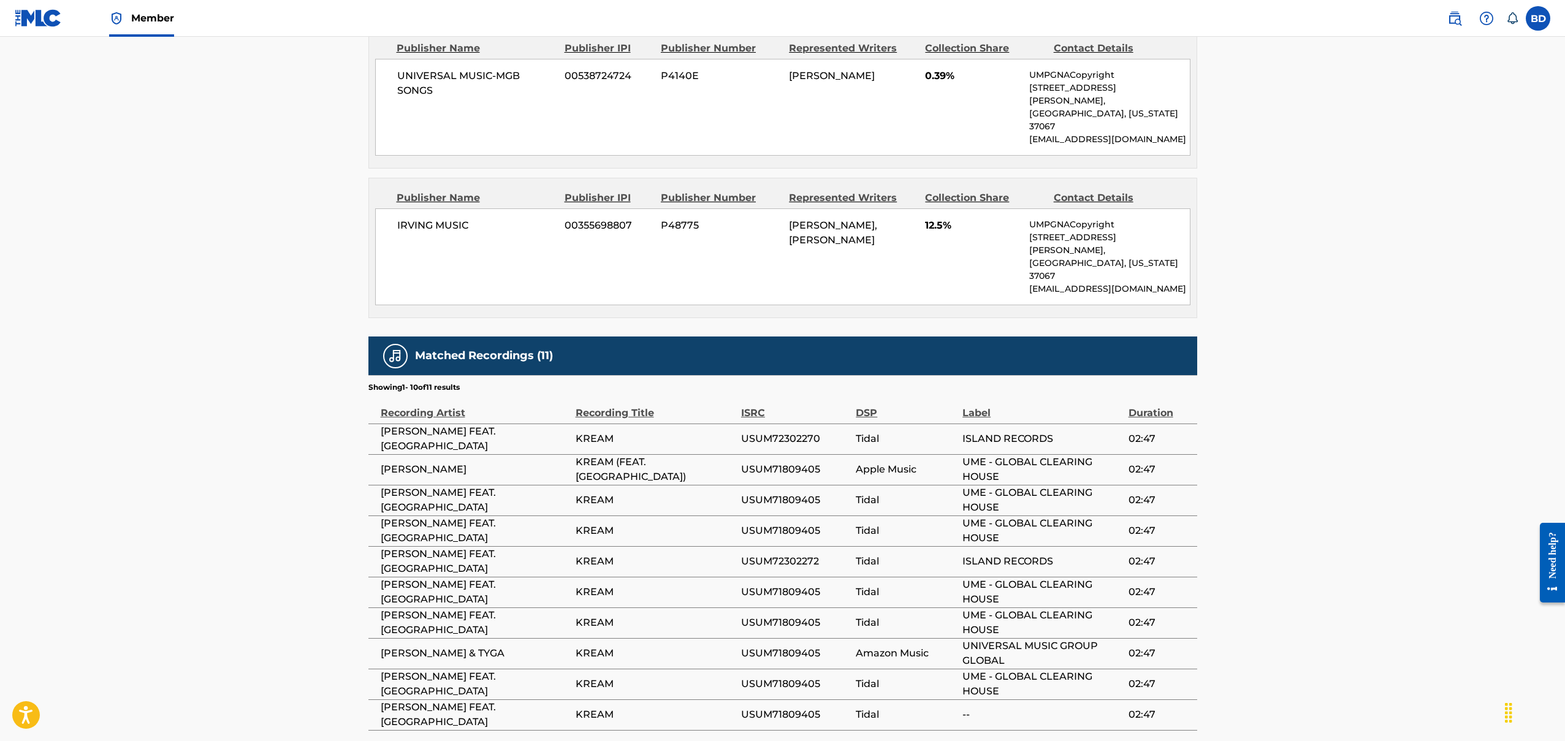
click at [787, 424] on td "USUM72302270" at bounding box center [798, 439] width 115 height 31
click at [787, 432] on span "USUM72302270" at bounding box center [795, 439] width 109 height 15
copy span "USUM72302270"
drag, startPoint x: 1076, startPoint y: 328, endPoint x: 958, endPoint y: 329, distance: 117.7
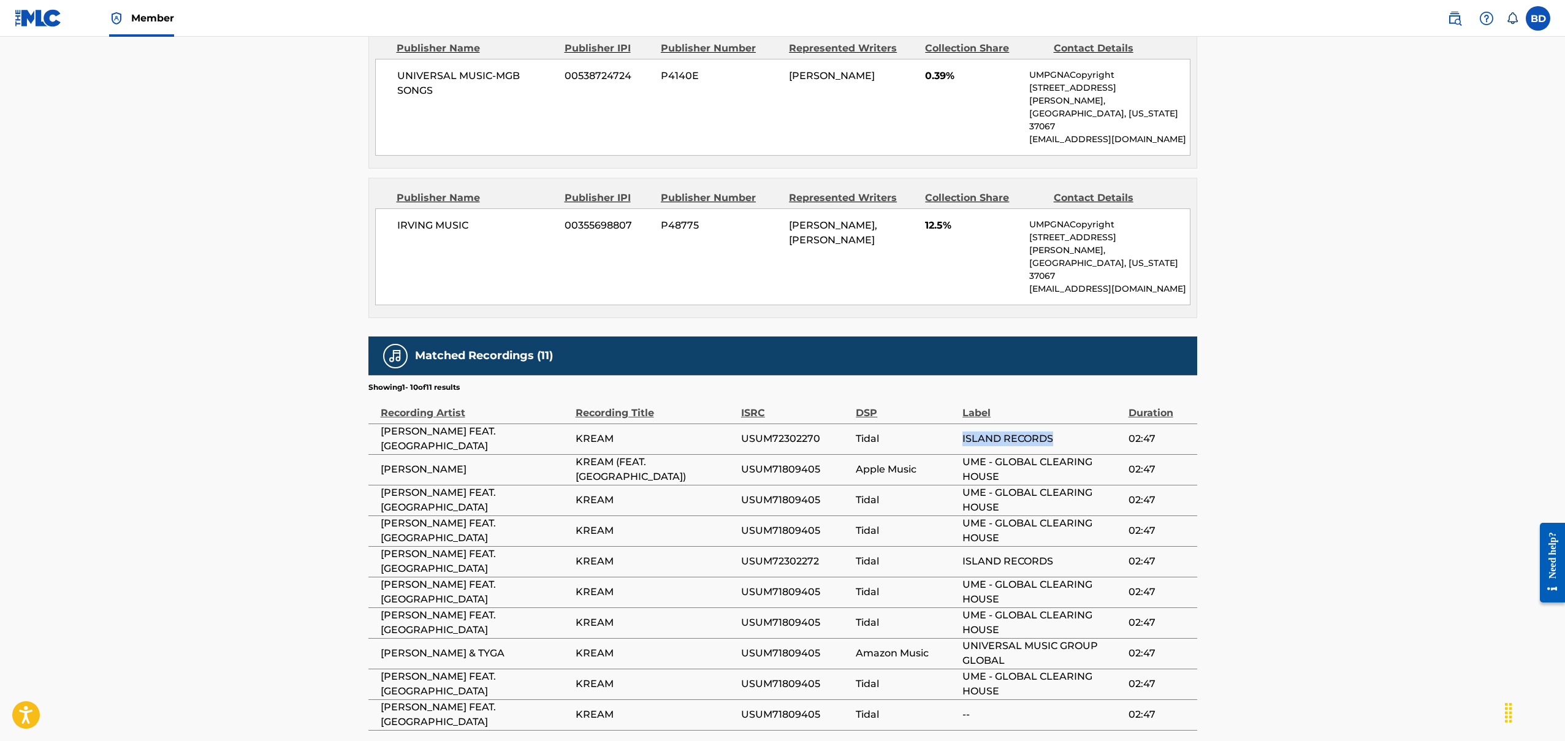
click at [958, 424] on tr "IGGY AZALEA FEAT. TYGA KREAM USUM72302270 Tidal ISLAND RECORDS 02:47" at bounding box center [783, 439] width 829 height 31
drag, startPoint x: 584, startPoint y: 330, endPoint x: 571, endPoint y: 330, distance: 12.9
click at [571, 424] on tr "IGGY AZALEA FEAT. TYGA KREAM USUM72302270 Tidal ISLAND RECORDS 02:47" at bounding box center [783, 439] width 829 height 31
drag, startPoint x: 521, startPoint y: 330, endPoint x: 375, endPoint y: 329, distance: 146.5
click at [375, 424] on td "IGGY AZALEA FEAT. TYGA" at bounding box center [472, 439] width 207 height 31
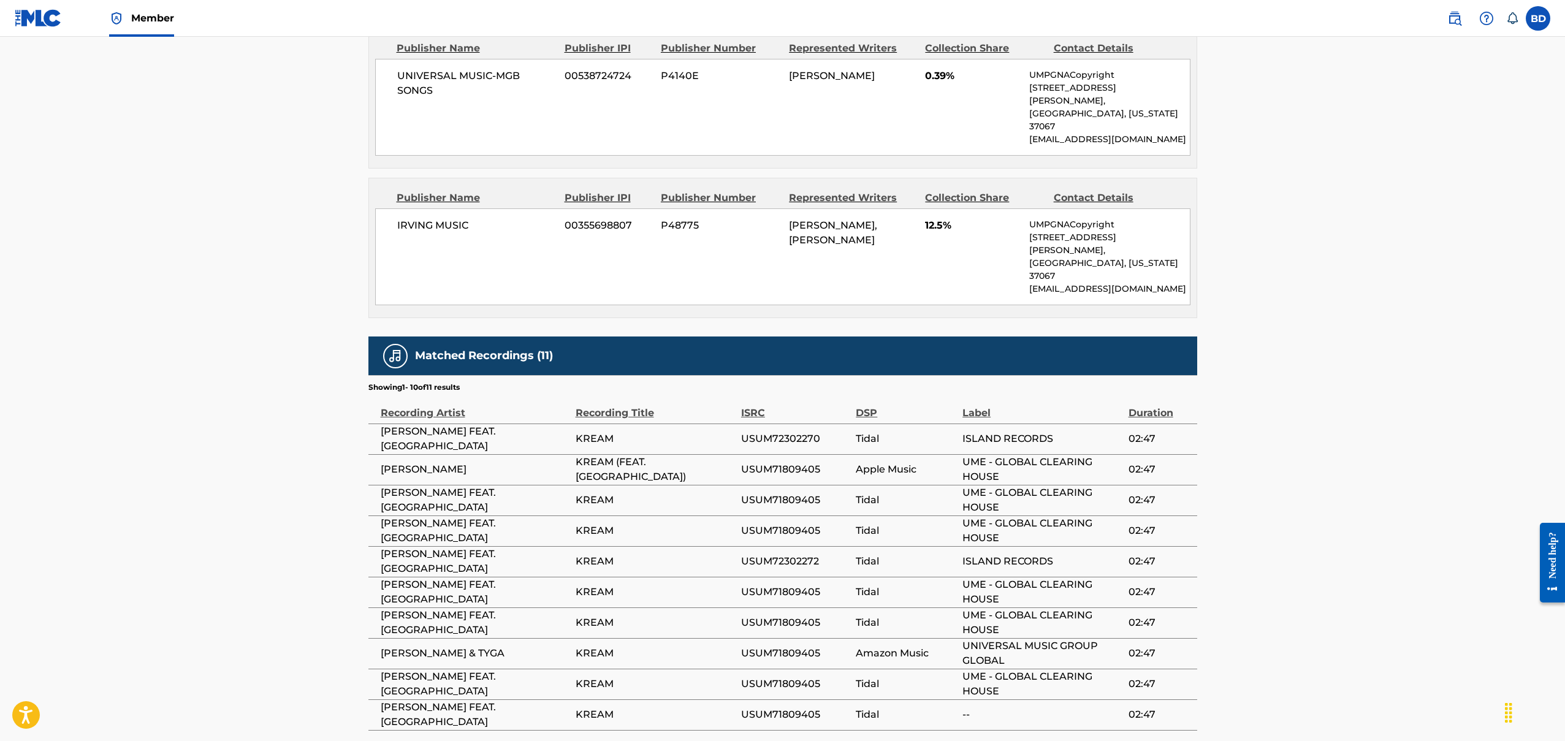
click at [870, 432] on span "Tidal" at bounding box center [906, 439] width 101 height 15
click at [788, 554] on span "USUM72302272" at bounding box center [795, 561] width 109 height 15
copy span "USUM72302272"
click at [1164, 485] on td "02:47" at bounding box center [1163, 500] width 69 height 31
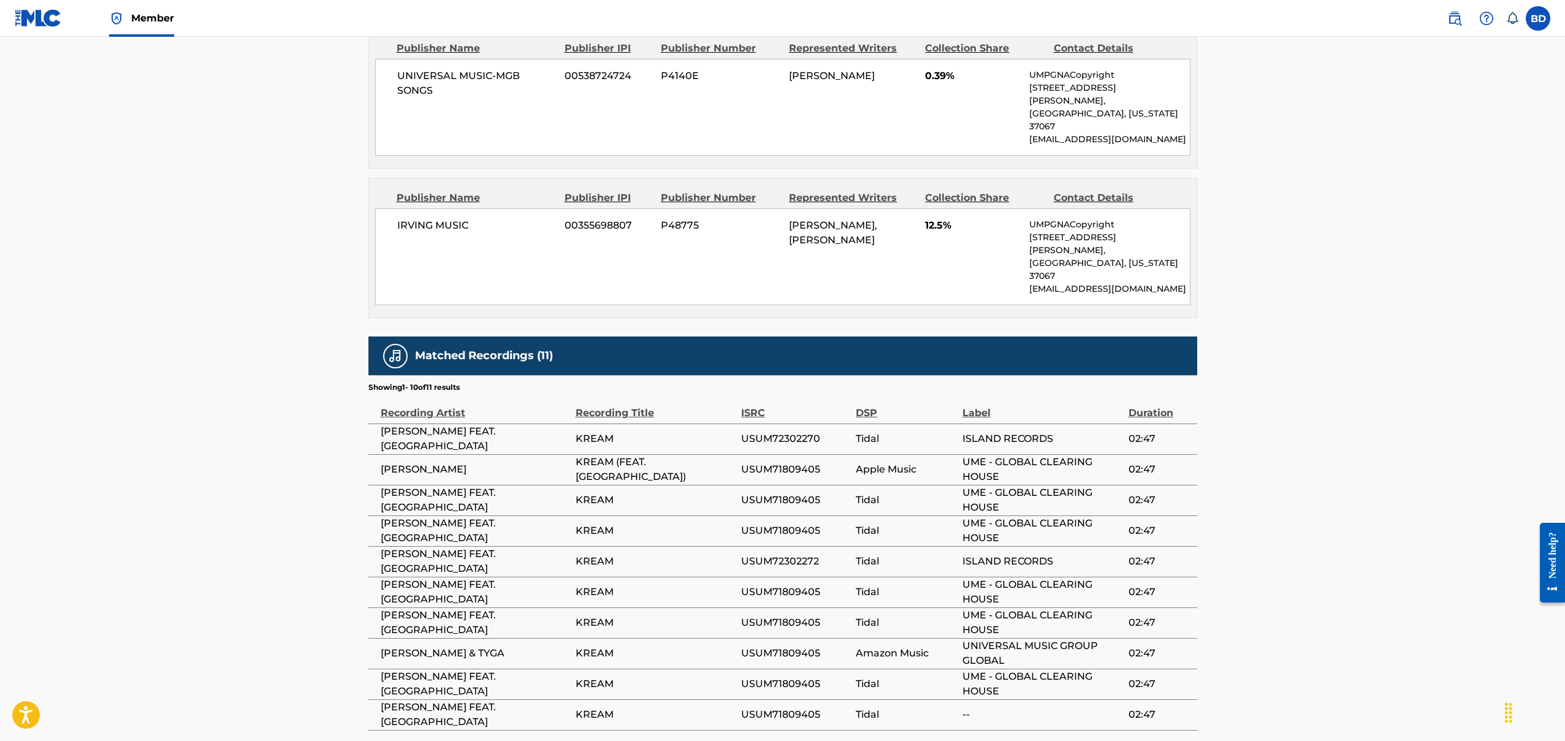
click at [784, 585] on span "USUM71809405" at bounding box center [795, 592] width 109 height 15
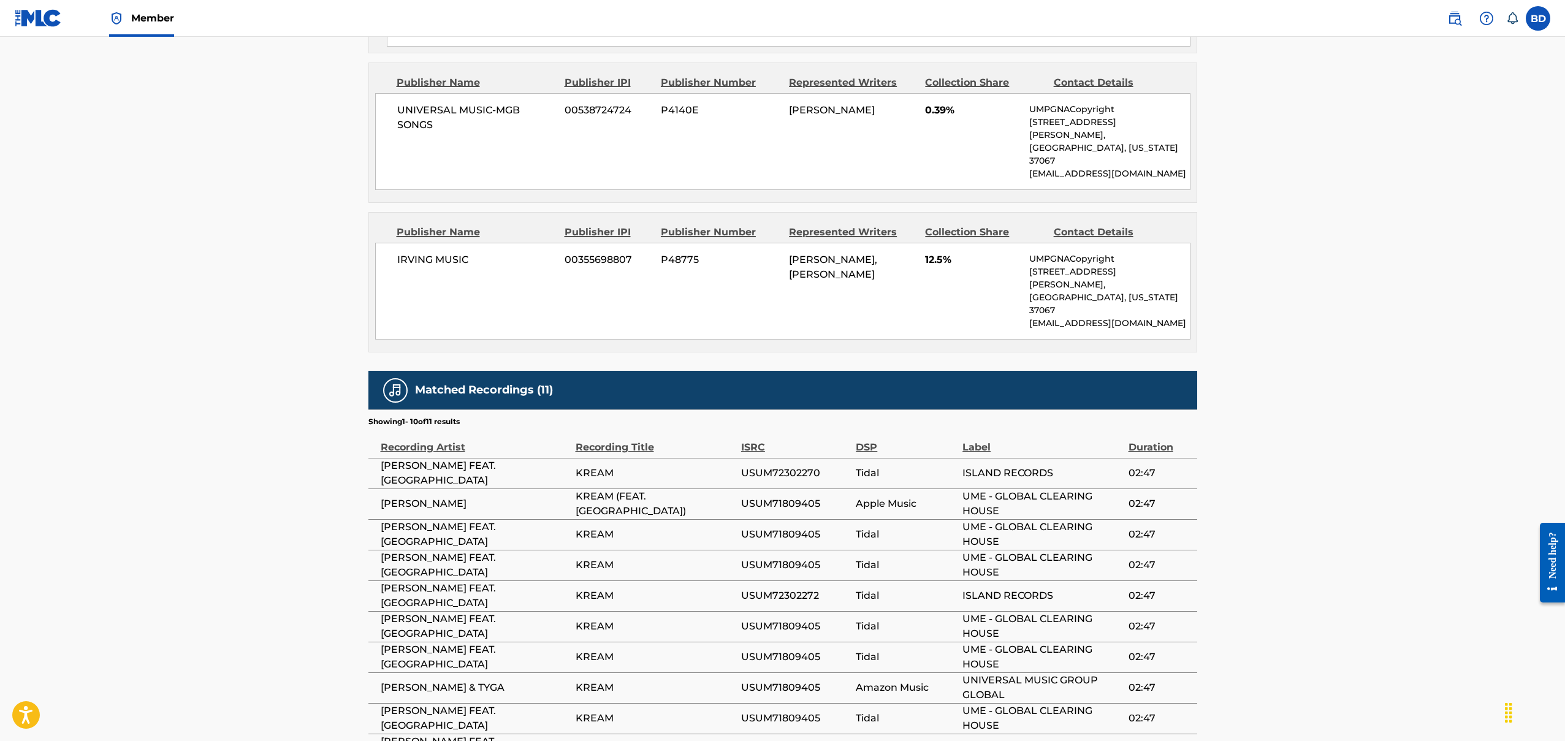
scroll to position [1283, 0]
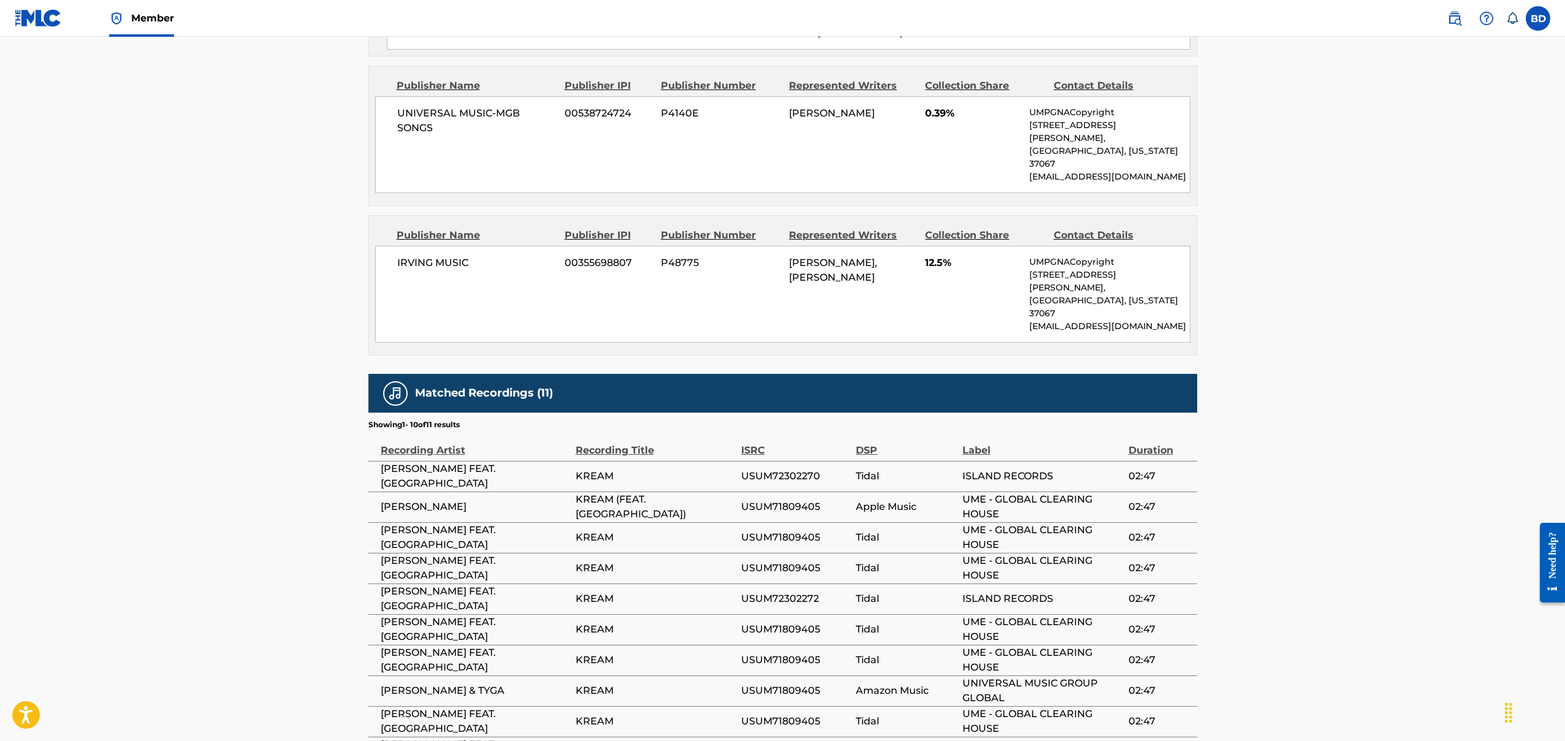
click at [796, 469] on span "USUM72302270" at bounding box center [795, 476] width 109 height 15
copy span "USUM72302270"
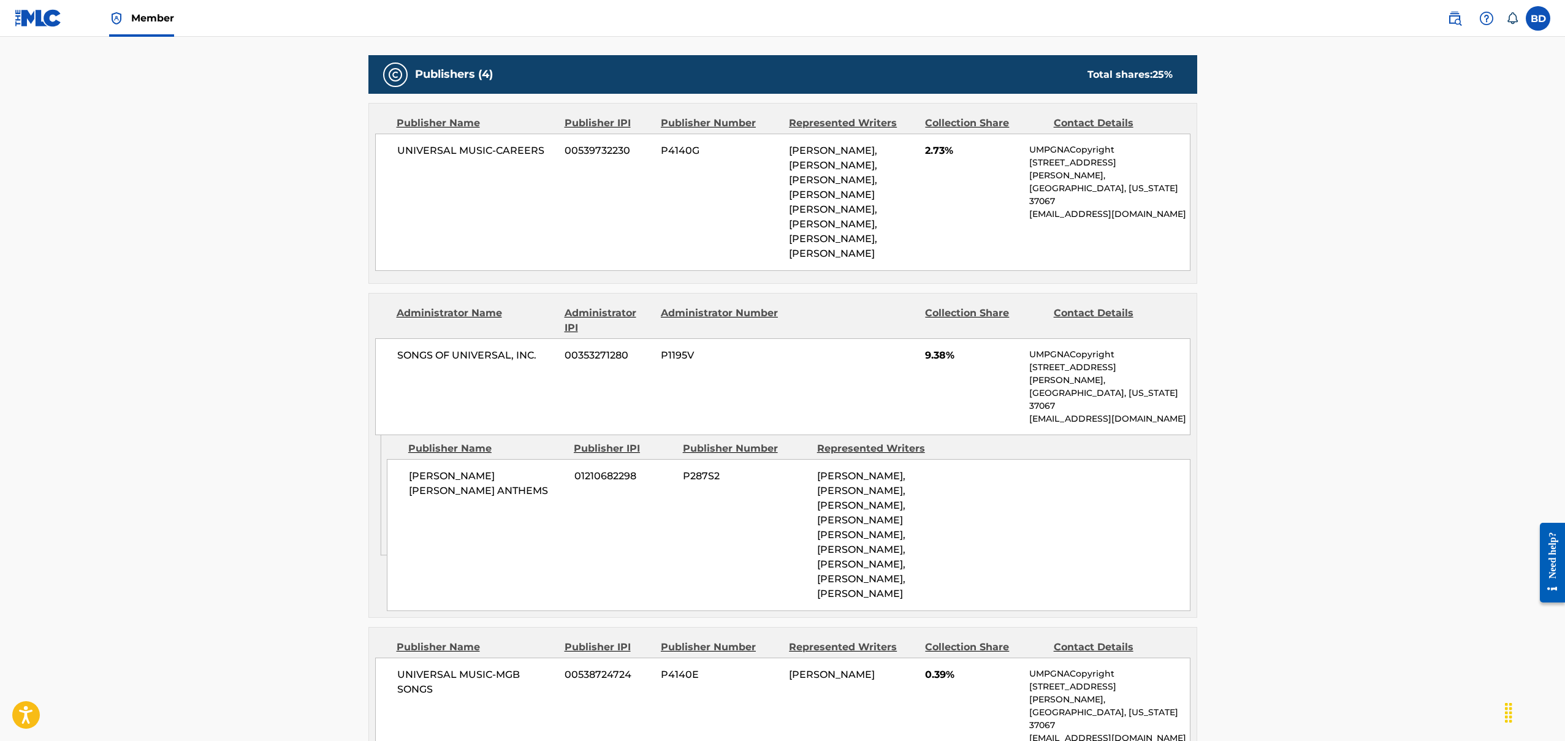
scroll to position [661, 0]
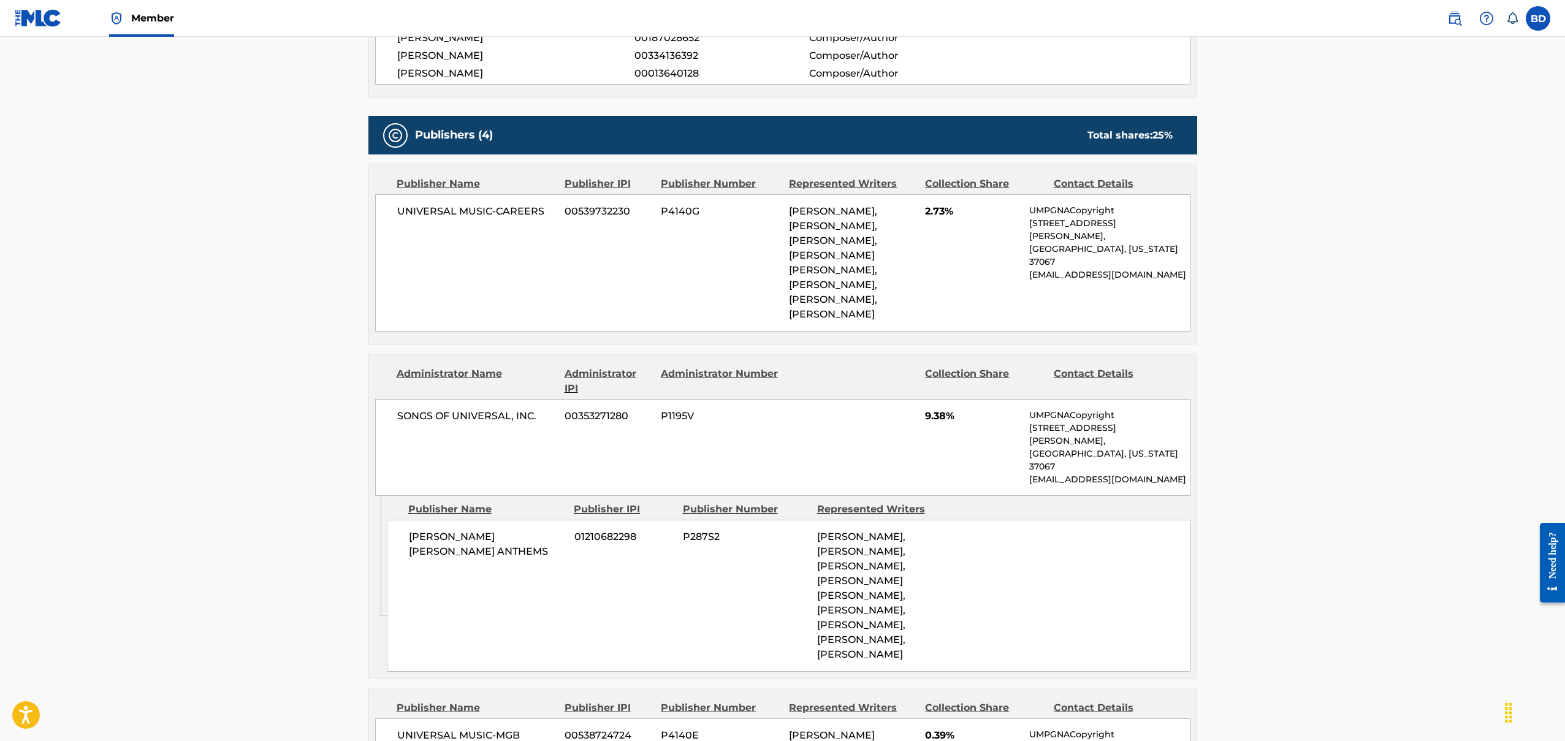
click at [35, 18] on img at bounding box center [38, 18] width 47 height 18
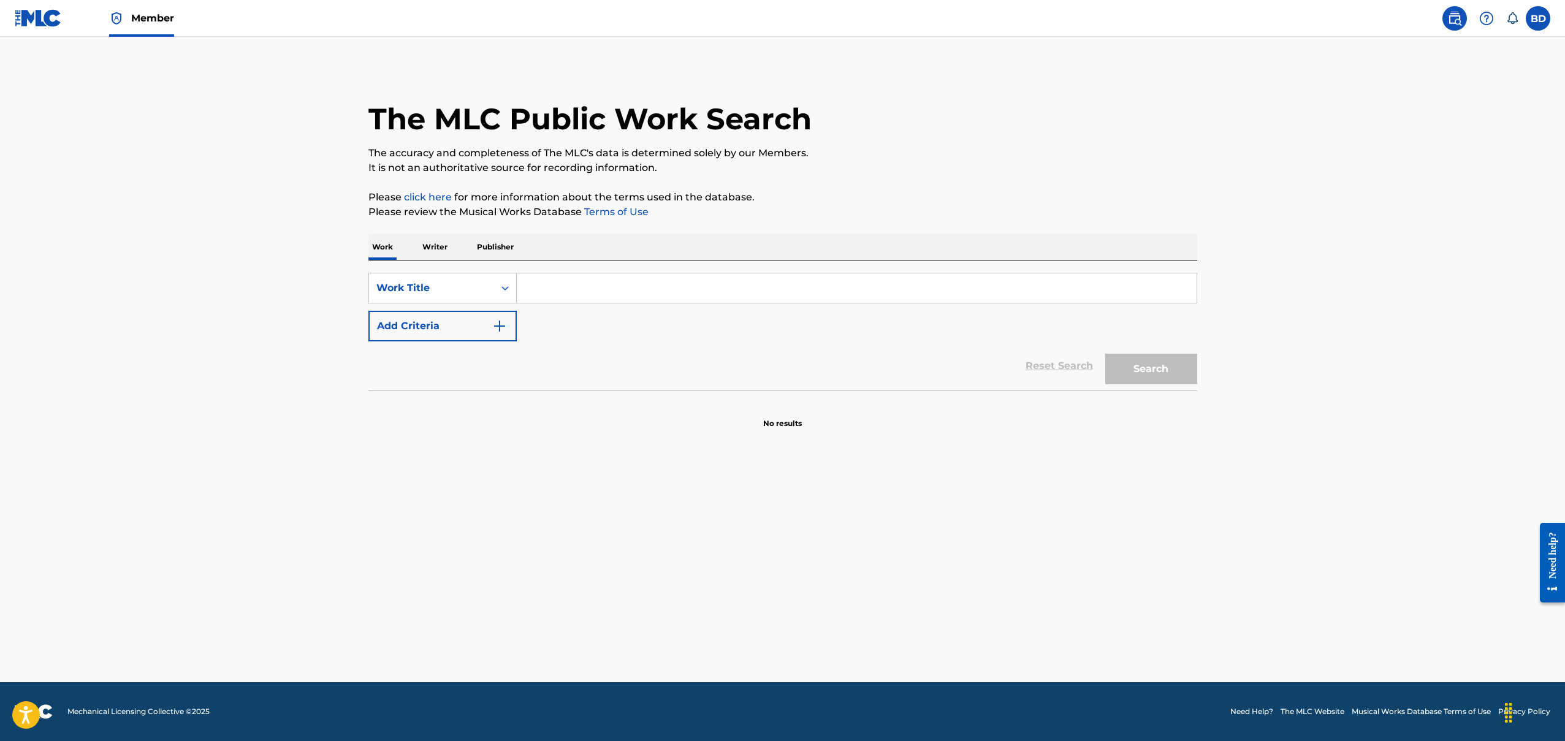
click at [1519, 66] on main "The MLC Public Work Search The accuracy and completeness of The MLC's data is d…" at bounding box center [782, 360] width 1565 height 646
click at [1456, 24] on img at bounding box center [1455, 18] width 15 height 15
click at [1152, 161] on p "It is not an authoritative source for recording information." at bounding box center [783, 168] width 829 height 15
click at [1493, 17] on img at bounding box center [1487, 18] width 15 height 15
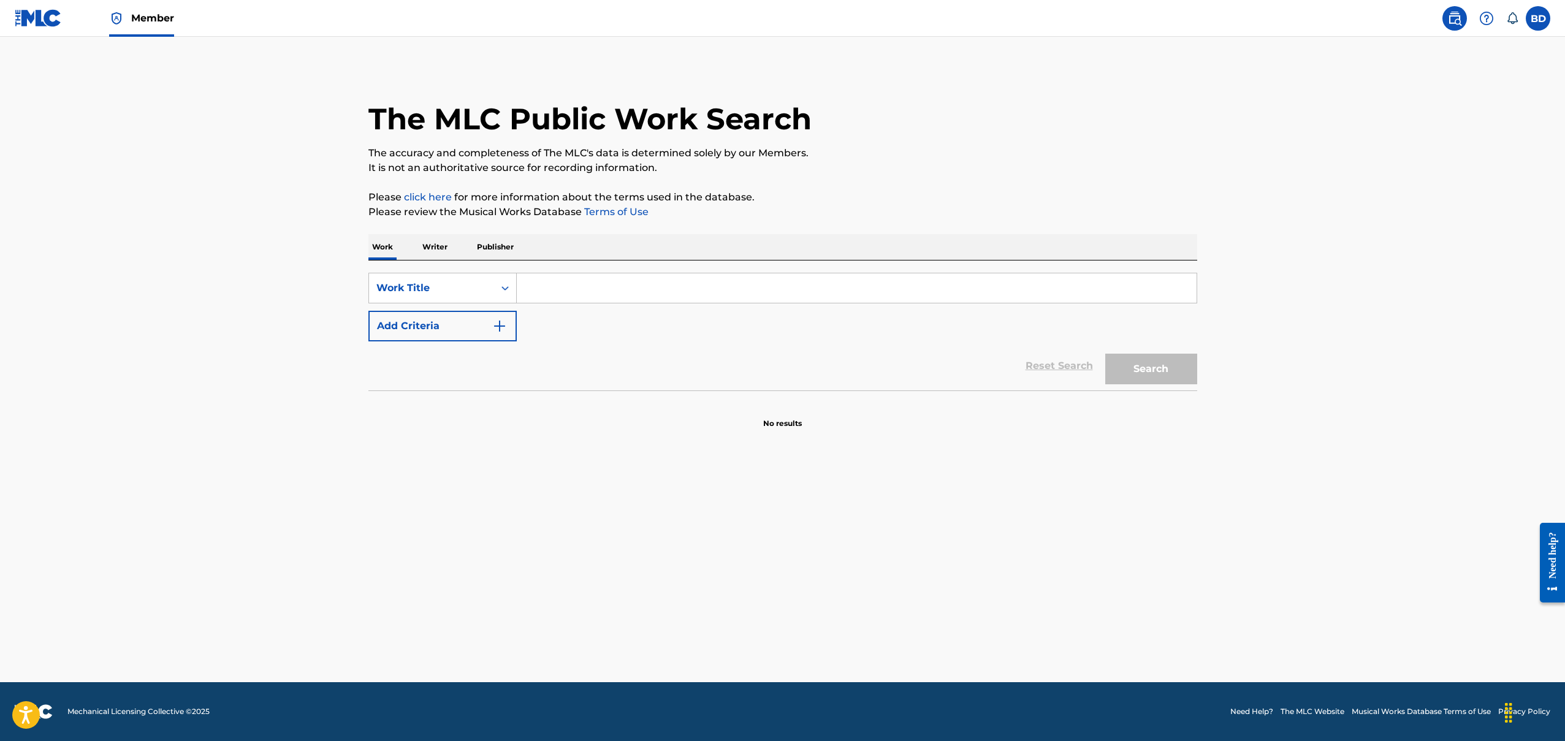
click at [1526, 19] on div "BD [PERSON_NAME] Daamash [EMAIL_ADDRESS][DOMAIN_NAME] Notification Preferences …" at bounding box center [1492, 18] width 115 height 25
click at [1537, 20] on label at bounding box center [1538, 18] width 25 height 25
click at [1538, 18] on input "[PERSON_NAME] Daamash [EMAIL_ADDRESS][DOMAIN_NAME] Notification Preferences Pro…" at bounding box center [1538, 18] width 0 height 0
click at [1171, 110] on div "The MLC Public Work Search" at bounding box center [783, 112] width 829 height 90
click at [49, 29] on link at bounding box center [38, 18] width 47 height 36
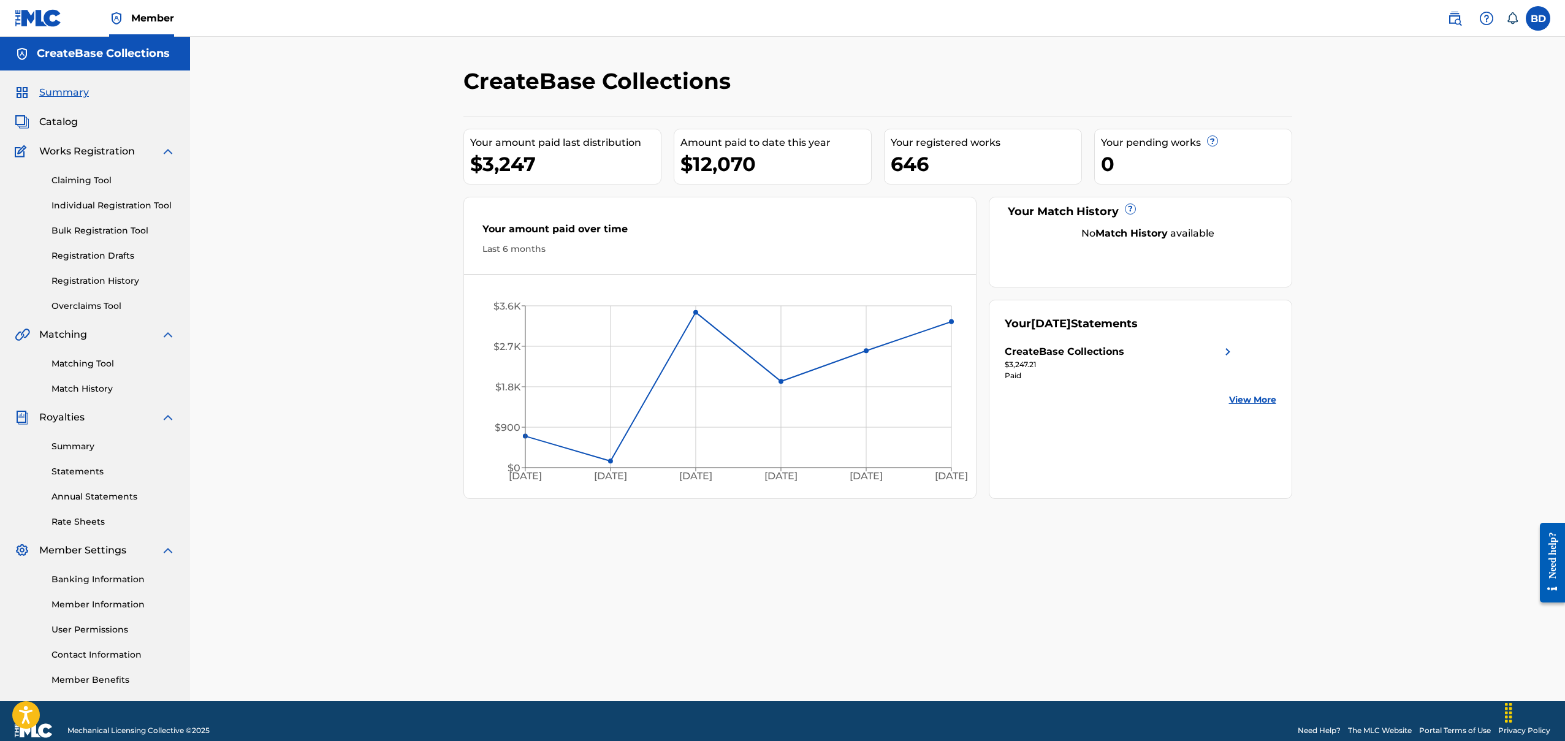
click at [102, 364] on link "Matching Tool" at bounding box center [114, 363] width 124 height 13
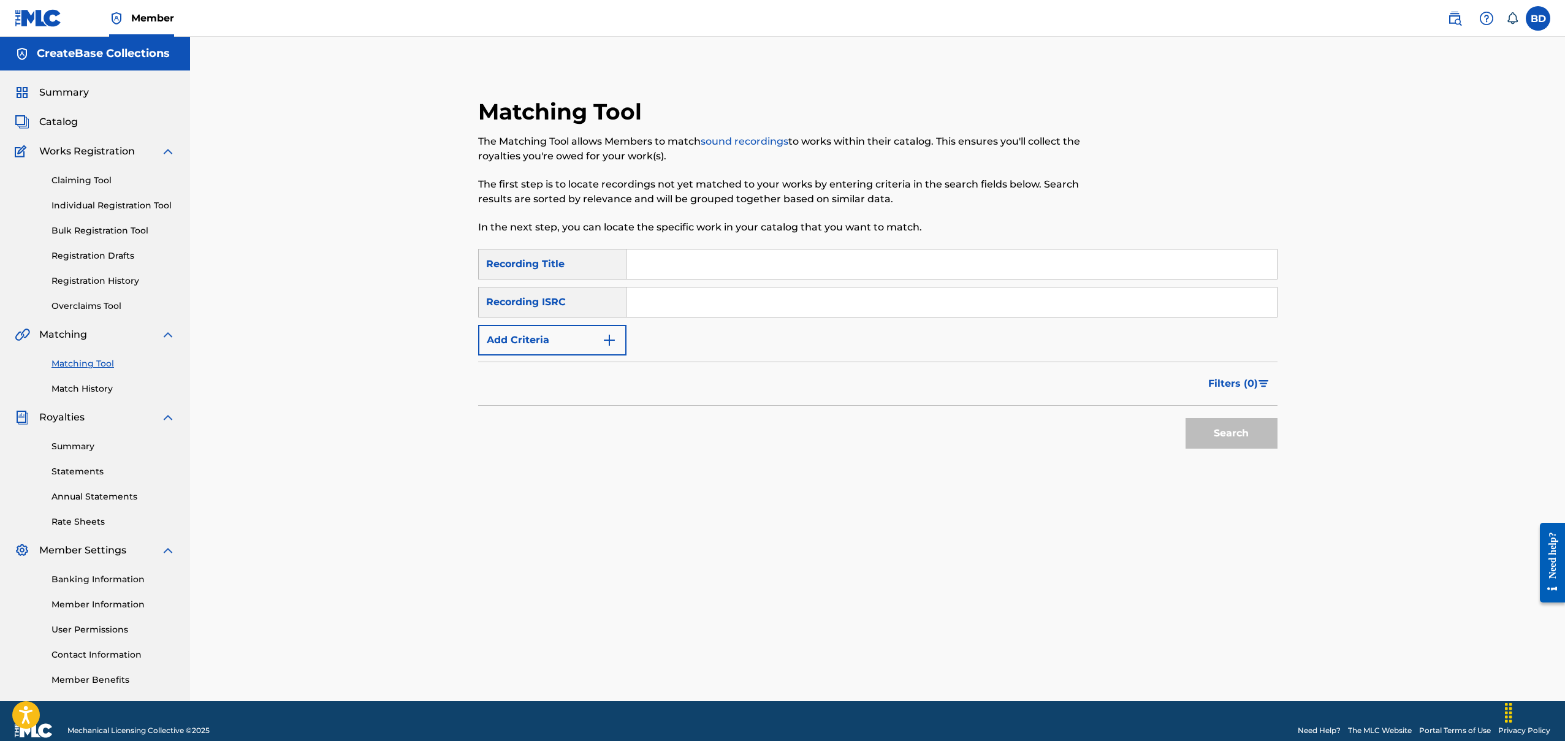
click at [673, 309] on input "Search Form" at bounding box center [952, 302] width 651 height 29
paste input "USC4R1402663"
type input "USC4R1402663"
click at [1223, 438] on button "Search" at bounding box center [1232, 433] width 92 height 31
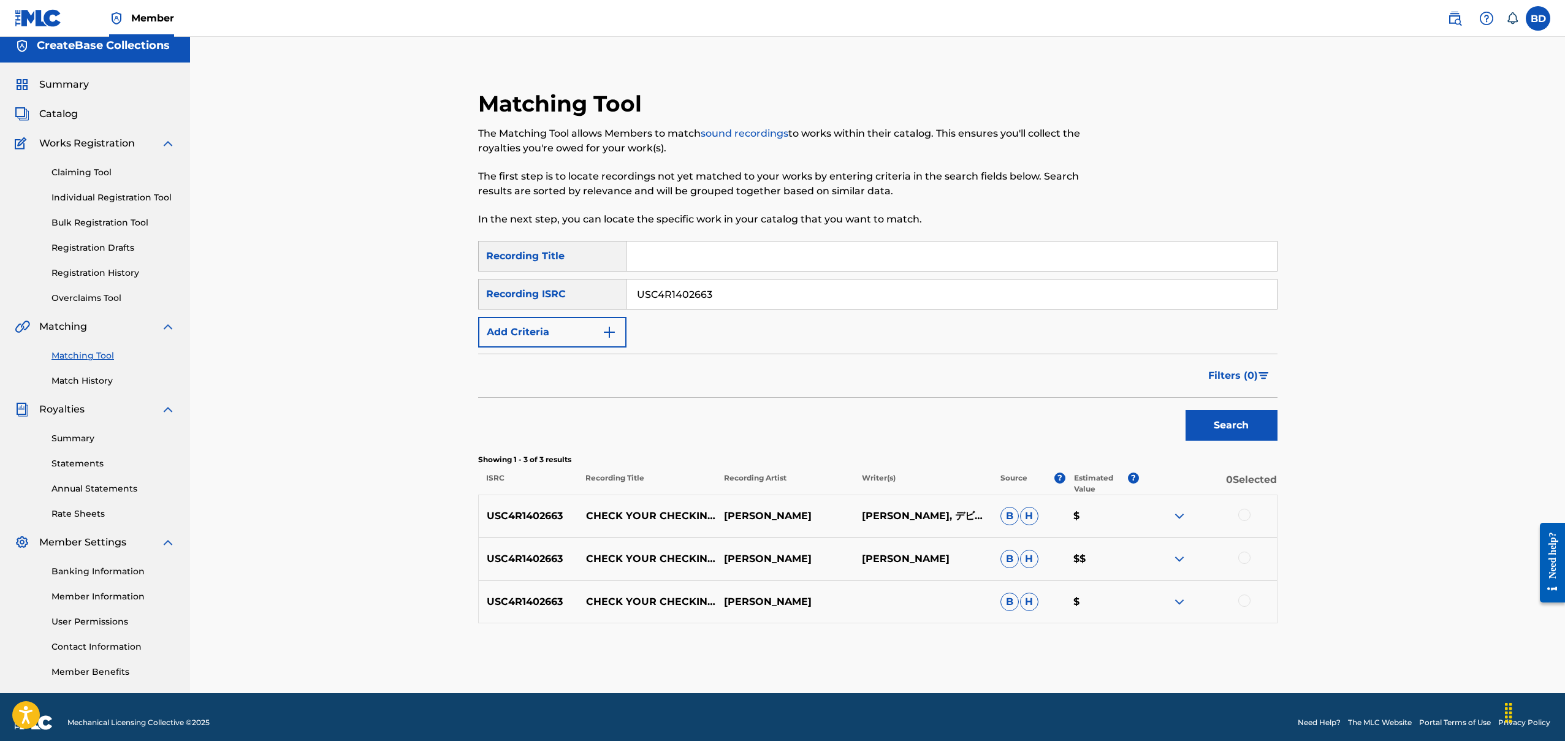
scroll to position [19, 0]
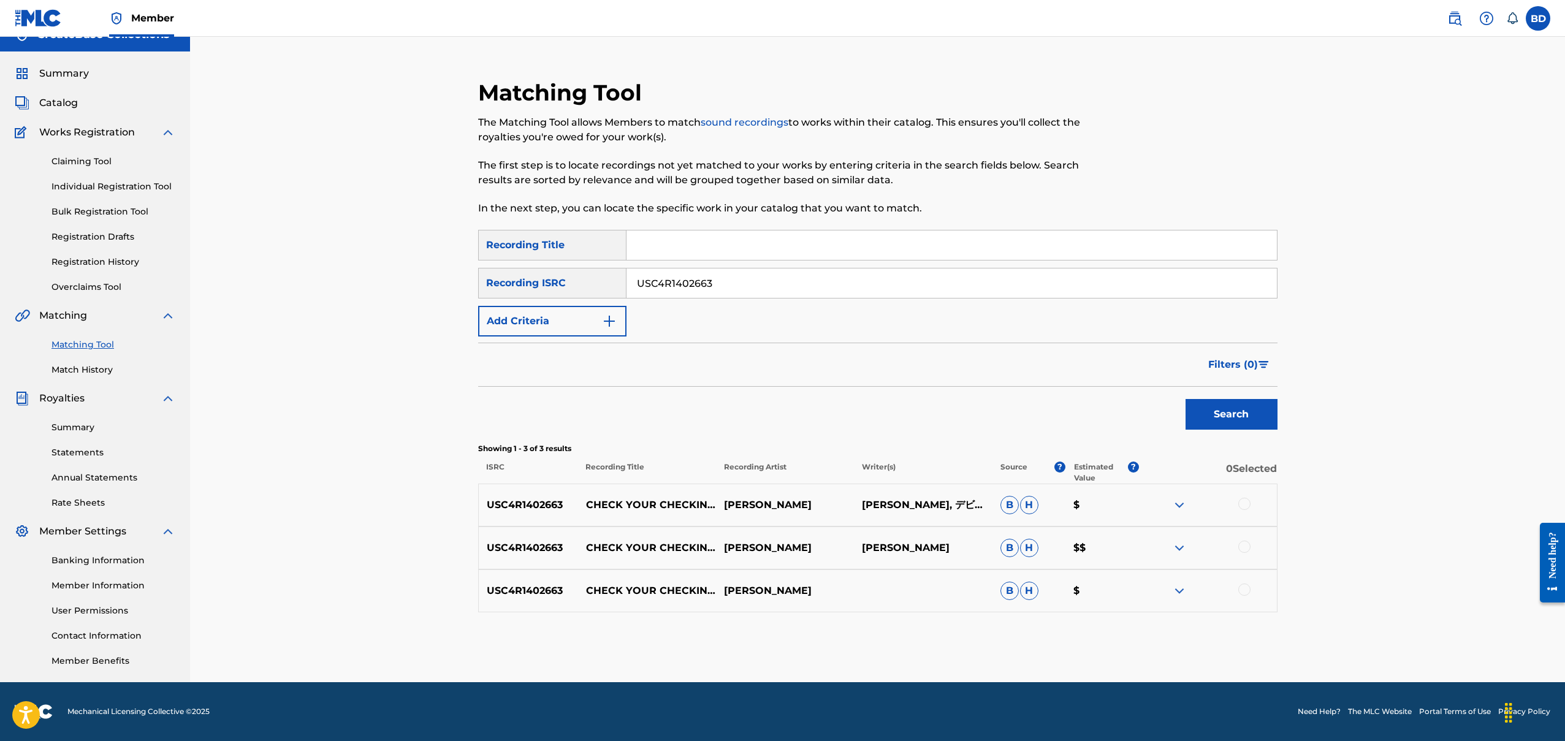
click at [929, 416] on div "Search" at bounding box center [878, 411] width 800 height 49
click at [1175, 507] on img at bounding box center [1179, 505] width 15 height 15
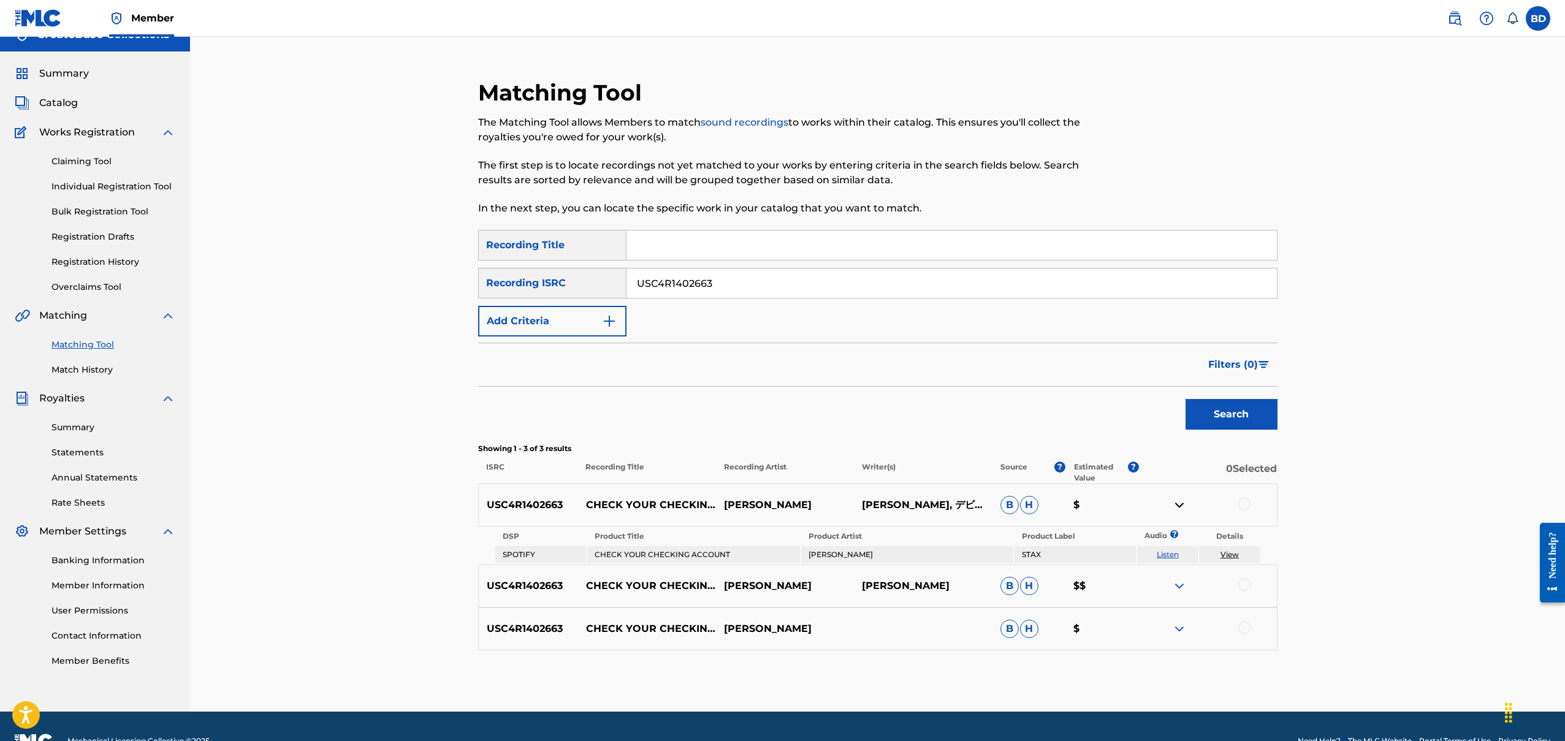
click at [1181, 587] on img at bounding box center [1179, 586] width 15 height 15
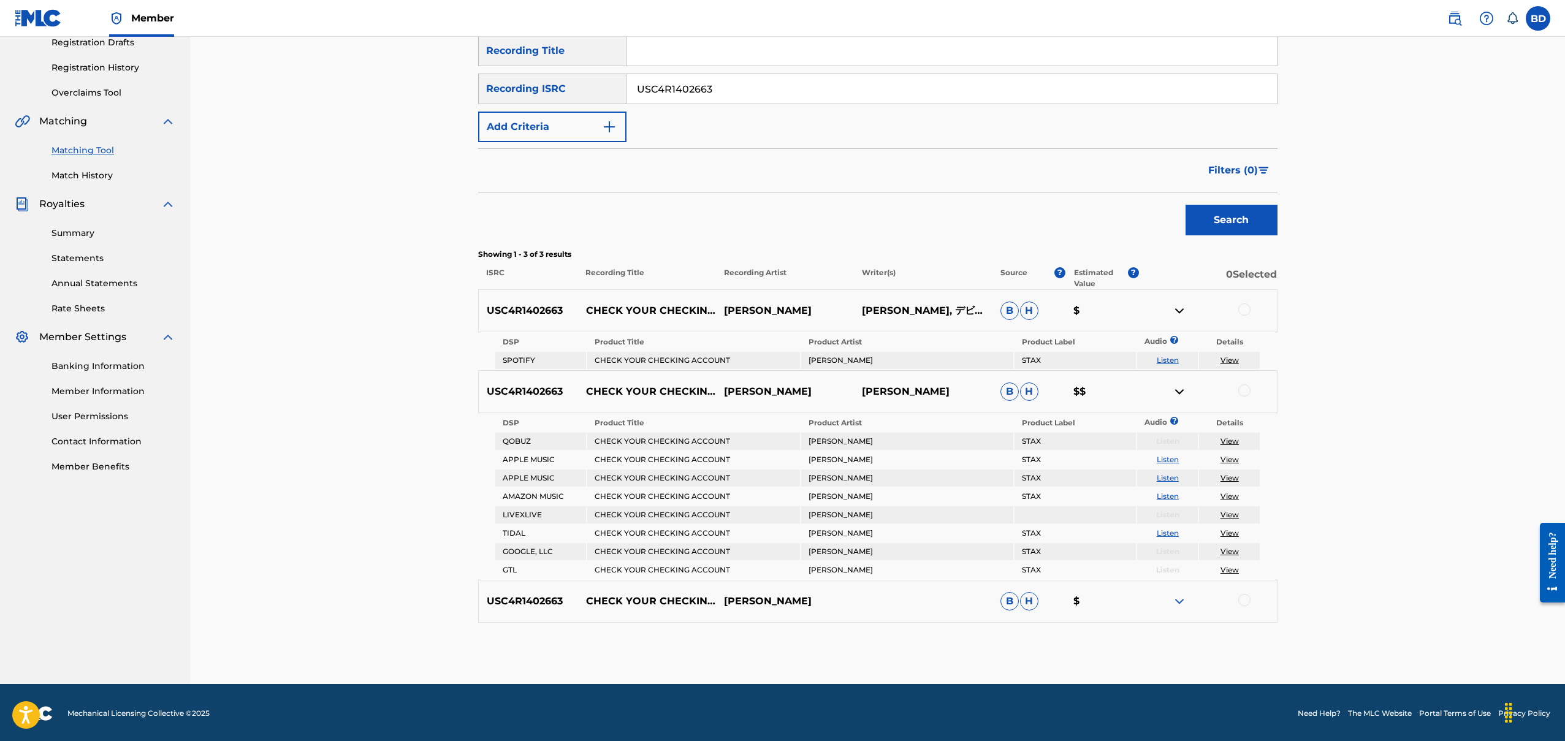
scroll to position [215, 0]
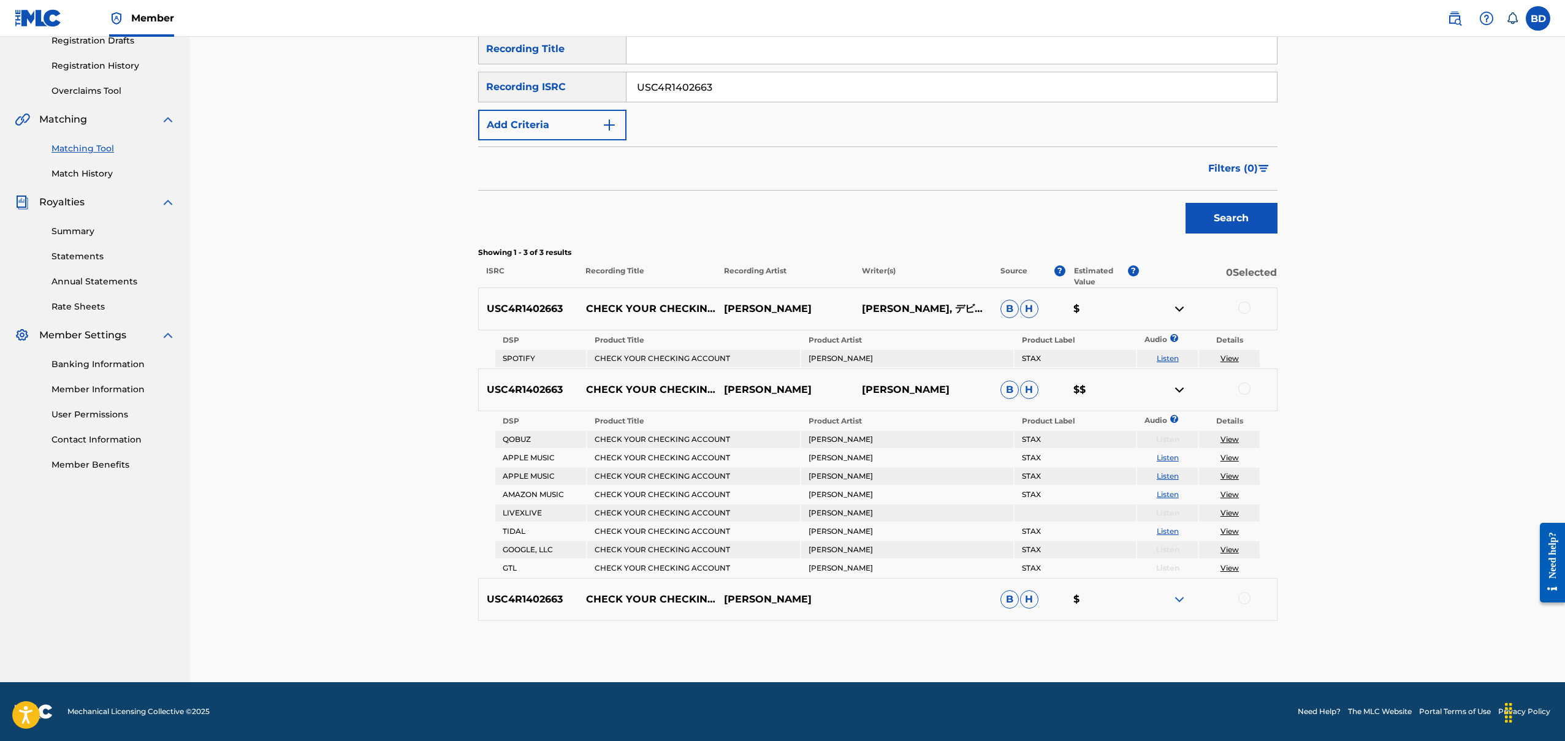
click at [1182, 605] on img at bounding box center [1179, 599] width 15 height 15
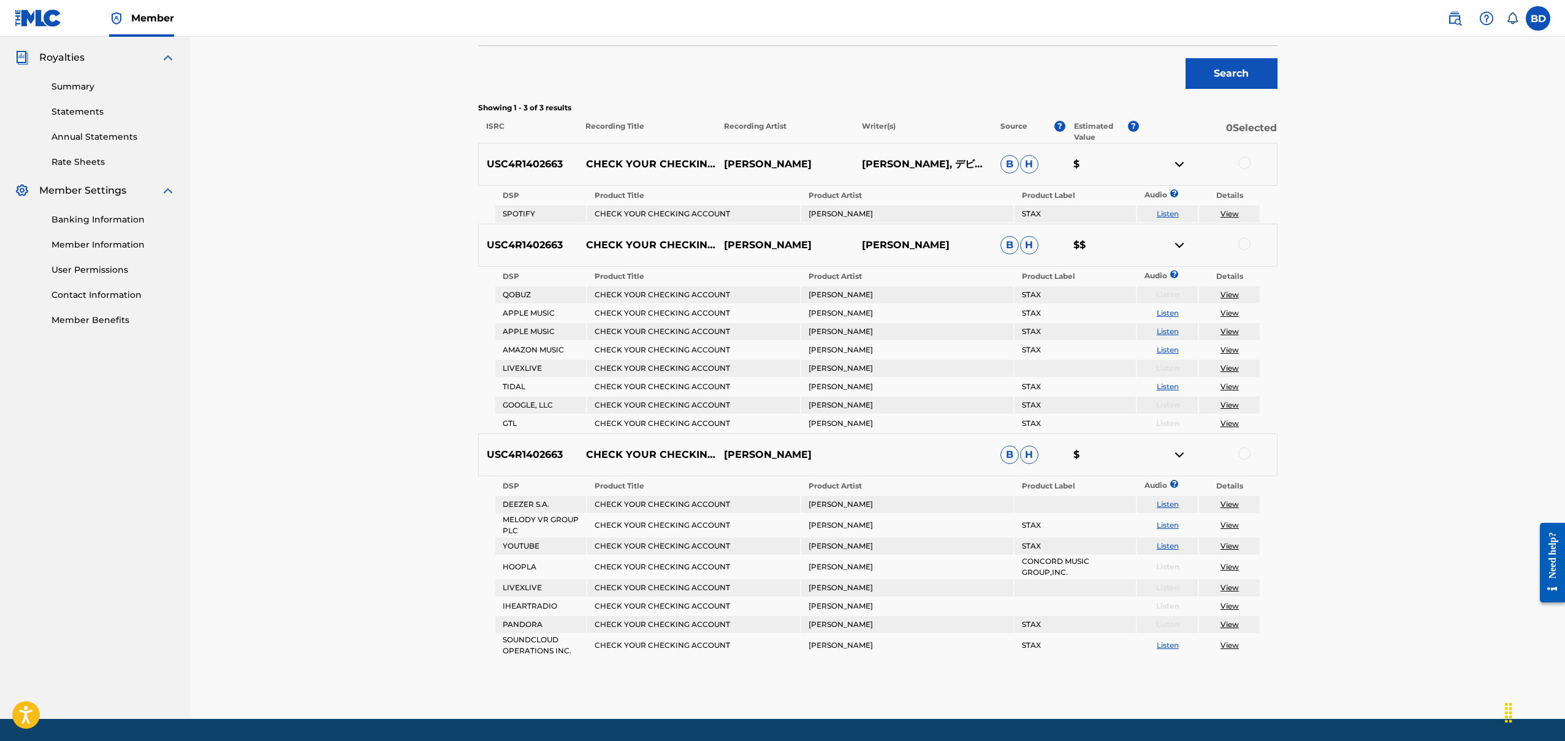
scroll to position [320, 0]
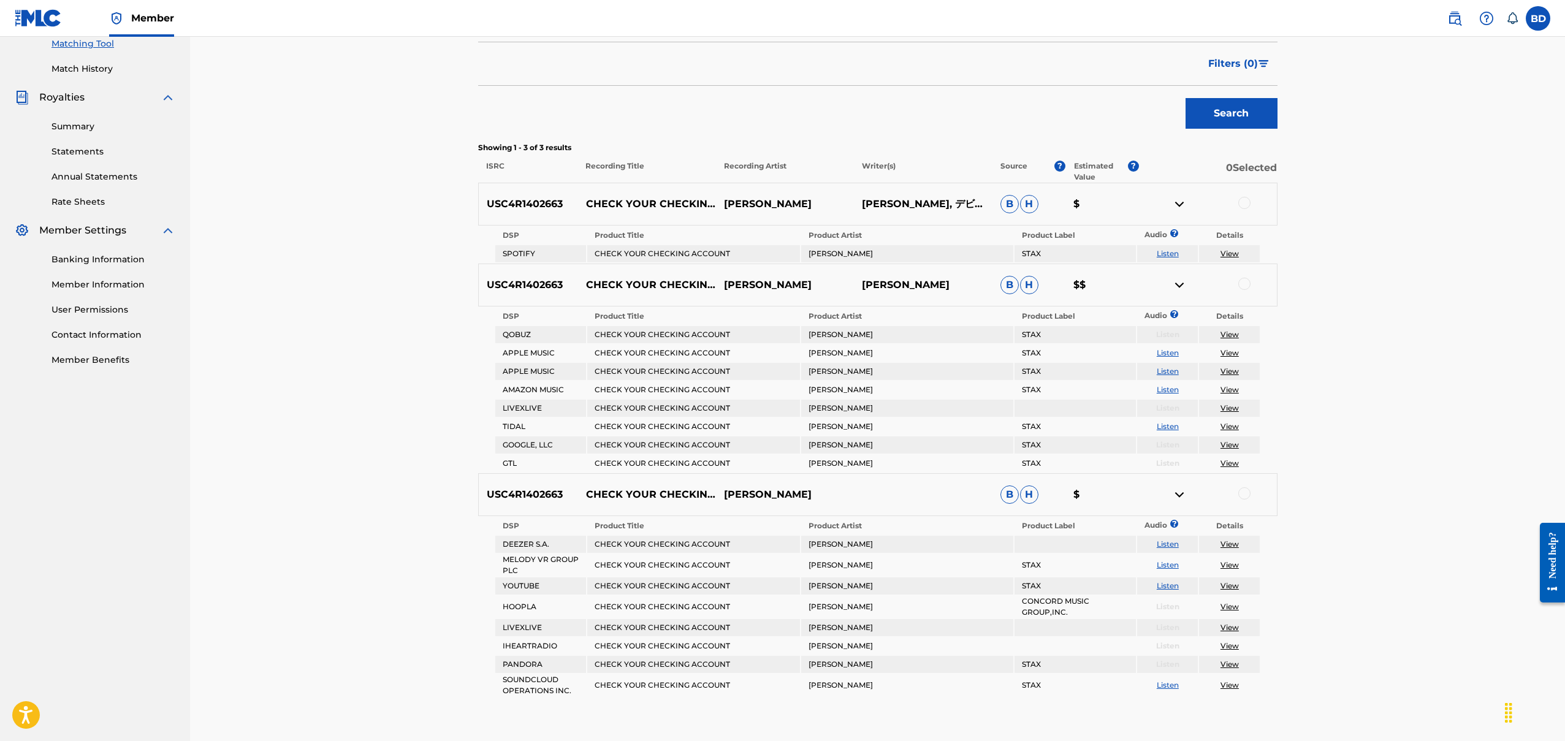
click at [546, 199] on p "USC4R1402663" at bounding box center [528, 204] width 99 height 15
click at [548, 495] on p "USC4R1402663" at bounding box center [528, 494] width 99 height 15
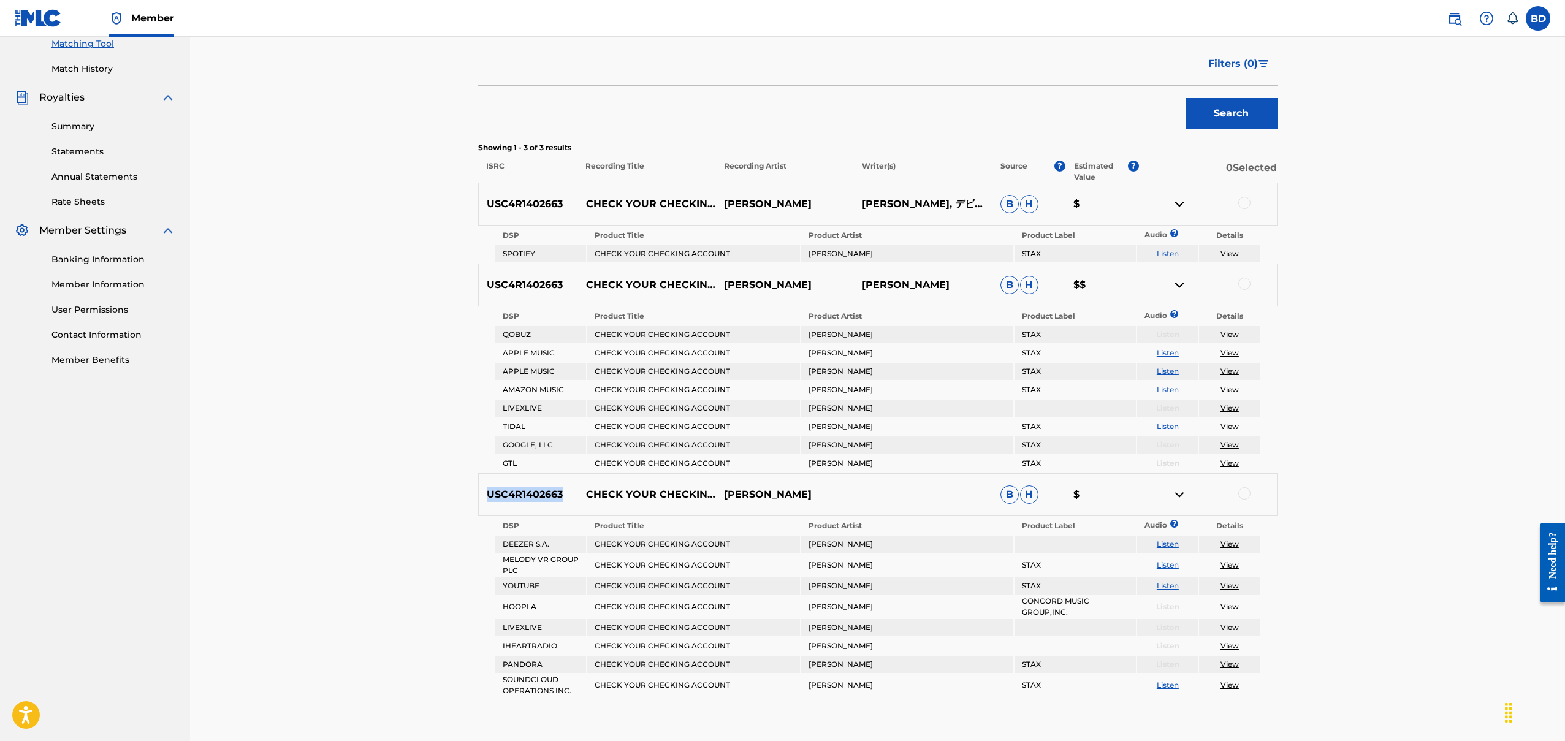
click at [548, 495] on p "USC4R1402663" at bounding box center [528, 494] width 99 height 15
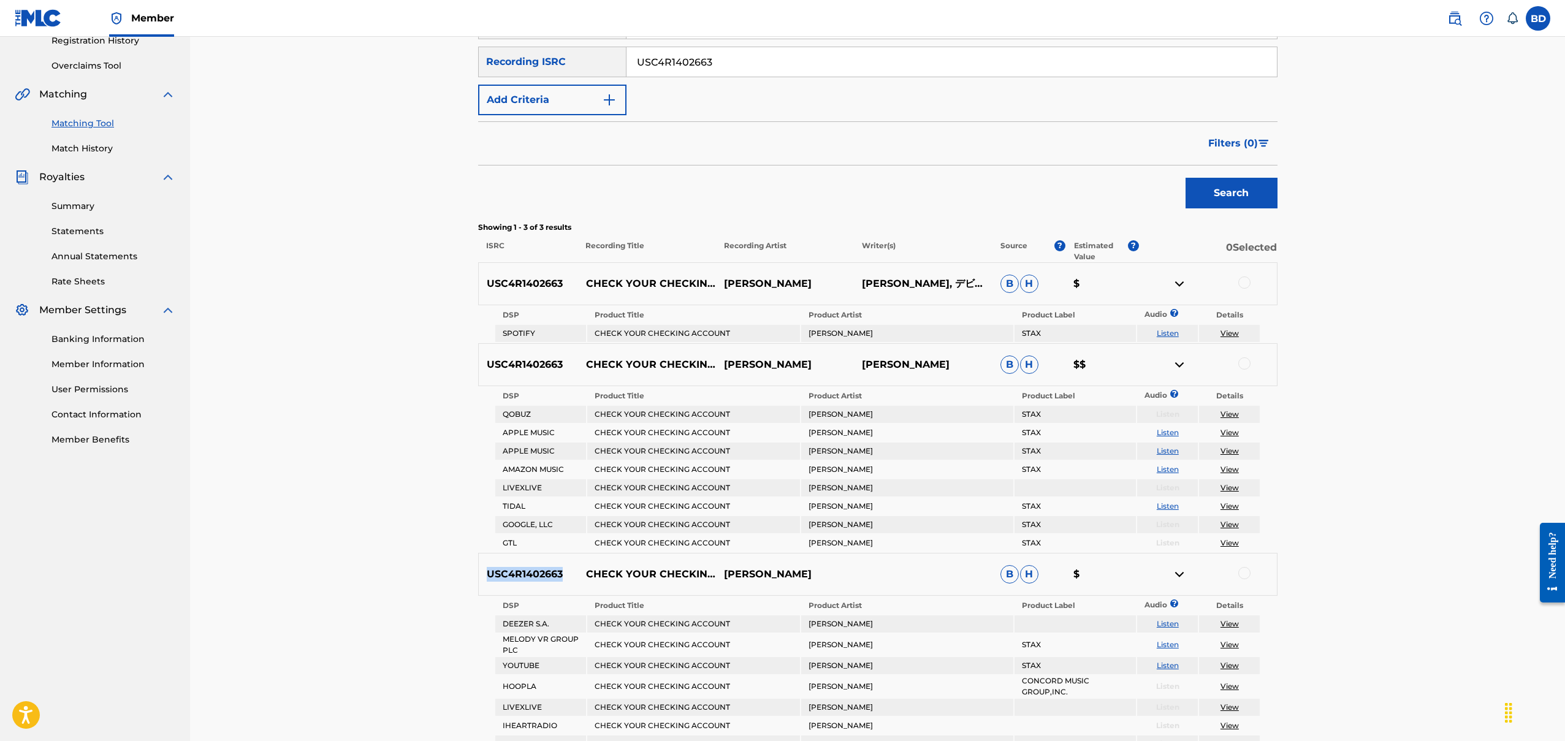
scroll to position [235, 0]
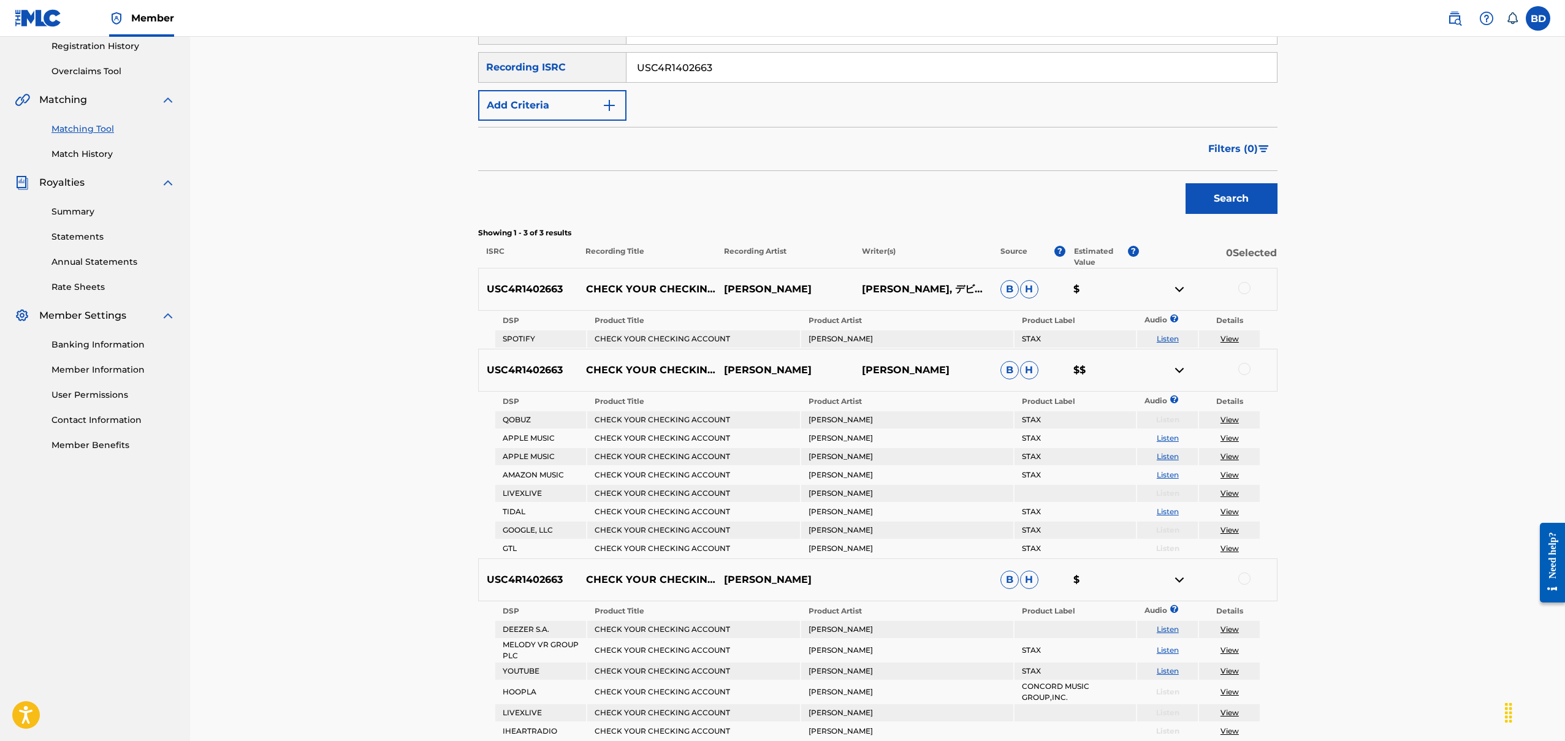
drag, startPoint x: 625, startPoint y: 293, endPoint x: 596, endPoint y: 291, distance: 28.9
click at [625, 293] on p "CHECK YOUR CHECKING ACCOUNT" at bounding box center [647, 289] width 138 height 15
drag, startPoint x: 646, startPoint y: 298, endPoint x: 582, endPoint y: 270, distance: 69.2
click at [582, 270] on div "USC4R1402663 CHECK YOUR CHECKING ACCOUNT [PERSON_NAME] [PERSON_NAME], デビッドポーター,…" at bounding box center [878, 289] width 800 height 43
copy p "CHECK YOUR CHECKING ACCOUNT"
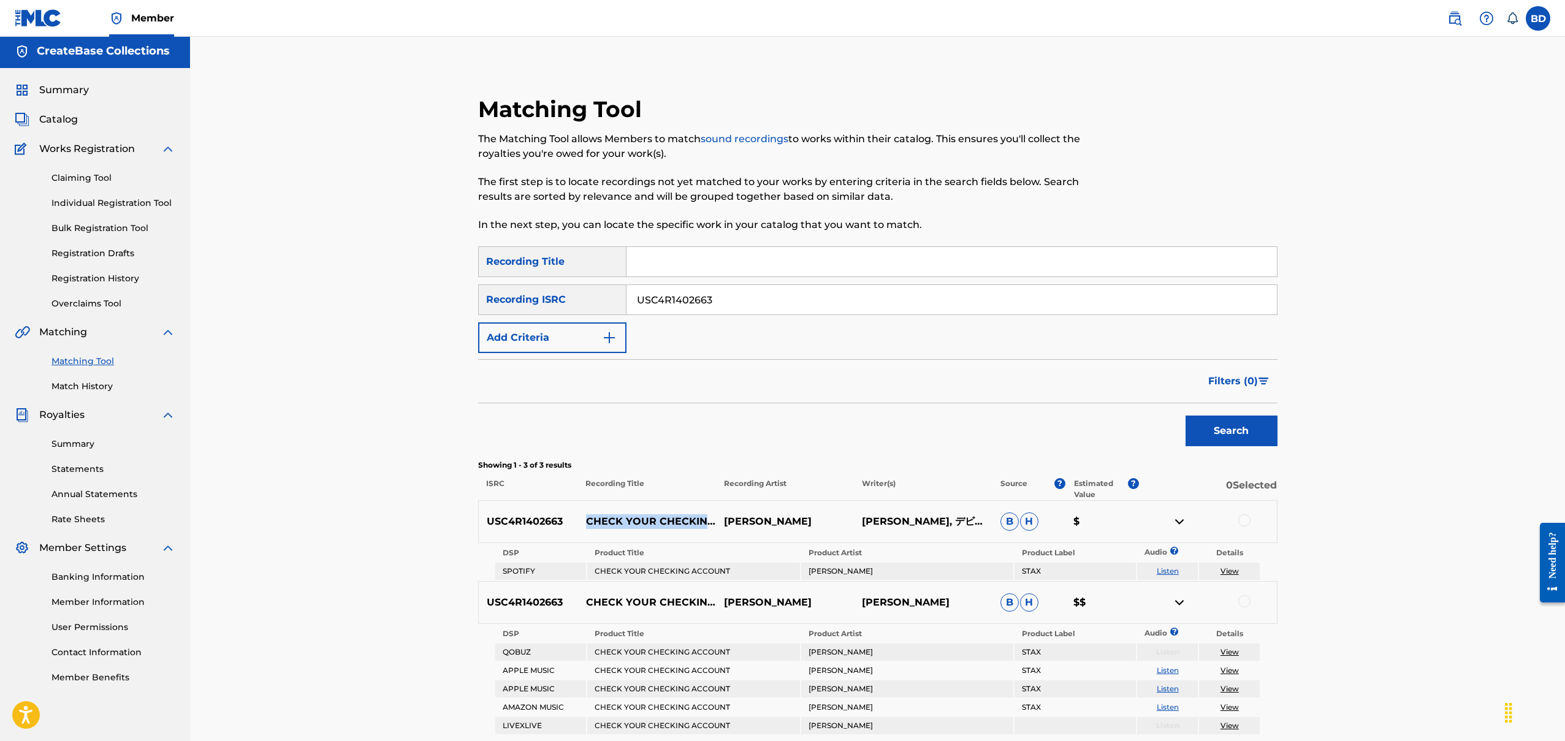
scroll to position [0, 0]
click at [653, 258] on input "Search Form" at bounding box center [952, 264] width 651 height 29
paste input "CHECK YOUR CHECKING ACCOUNT"
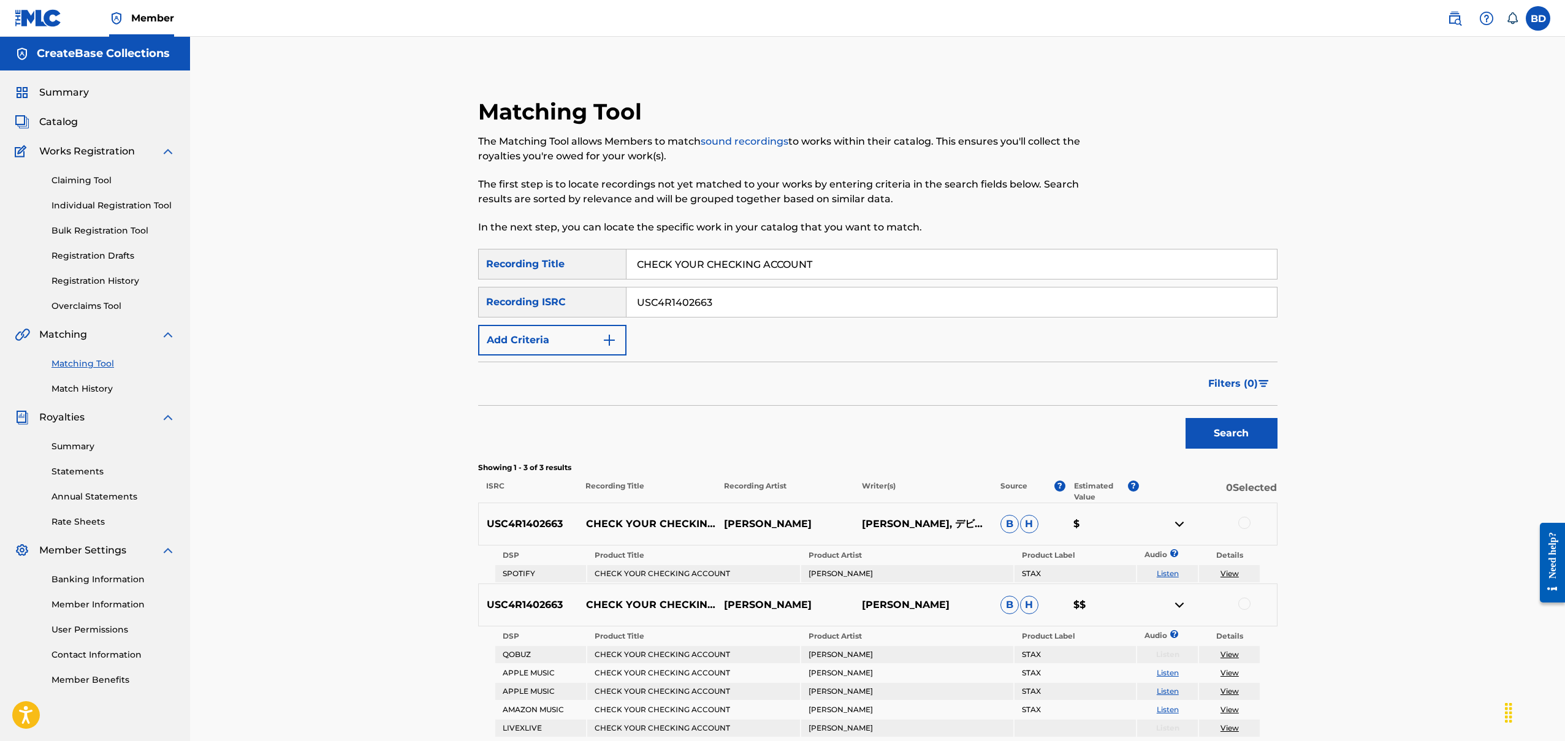
type input "CHECK YOUR CHECKING ACCOUNT"
click at [765, 302] on input "USC4R1402663" at bounding box center [952, 302] width 651 height 29
click at [1262, 452] on div "Search" at bounding box center [1229, 430] width 98 height 49
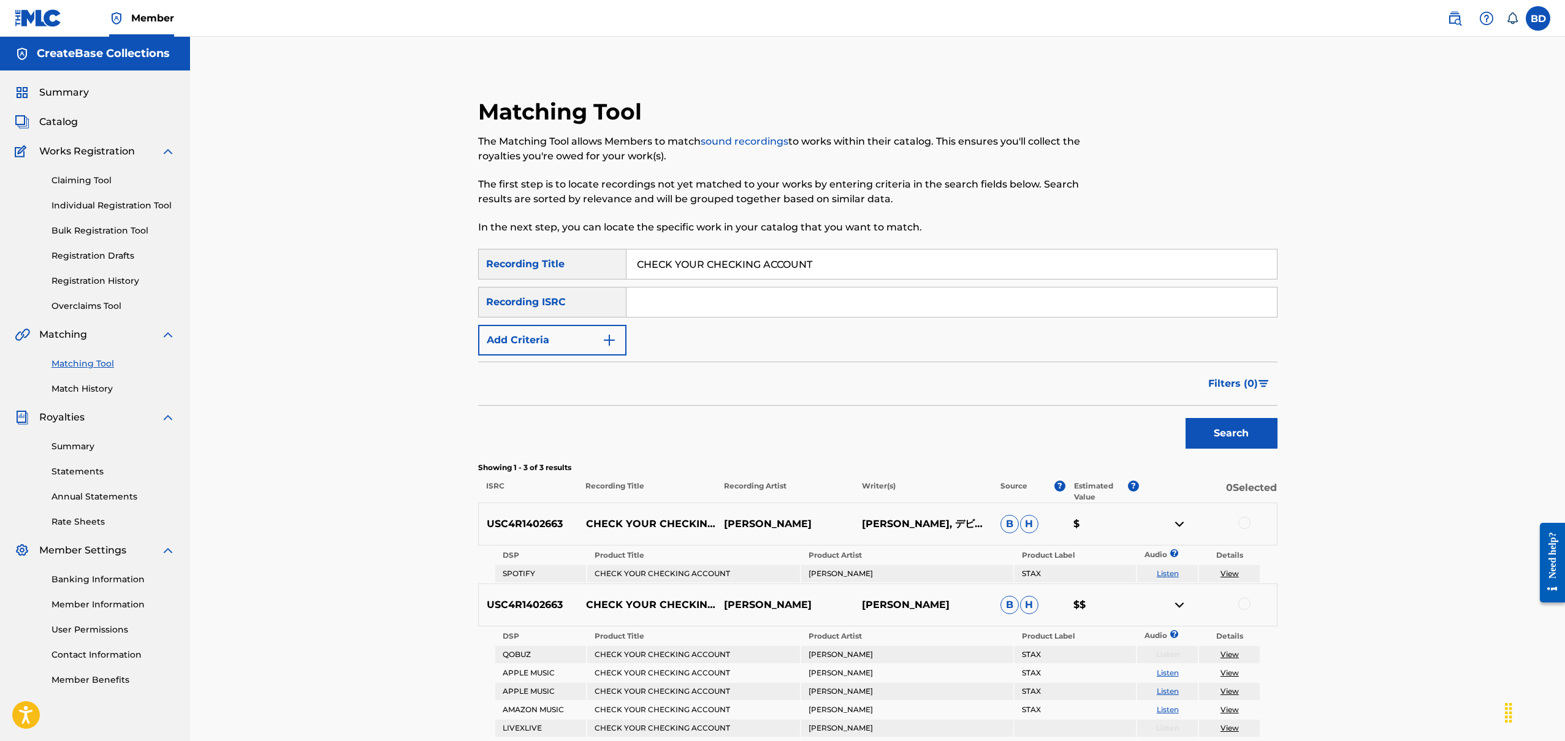
click at [1250, 438] on button "Search" at bounding box center [1232, 433] width 92 height 31
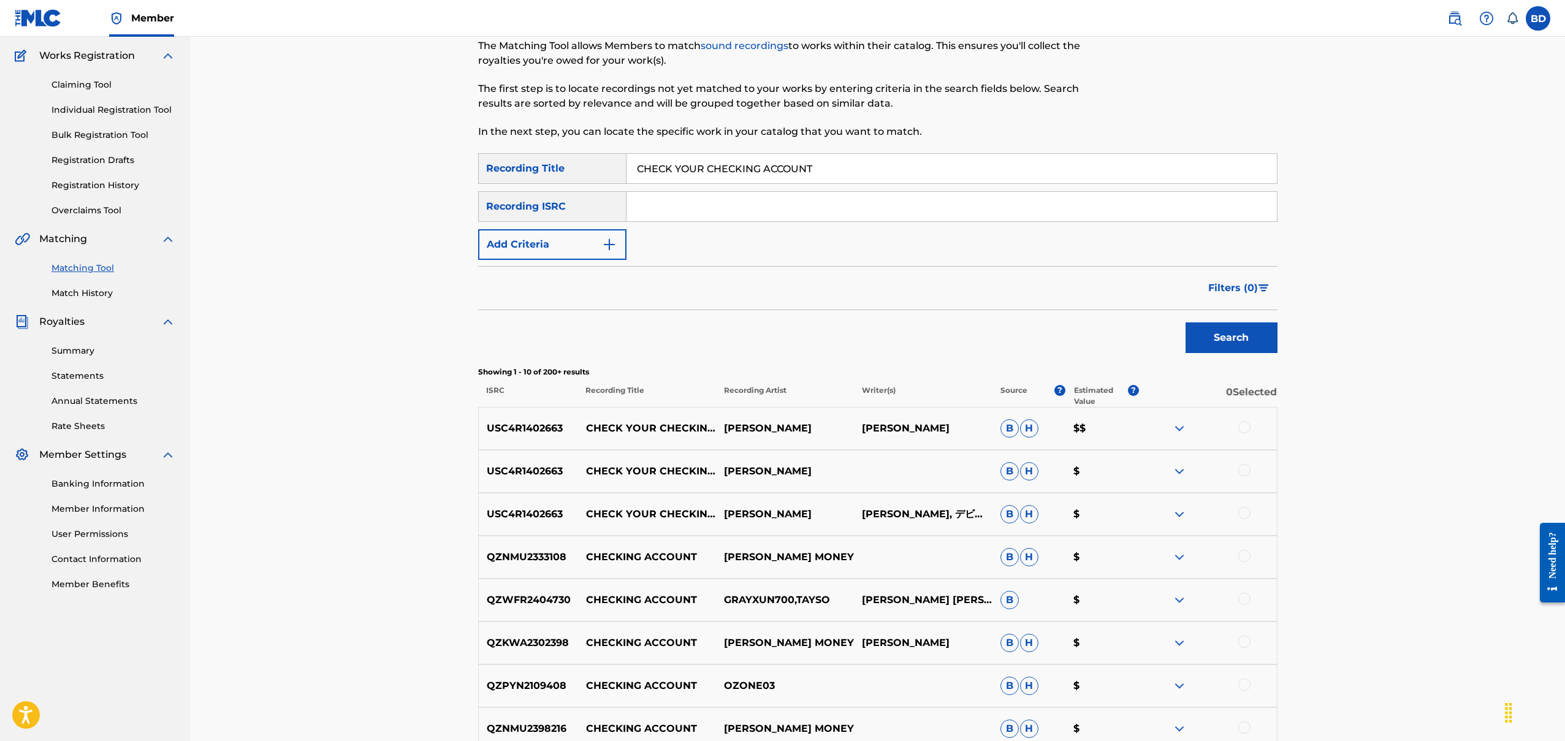
scroll to position [114, 0]
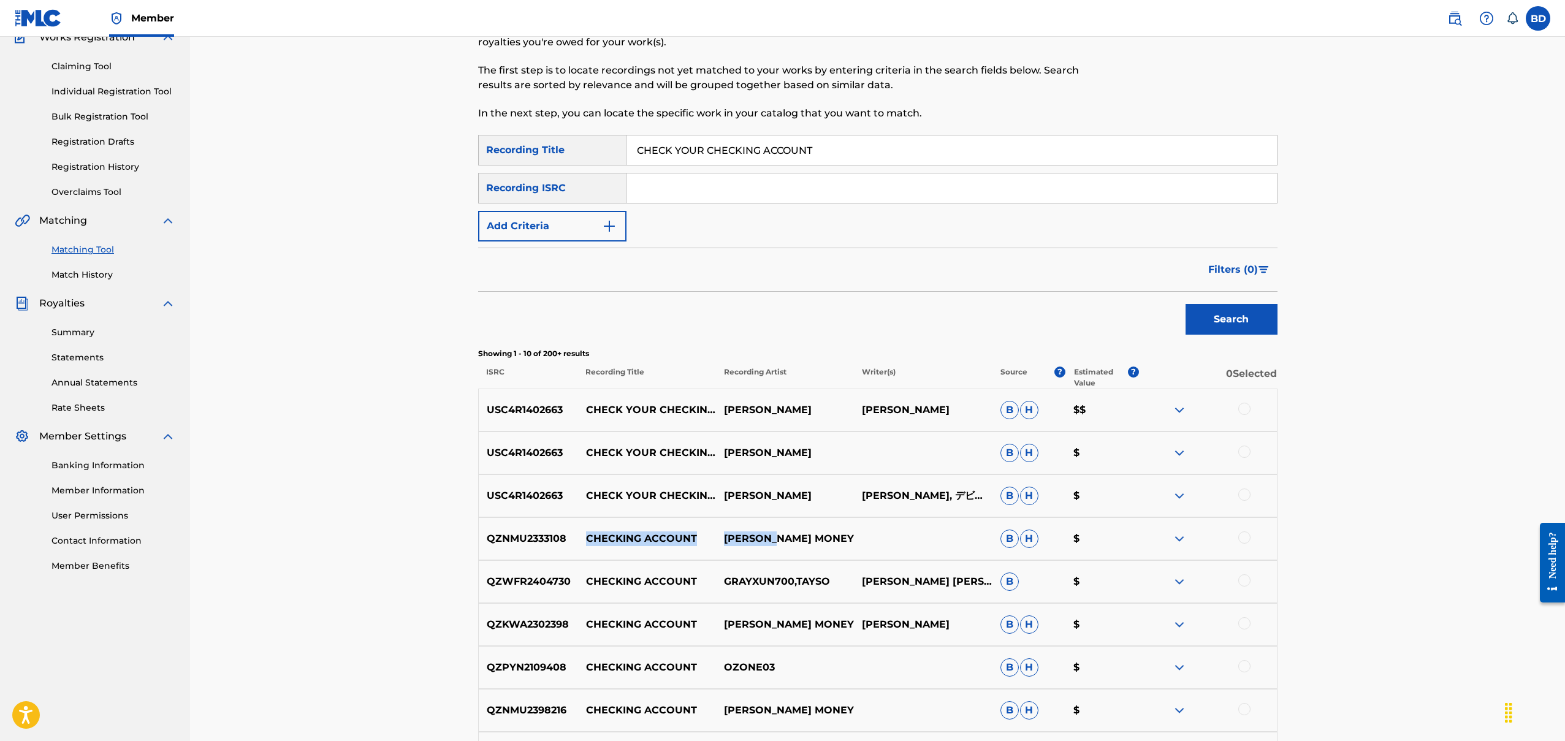
drag, startPoint x: 742, startPoint y: 548, endPoint x: 581, endPoint y: 540, distance: 160.8
click at [581, 540] on div "QZNMU2333108 CHECKING ACCOUNT J. MONEY B H $" at bounding box center [878, 539] width 800 height 43
click at [842, 552] on div "QZNMU2333108 CHECKING ACCOUNT J. MONEY B H $" at bounding box center [878, 539] width 800 height 43
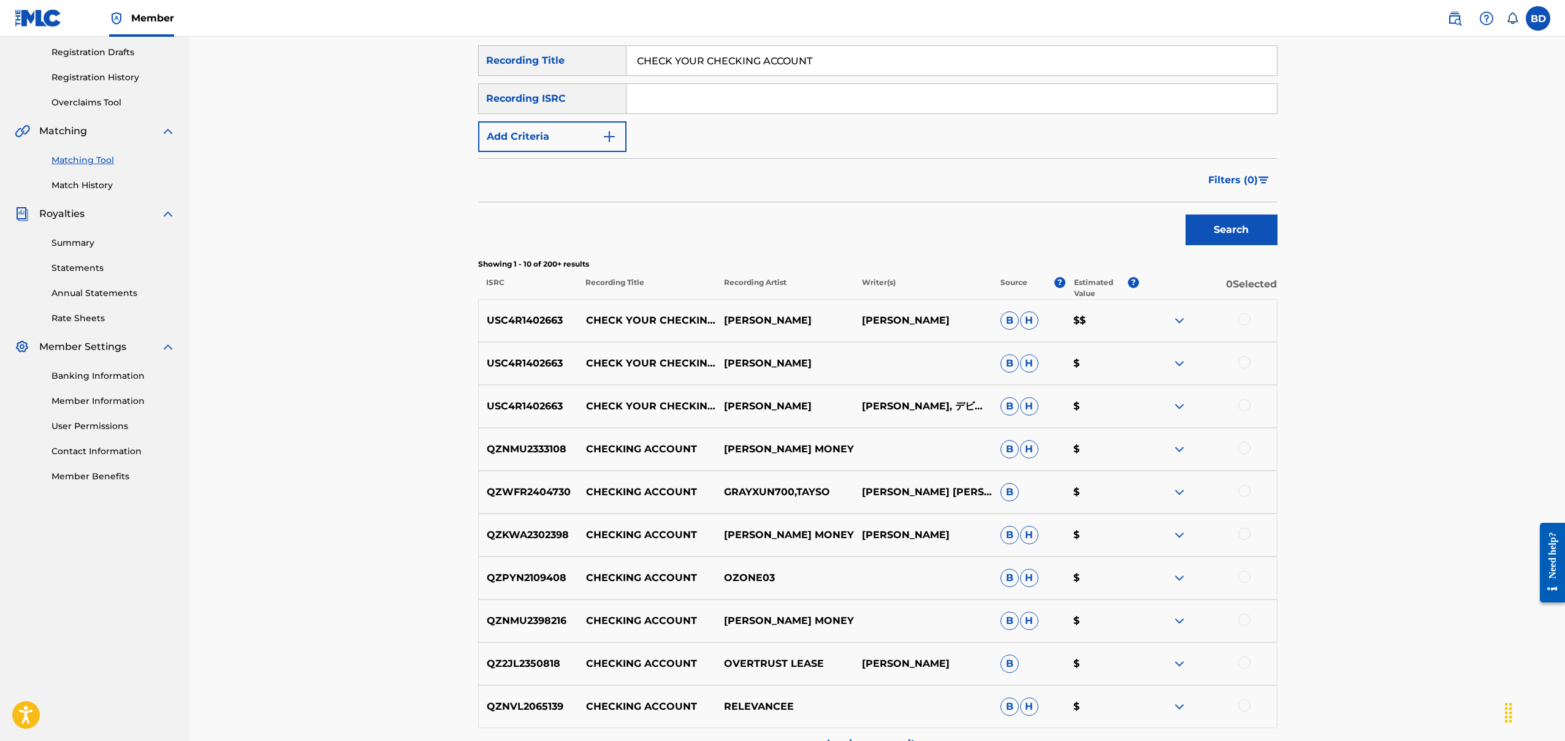
scroll to position [207, 0]
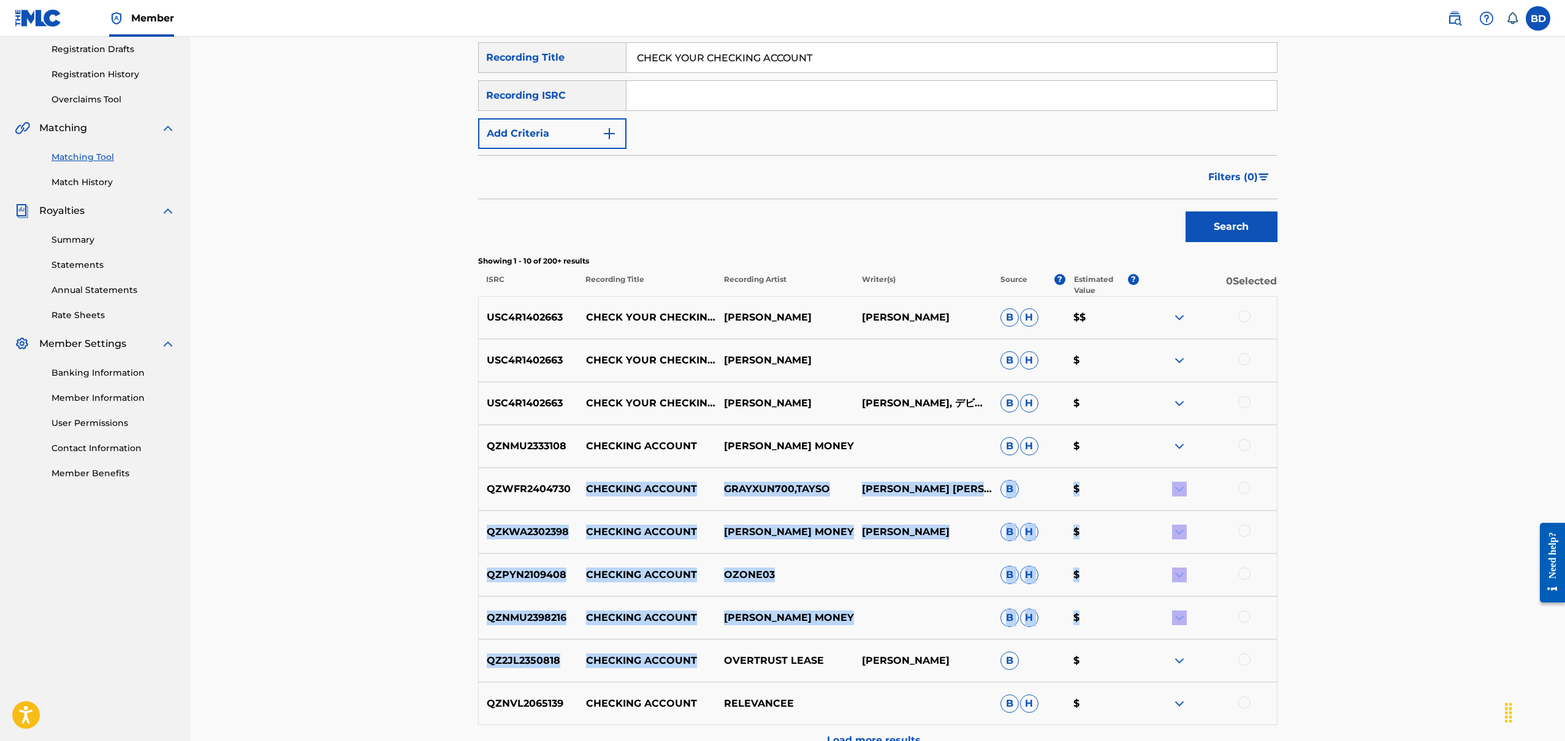
drag, startPoint x: 678, startPoint y: 479, endPoint x: 700, endPoint y: 639, distance: 160.9
click at [706, 660] on div "USC4R1402663 CHECK YOUR CHECKING ACCOUNT [PERSON_NAME] [PERSON_NAME] [PERSON_NA…" at bounding box center [878, 526] width 800 height 460
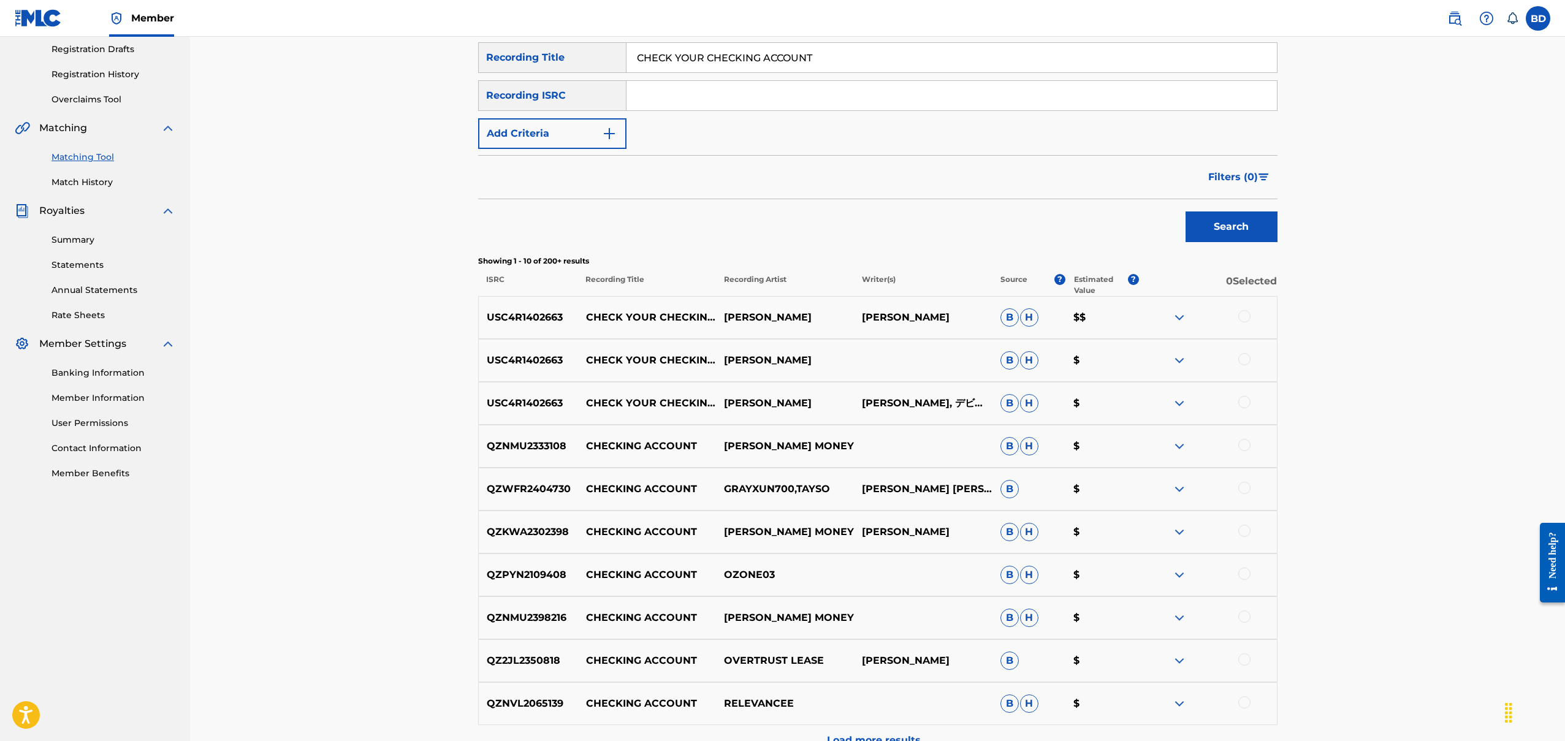
click at [1239, 398] on div at bounding box center [1208, 403] width 138 height 15
click at [1248, 370] on div "USC4R1402663 CHECK YOUR CHECKING ACCOUNT [PERSON_NAME] [PERSON_NAME] $" at bounding box center [878, 360] width 800 height 43
click at [1246, 322] on div at bounding box center [1245, 316] width 12 height 12
click at [1248, 316] on img at bounding box center [1245, 316] width 12 height 12
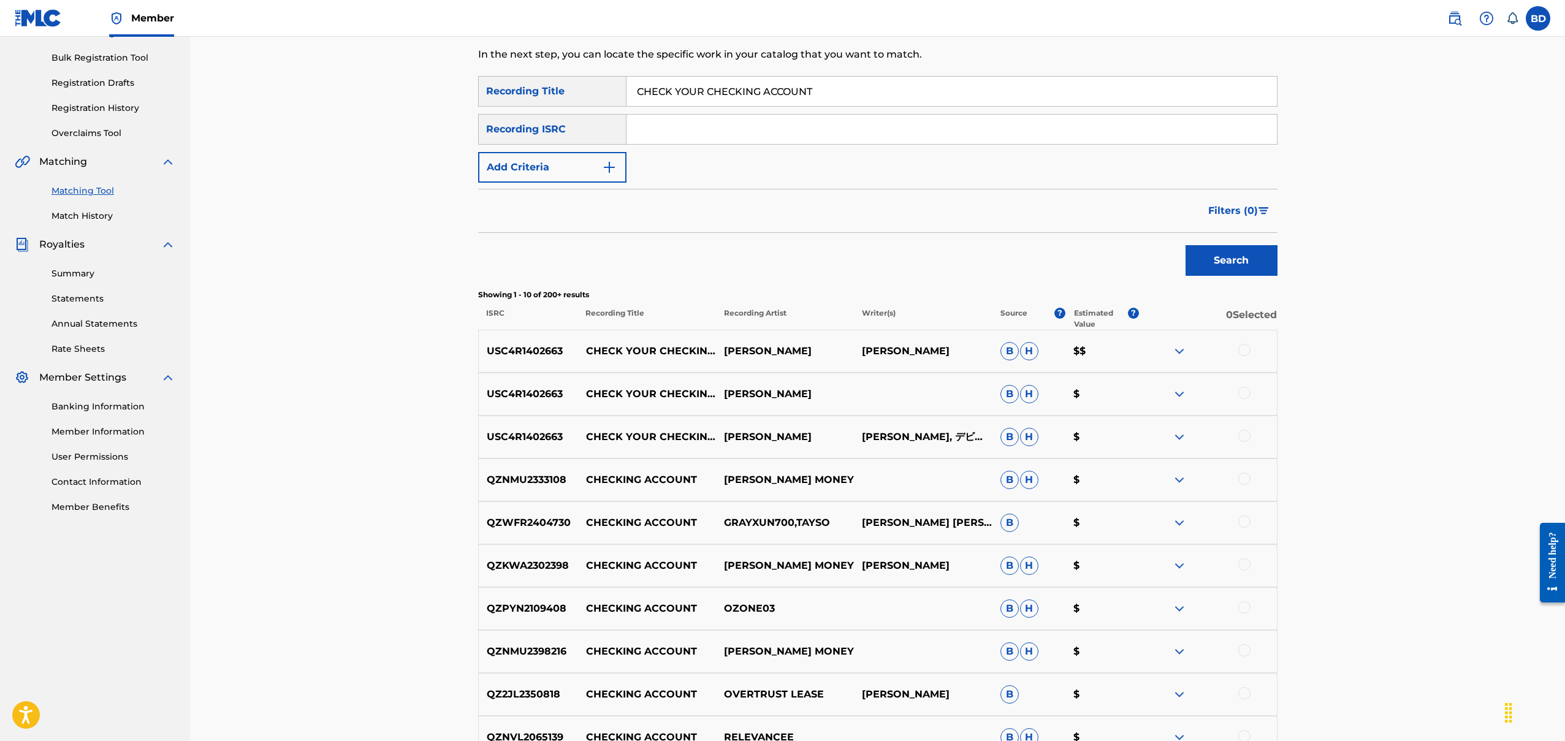
scroll to position [150, 0]
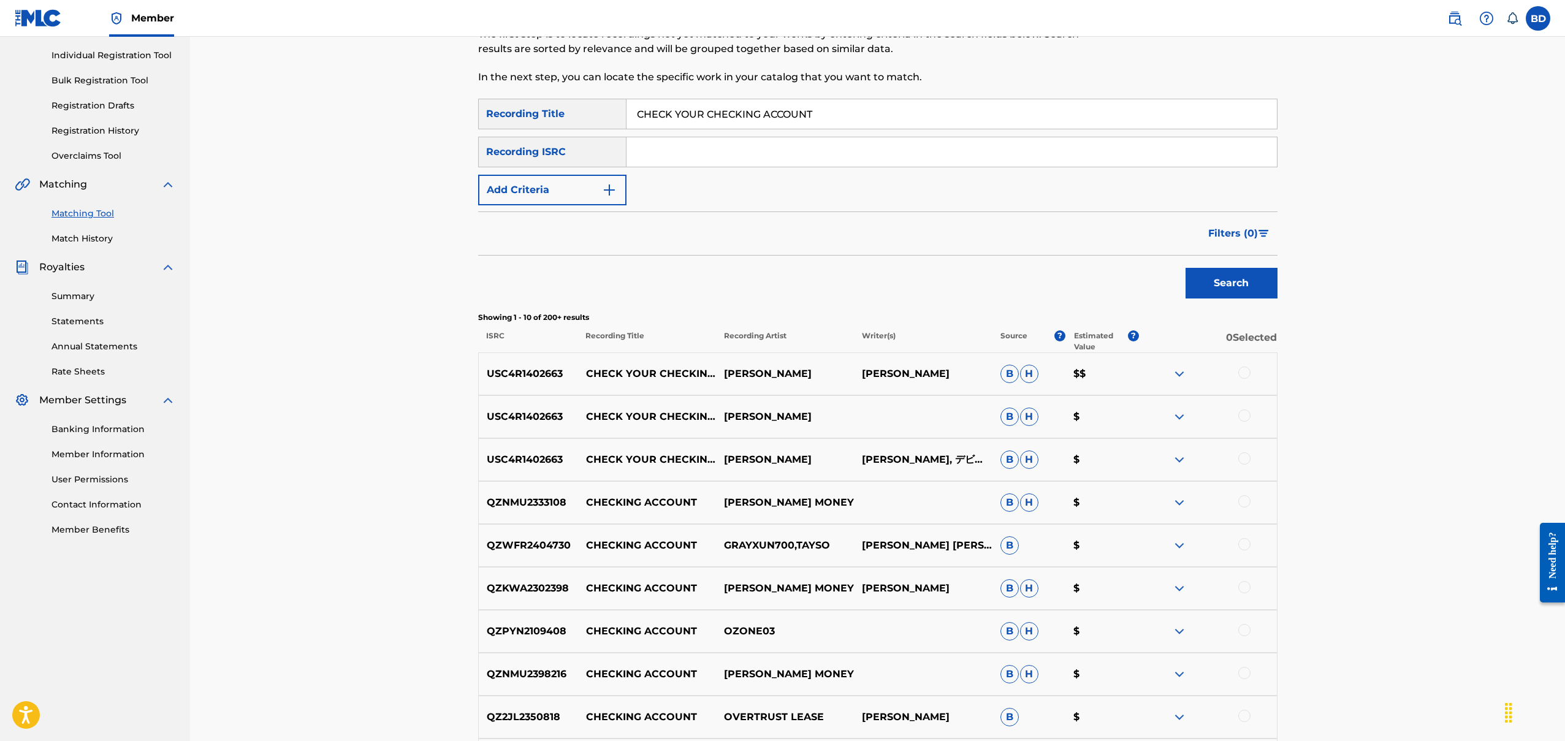
click at [395, 393] on div "Matching Tool The Matching Tool allows Members to match sound recordings to wor…" at bounding box center [877, 380] width 1375 height 987
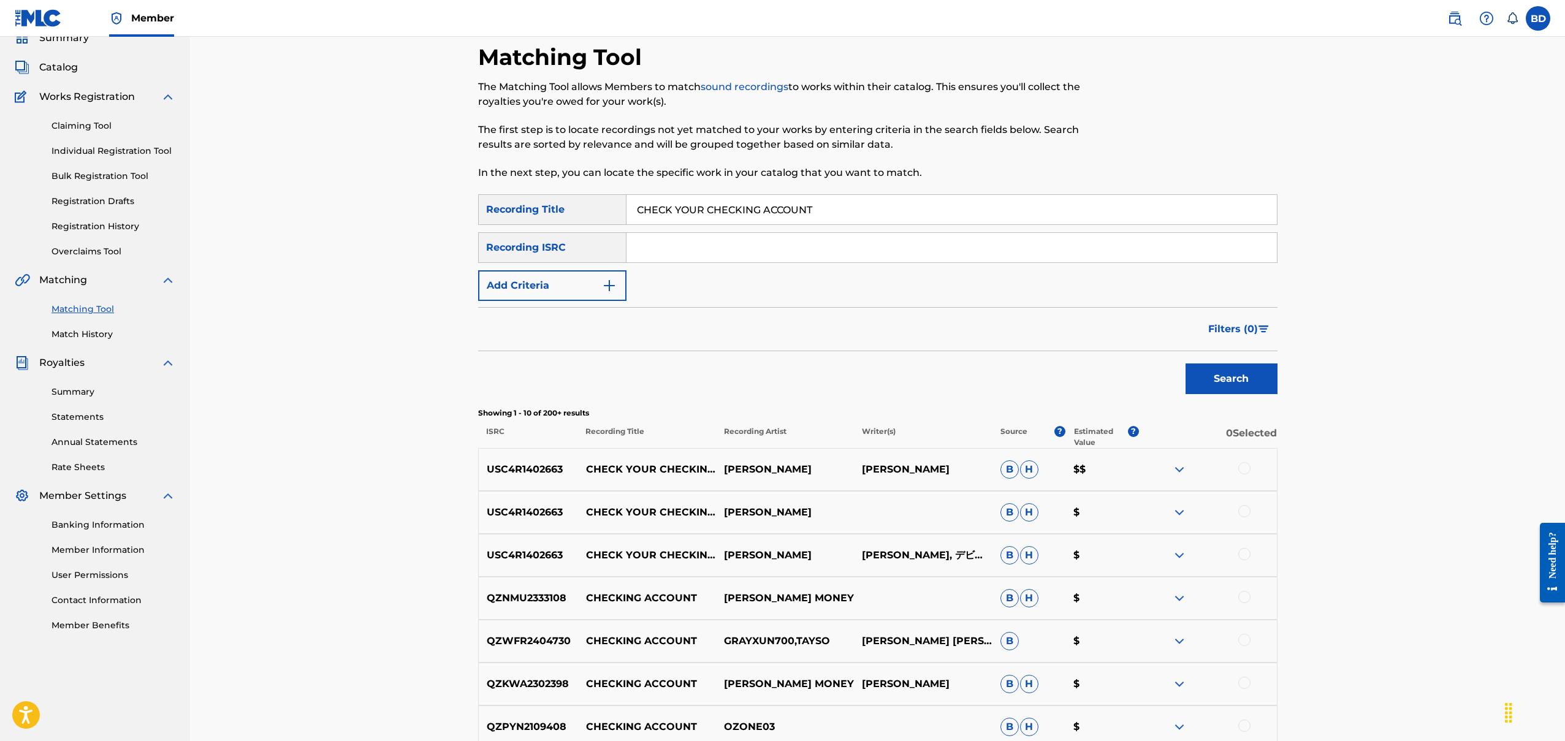
scroll to position [0, 0]
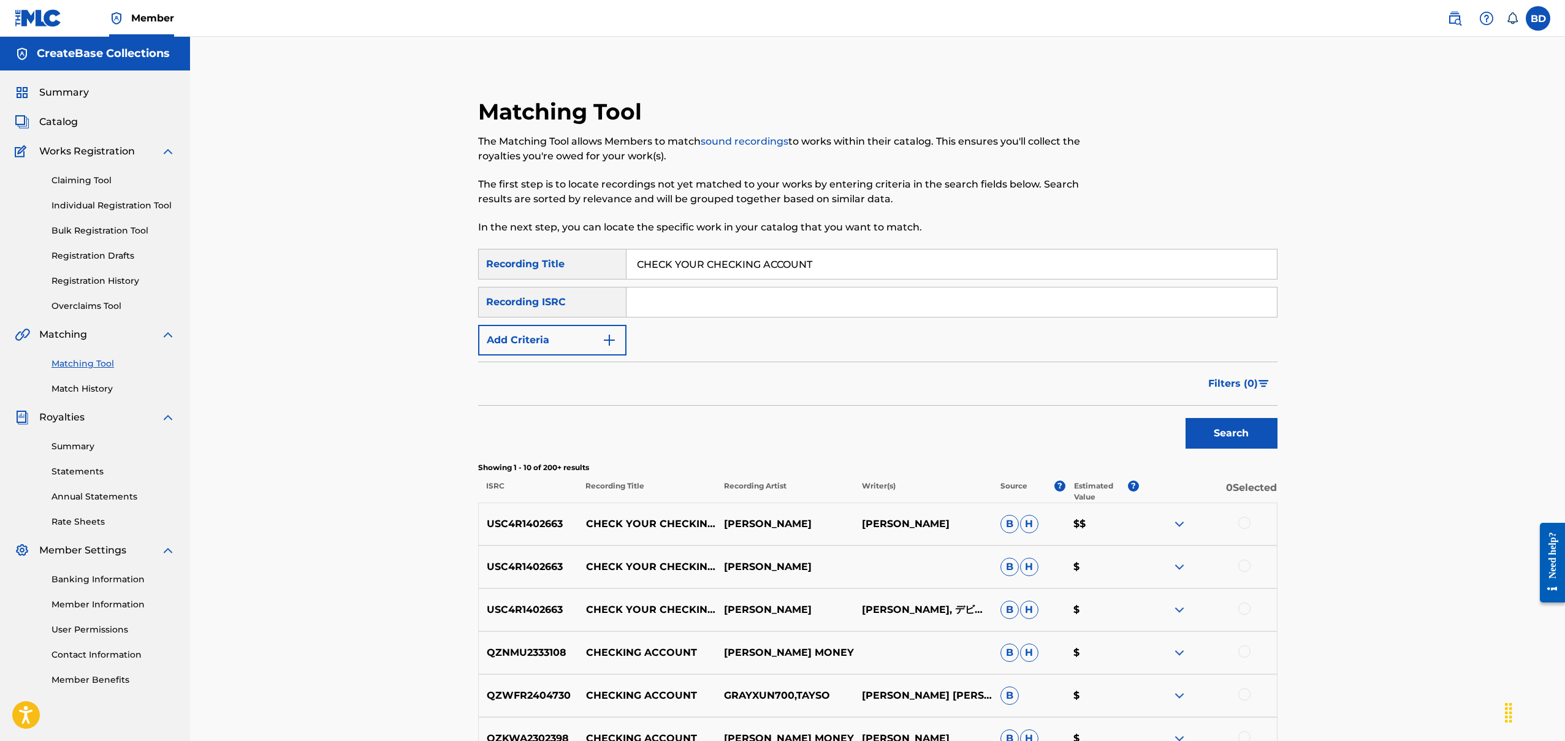
click at [373, 327] on div "Matching Tool The Matching Tool allows Members to match sound recordings to wor…" at bounding box center [877, 530] width 1375 height 987
click at [562, 102] on h2 "Matching Tool" at bounding box center [563, 112] width 170 height 28
click at [395, 218] on div "Matching Tool The Matching Tool allows Members to match sound recordings to wor…" at bounding box center [877, 530] width 1375 height 987
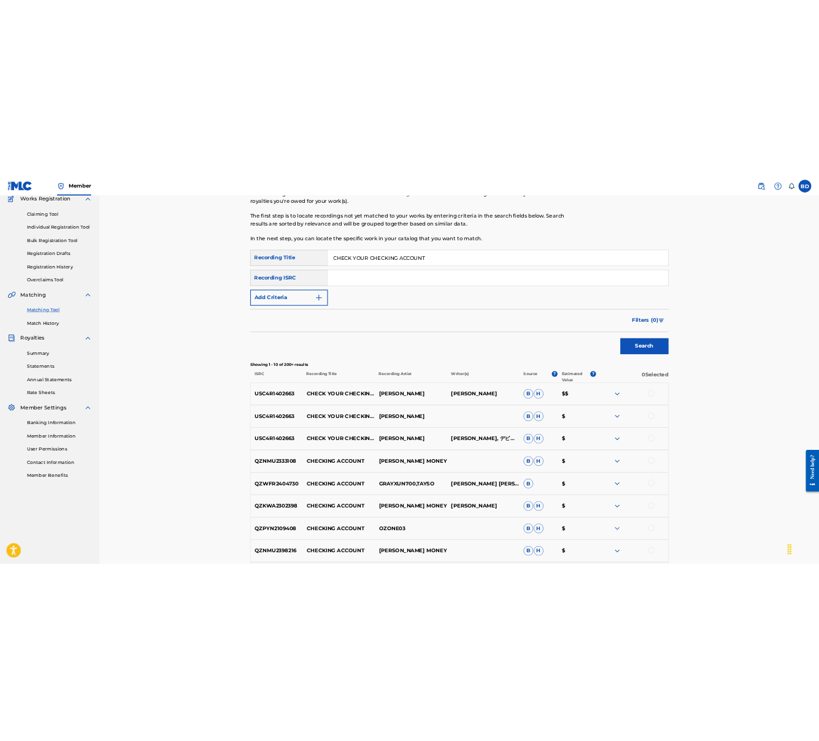
scroll to position [112, 0]
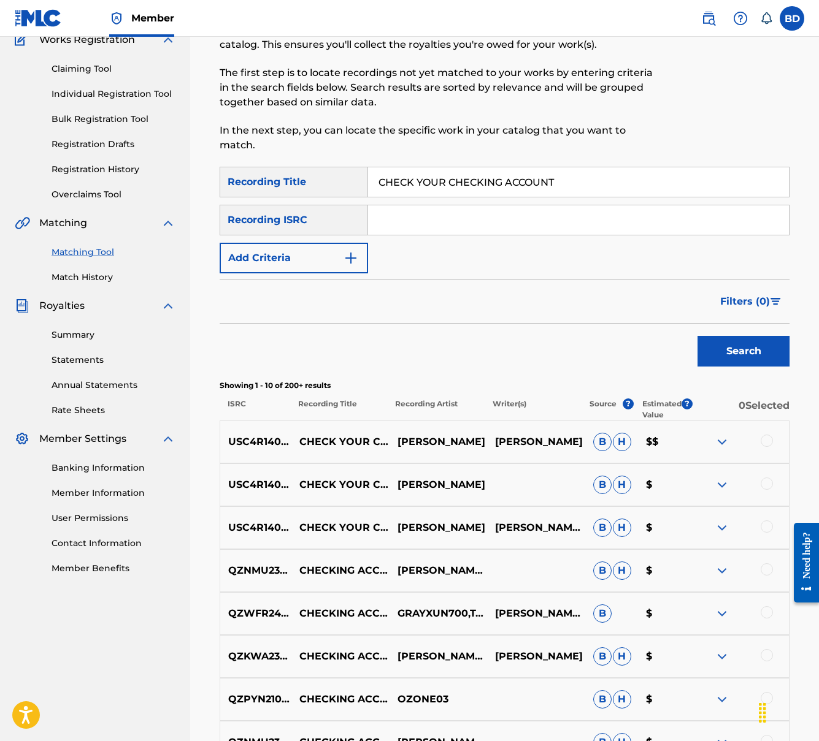
click at [493, 171] on input "CHECK YOUR CHECKING ACCOUNT" at bounding box center [578, 181] width 421 height 29
click at [484, 223] on input "Search Form" at bounding box center [578, 219] width 421 height 29
type input "USC4R1402663"
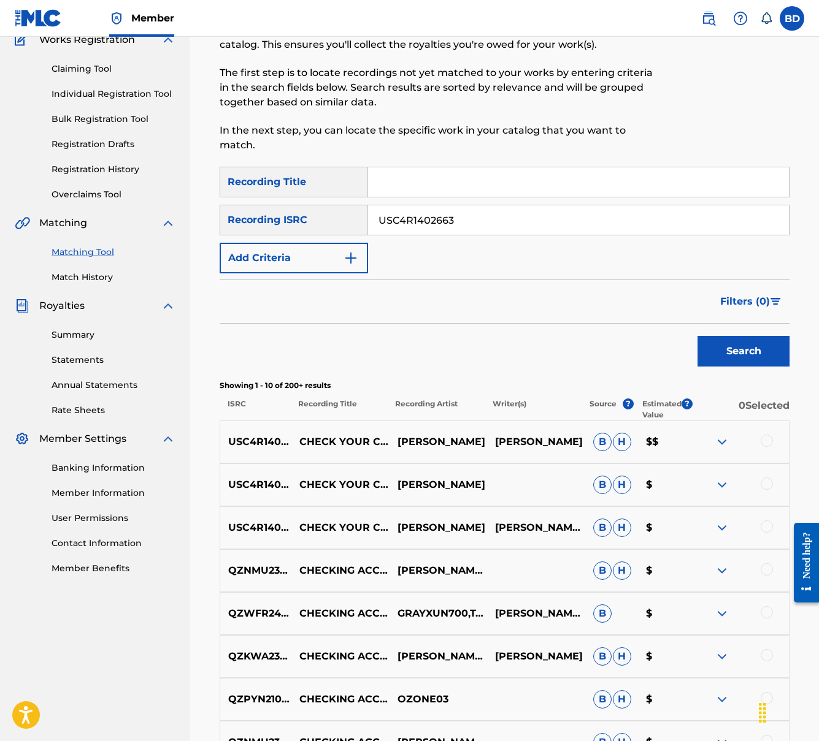
click at [733, 356] on button "Search" at bounding box center [743, 351] width 92 height 31
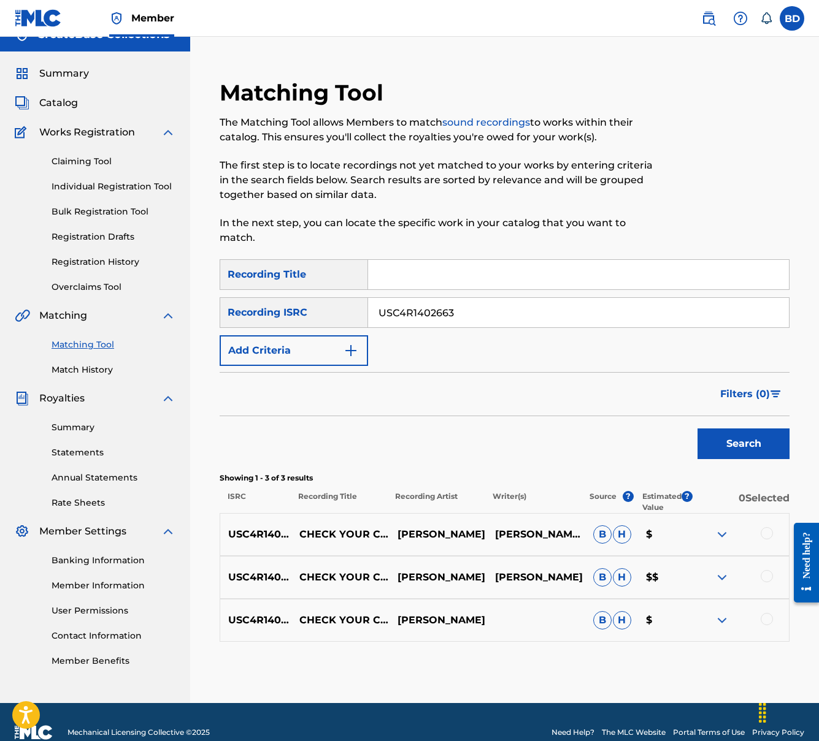
scroll to position [40, 0]
